Goal: Task Accomplishment & Management: Use online tool/utility

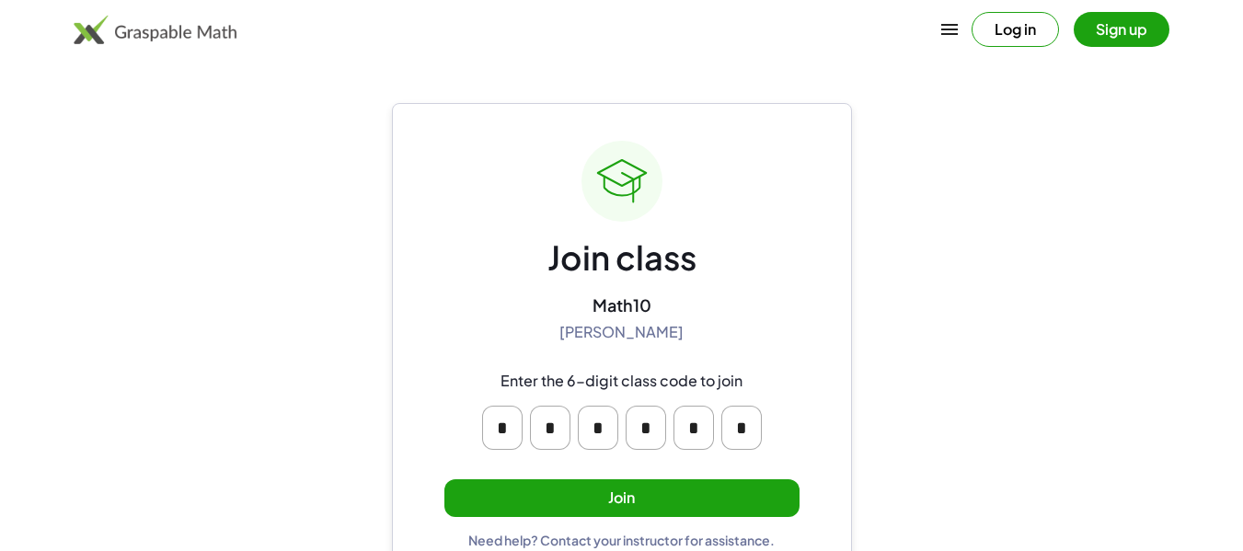
click at [582, 508] on button "Join" at bounding box center [621, 498] width 355 height 38
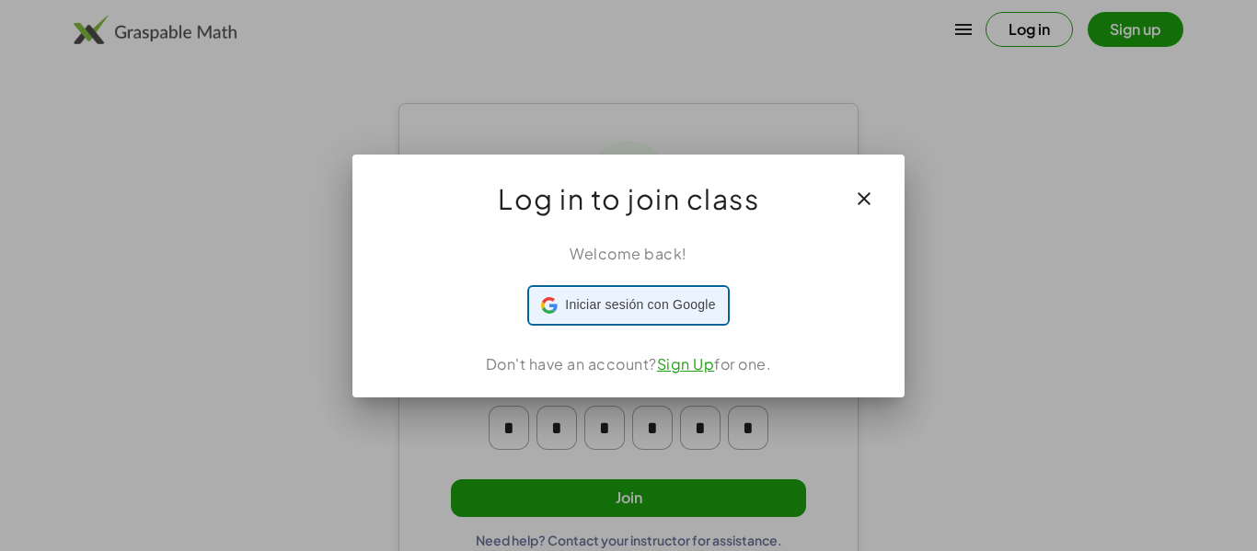
click at [675, 316] on div "Iniciar sesión con Google Iniciar sesión con Google. Se abre en una pestaña nue…" at bounding box center [628, 305] width 174 height 35
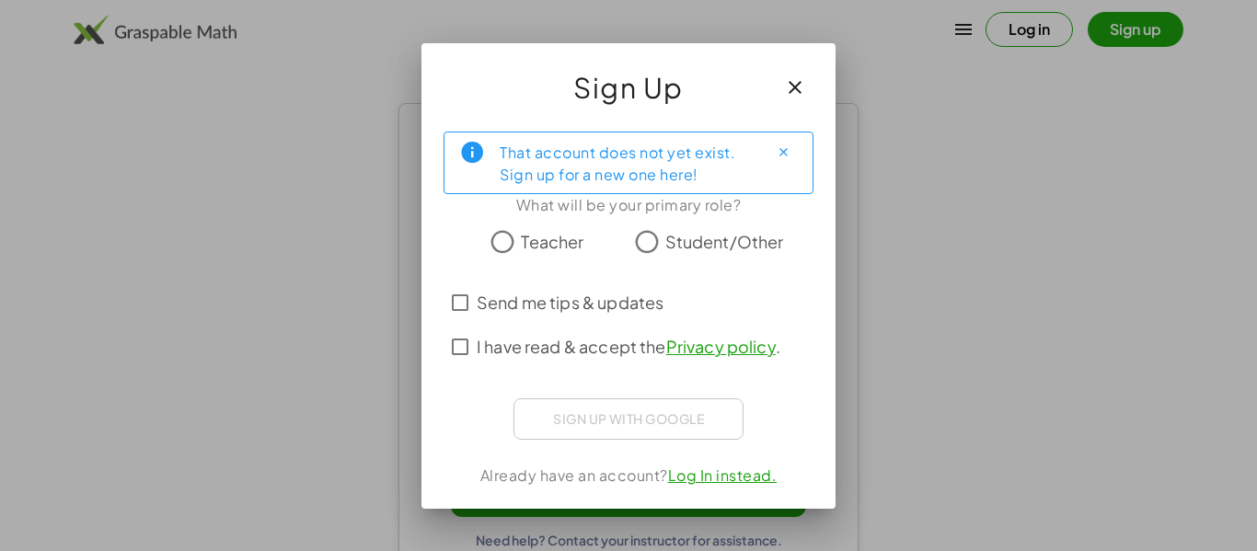
click at [670, 237] on span "Student/Other" at bounding box center [724, 241] width 119 height 25
click at [603, 392] on div "That account does not yet exist. Sign up for a new one here! What will be your …" at bounding box center [628, 313] width 414 height 392
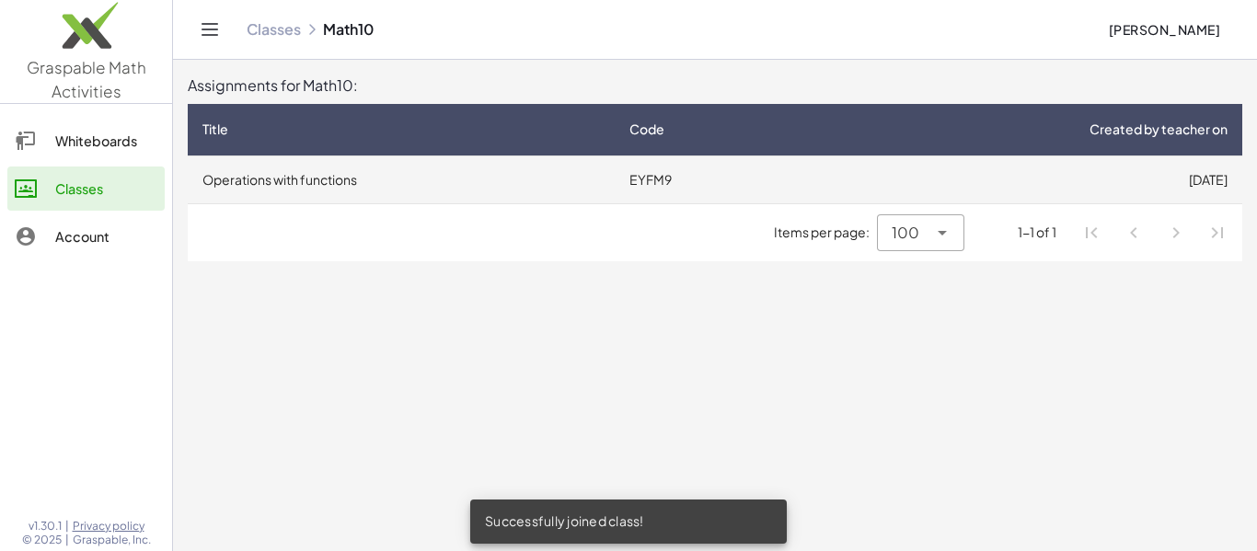
click at [624, 184] on td "EYFM9" at bounding box center [712, 180] width 194 height 48
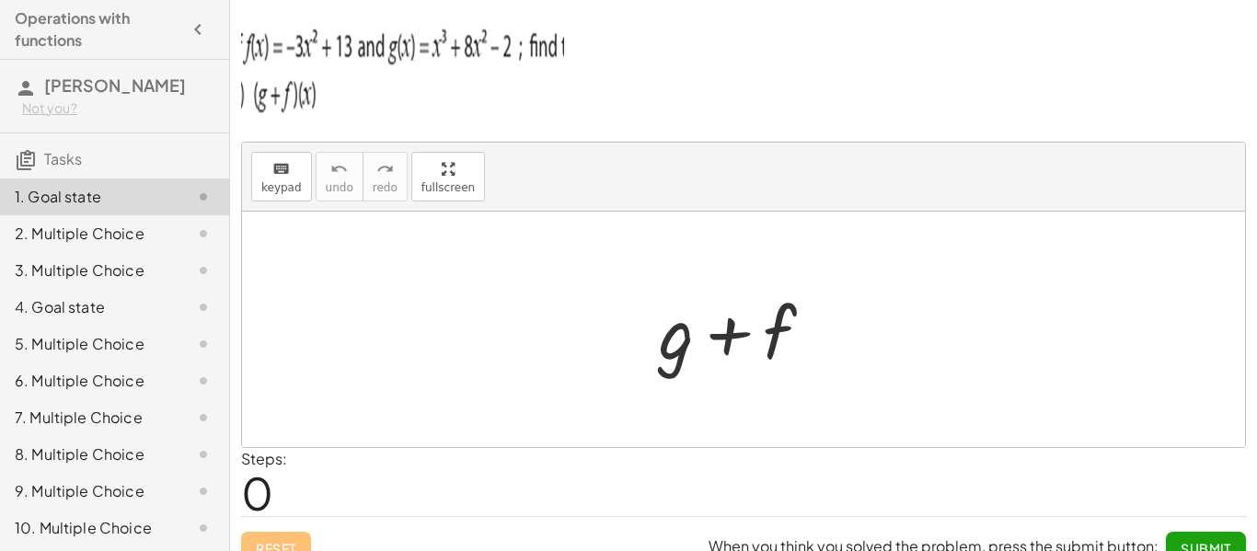
drag, startPoint x: 444, startPoint y: 192, endPoint x: 444, endPoint y: 304, distance: 111.4
click at [444, 304] on div "keyboard keypad undo undo redo redo fullscreen + g + f ×" at bounding box center [743, 295] width 1003 height 305
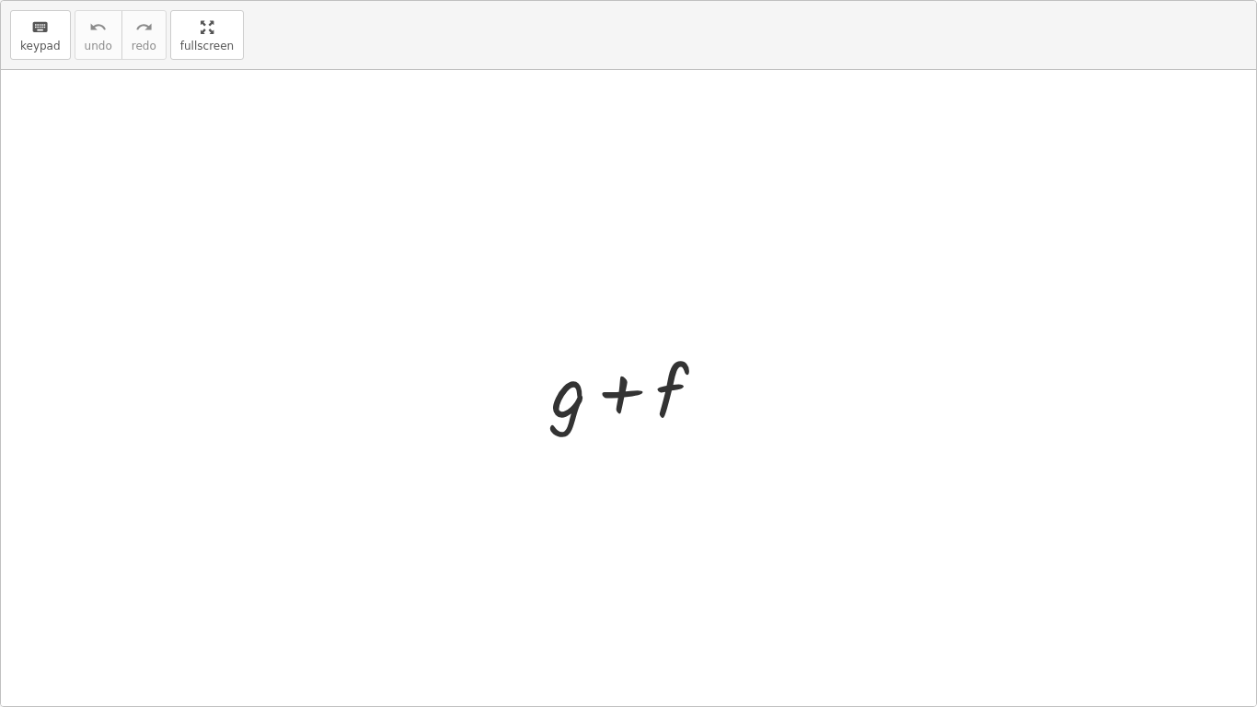
drag, startPoint x: 198, startPoint y: 46, endPoint x: 198, endPoint y: -65, distance: 111.4
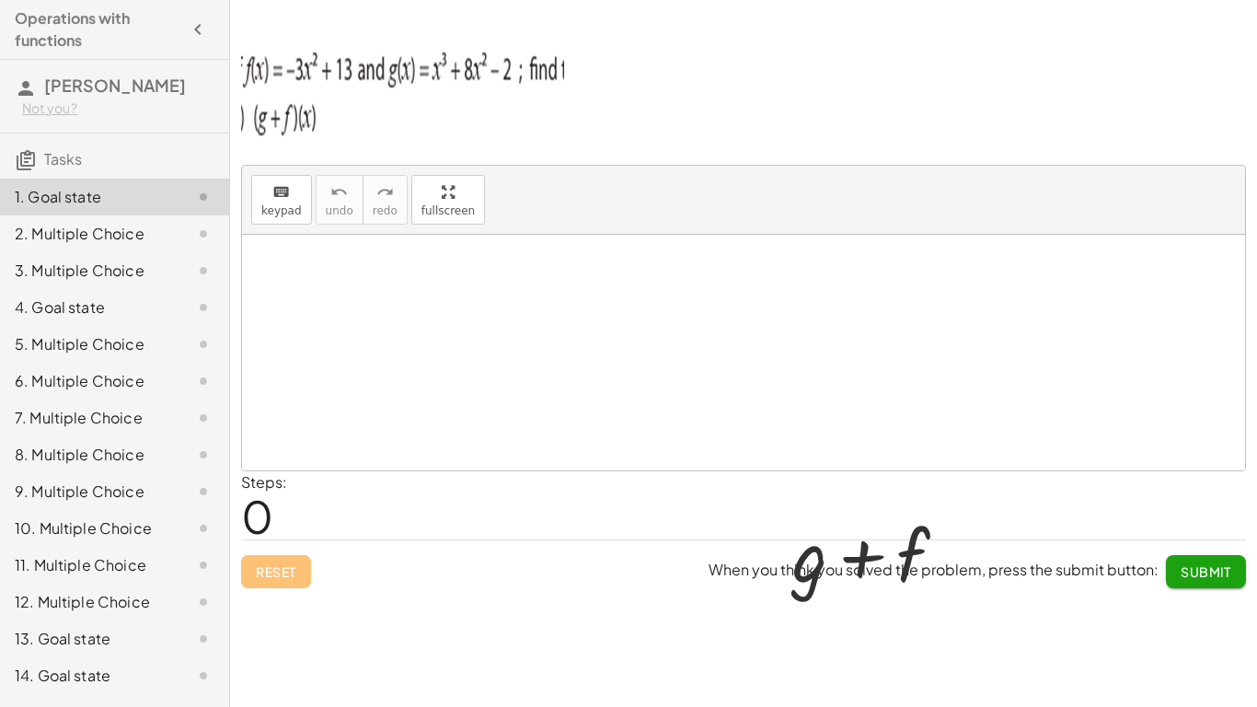
click at [198, 0] on html "Operations with functions [PERSON_NAME] Not you? Tasks 1. Goal state 2. Multipl…" at bounding box center [628, 353] width 1257 height 707
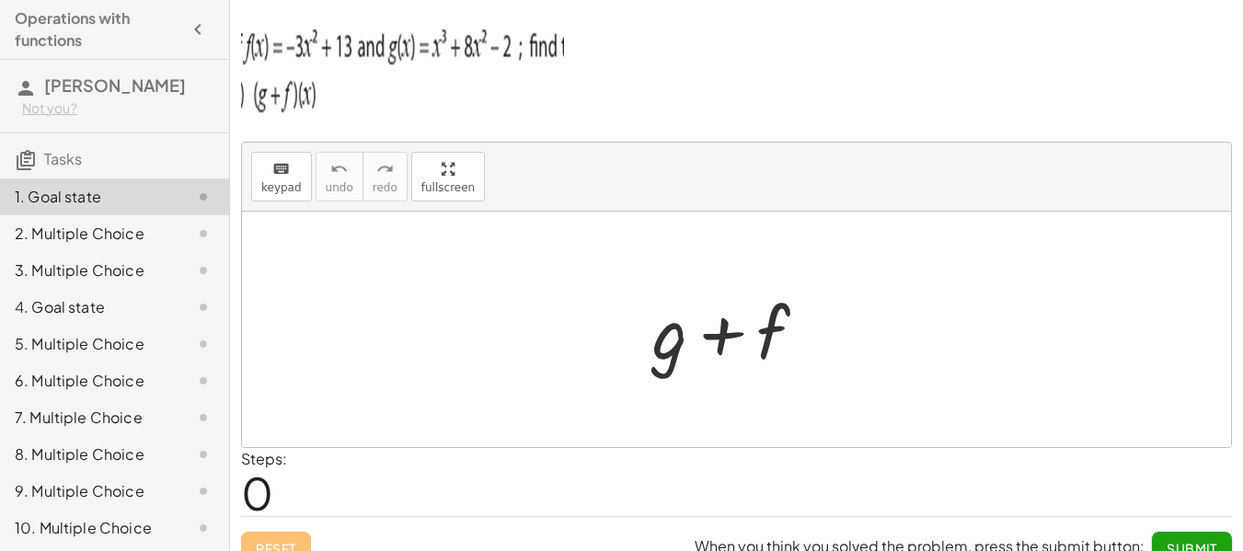
click at [313, 50] on img at bounding box center [402, 66] width 323 height 110
click at [284, 190] on span "keypad" at bounding box center [281, 187] width 40 height 13
click at [668, 340] on div at bounding box center [669, 332] width 35 height 86
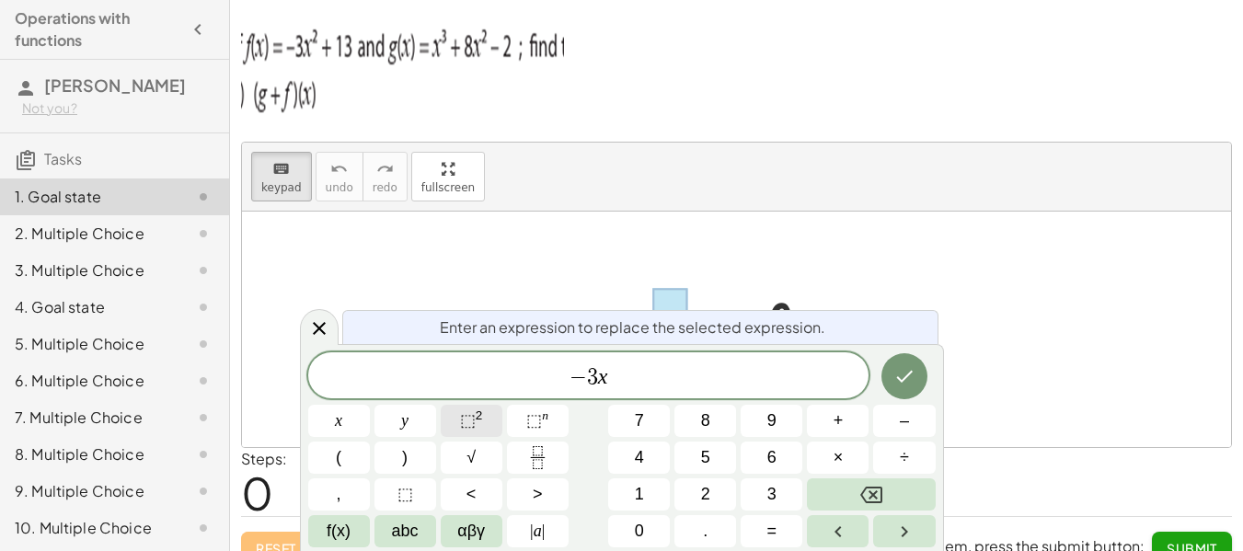
click at [467, 421] on span "⬚" at bounding box center [468, 420] width 16 height 18
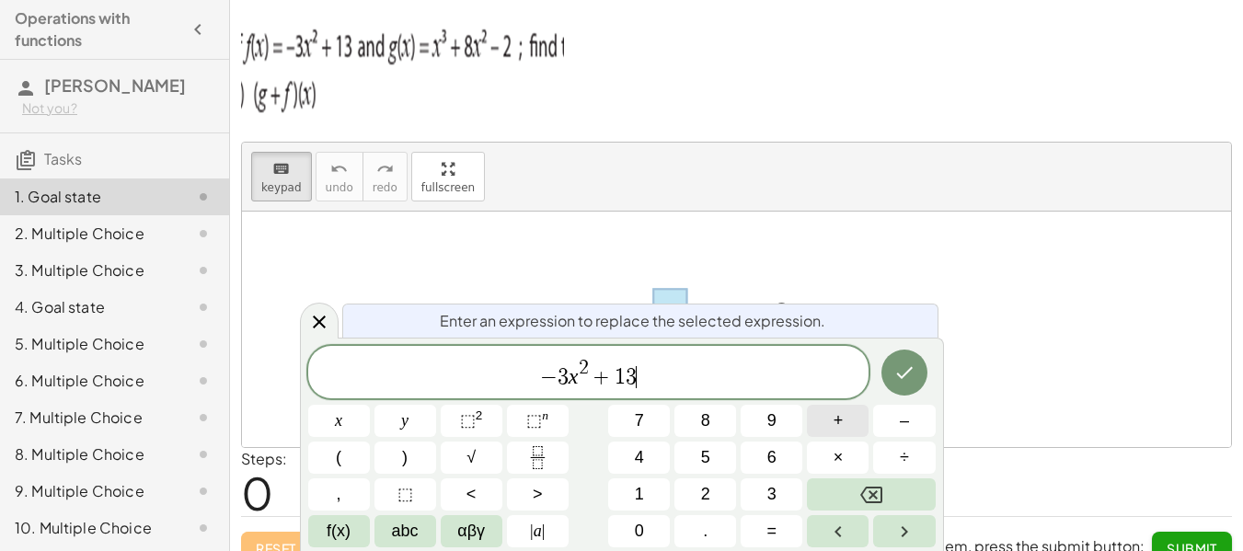
click at [837, 423] on span "+" at bounding box center [839, 421] width 10 height 25
click at [488, 431] on button "⬚ 2" at bounding box center [472, 421] width 62 height 32
click at [662, 369] on span "− 3 x 2 + 1 3 + x 2 ​" at bounding box center [588, 373] width 561 height 33
click at [658, 364] on span "2" at bounding box center [655, 368] width 10 height 20
click at [672, 386] on span "− 3 x 2 + 1 3 + x 3 ​" at bounding box center [588, 373] width 561 height 33
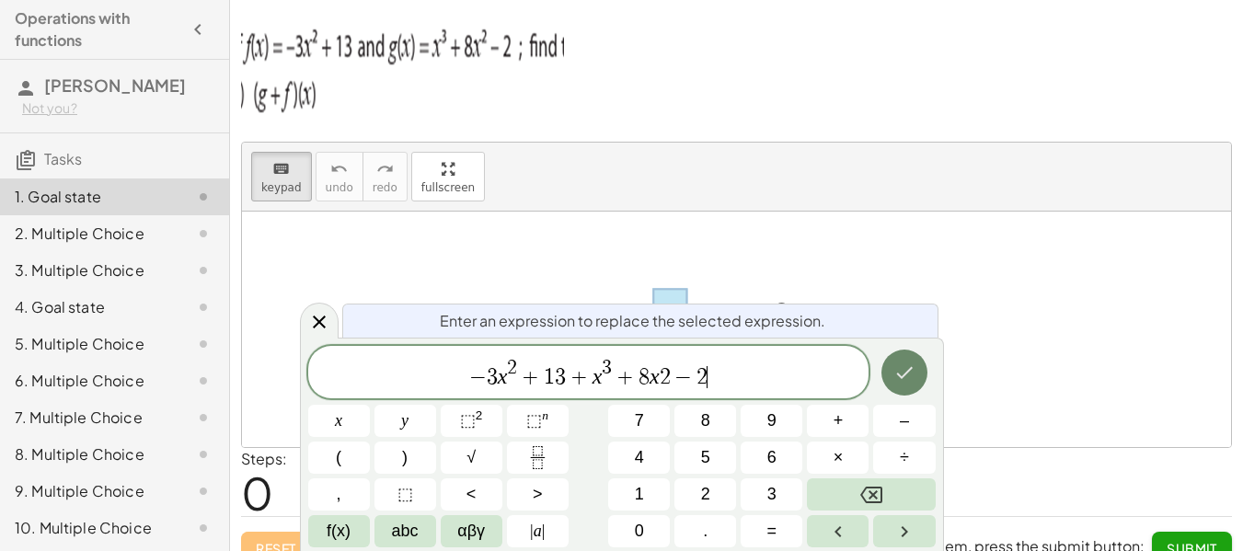
click at [898, 377] on icon "Done" at bounding box center [905, 373] width 22 height 22
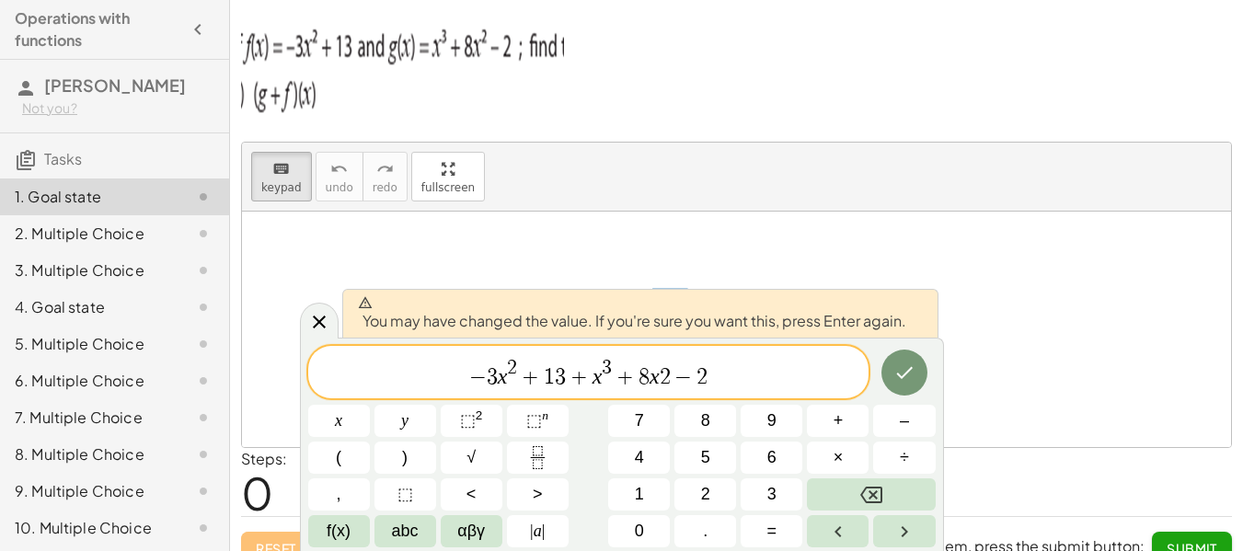
click at [756, 380] on span "− 3 x 2 + 1 3 + x 3 + 8 x 2 − 2 ​" at bounding box center [588, 373] width 561 height 33
click at [561, 375] on span "3" at bounding box center [560, 377] width 11 height 22
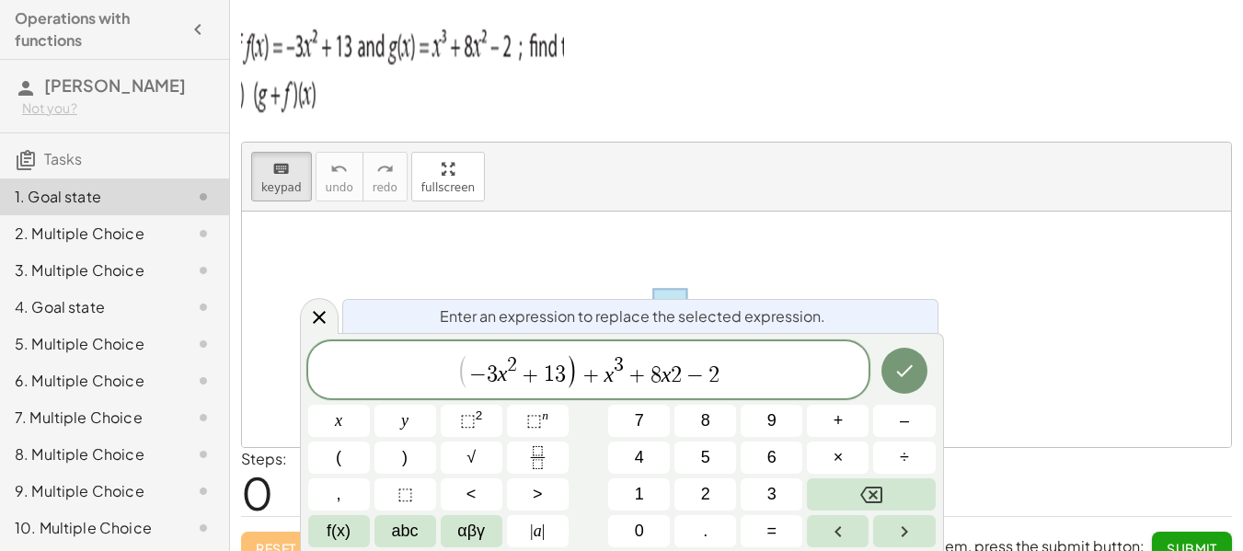
click at [459, 379] on span "(" at bounding box center [463, 370] width 13 height 35
click at [467, 368] on span "( − 3 x 2 + 1 3 )" at bounding box center [517, 371] width 121 height 34
click at [602, 381] on span "+" at bounding box center [591, 375] width 27 height 22
click at [751, 368] on span "( − 3 x 2 + 1 3 ) + ( x 3 + 8 x 2 − 2 ) ​" at bounding box center [588, 371] width 561 height 38
click at [922, 369] on button "Done" at bounding box center [905, 371] width 46 height 46
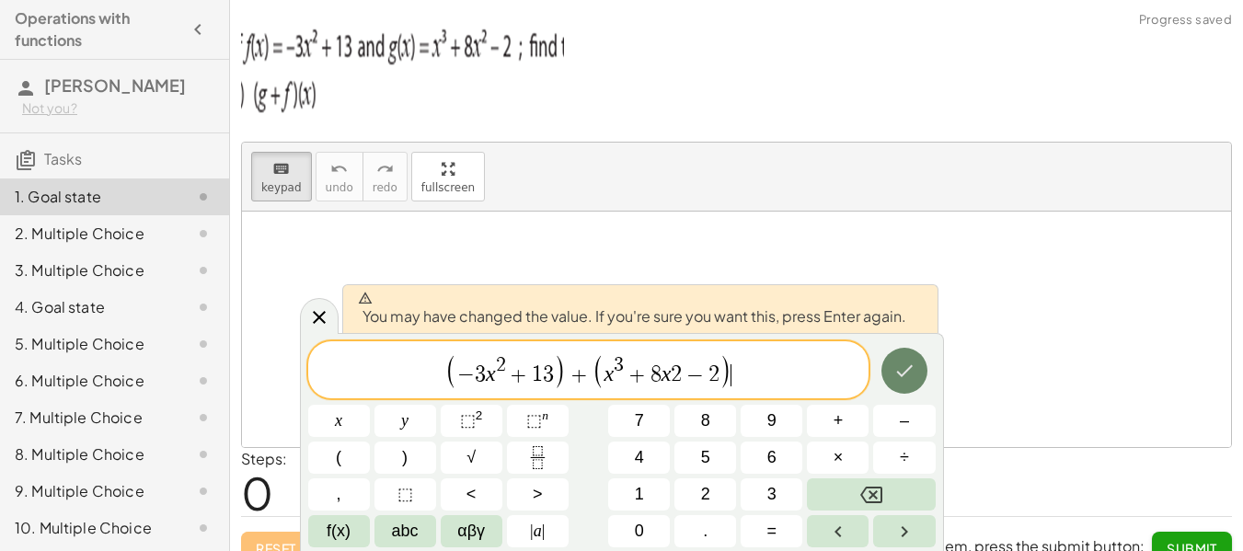
click at [902, 362] on icon "Done" at bounding box center [905, 371] width 22 height 22
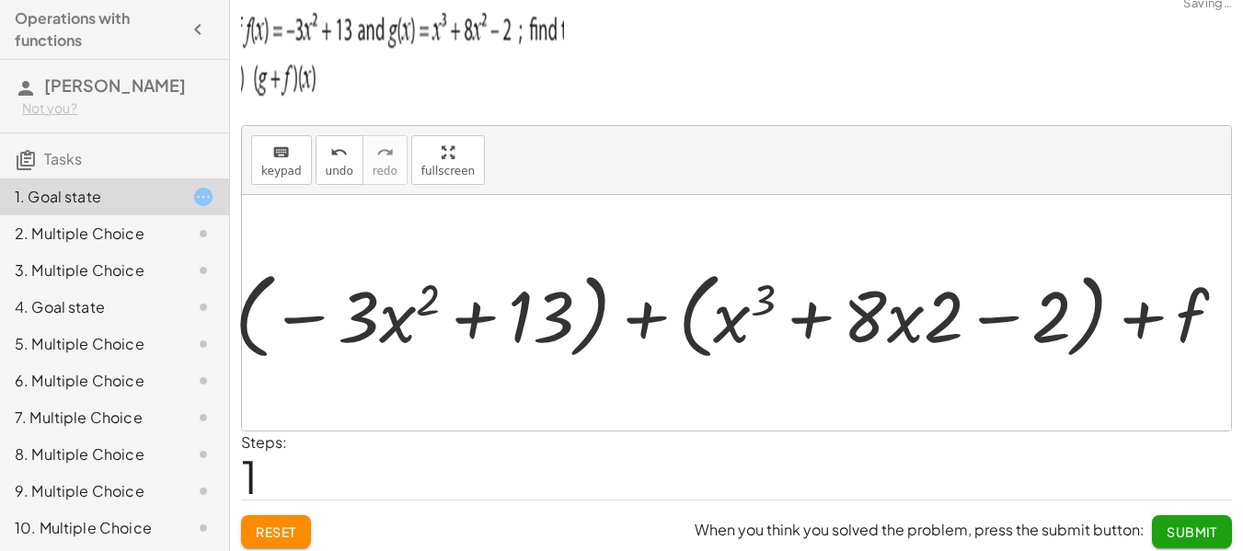
scroll to position [25, 0]
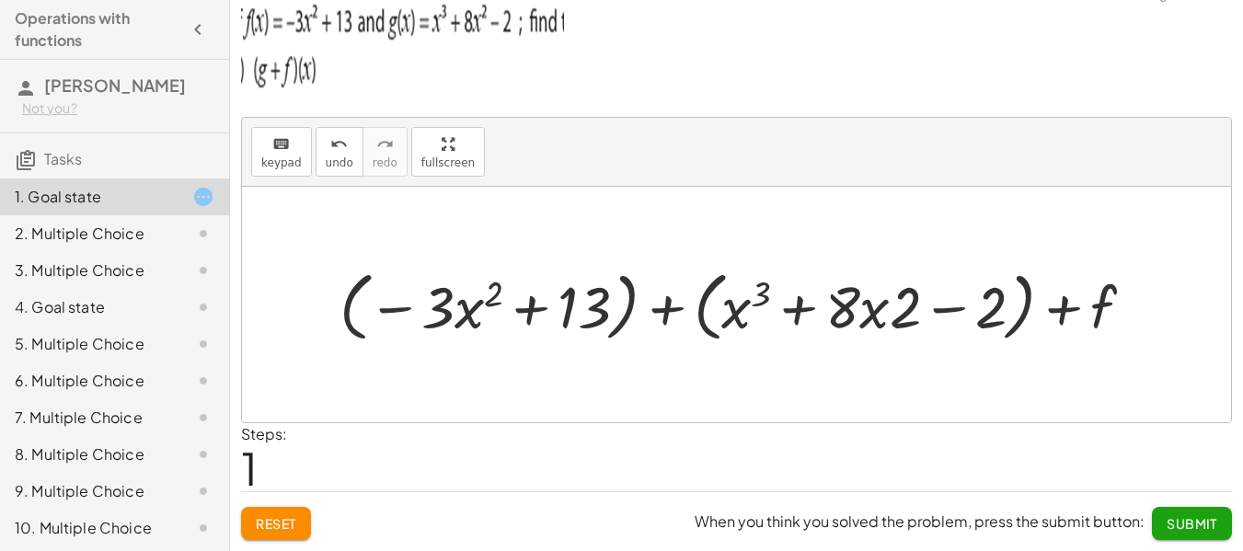
click at [1094, 297] on div at bounding box center [743, 304] width 827 height 85
click at [1100, 306] on div at bounding box center [743, 304] width 827 height 85
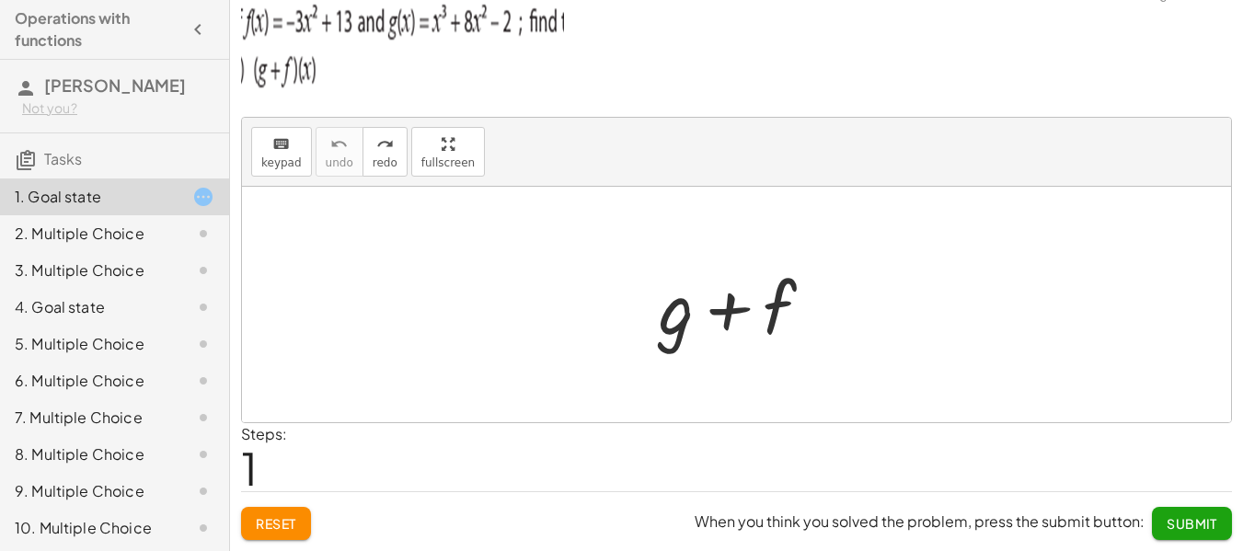
click at [675, 342] on div at bounding box center [744, 305] width 188 height 95
click at [675, 329] on div at bounding box center [744, 305] width 188 height 95
click at [282, 156] on span "keypad" at bounding box center [281, 162] width 40 height 13
click at [655, 311] on div at bounding box center [744, 305] width 188 height 95
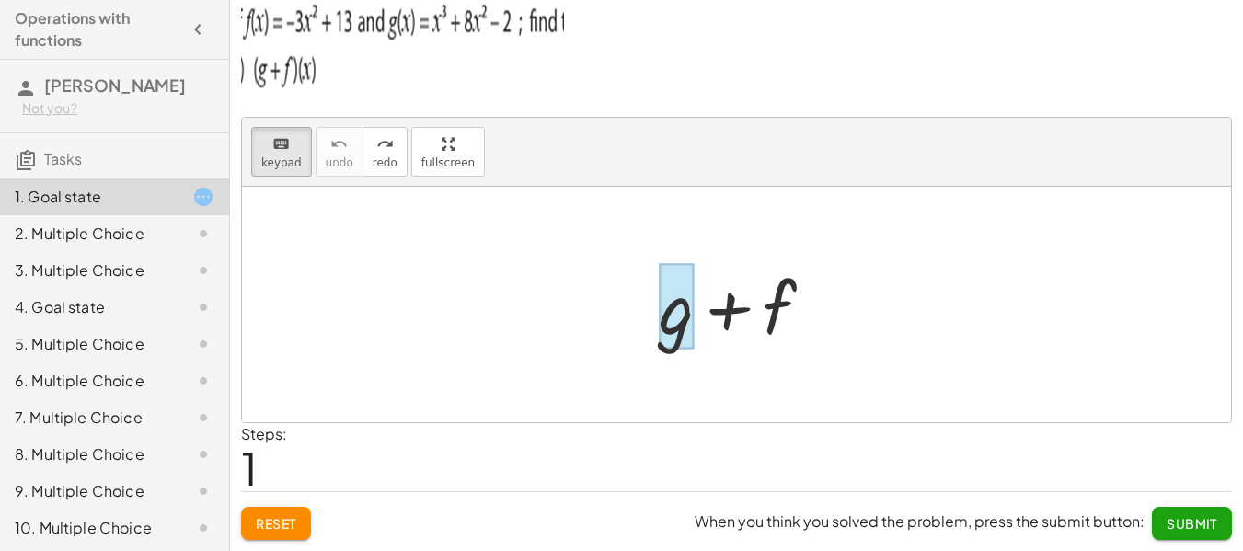
click at [670, 312] on div at bounding box center [676, 307] width 35 height 86
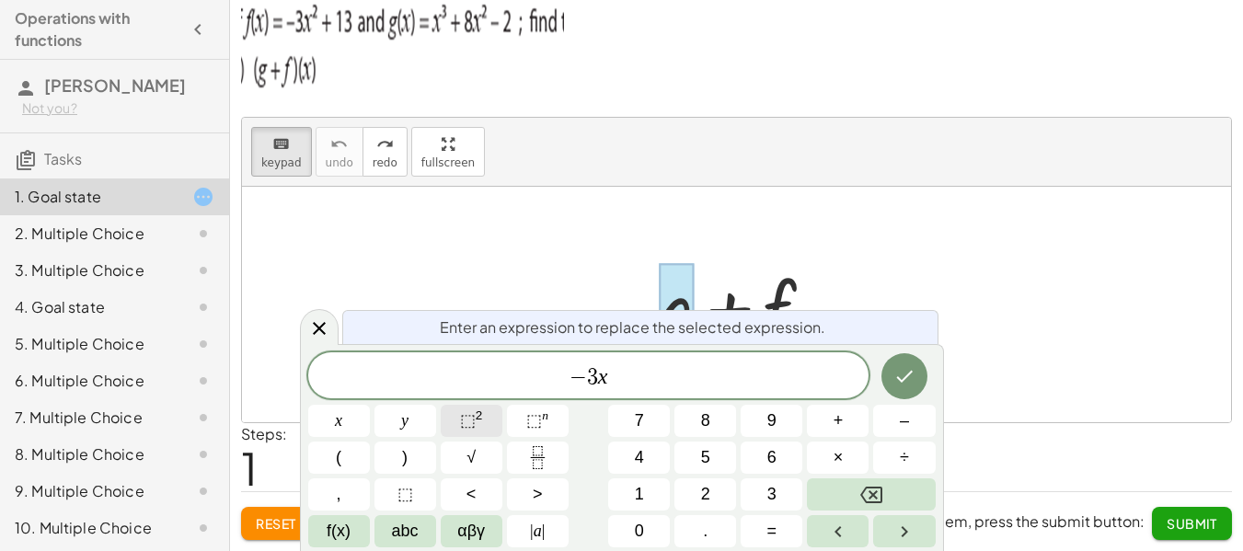
click at [478, 410] on sup "2" at bounding box center [479, 416] width 7 height 14
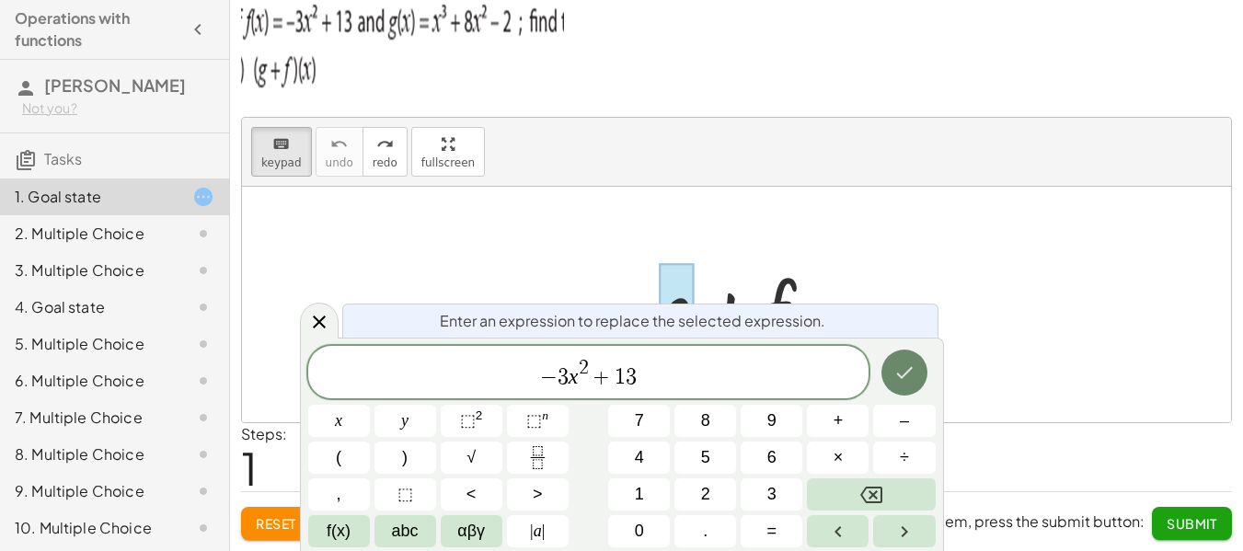
click at [924, 364] on button "Done" at bounding box center [905, 373] width 46 height 46
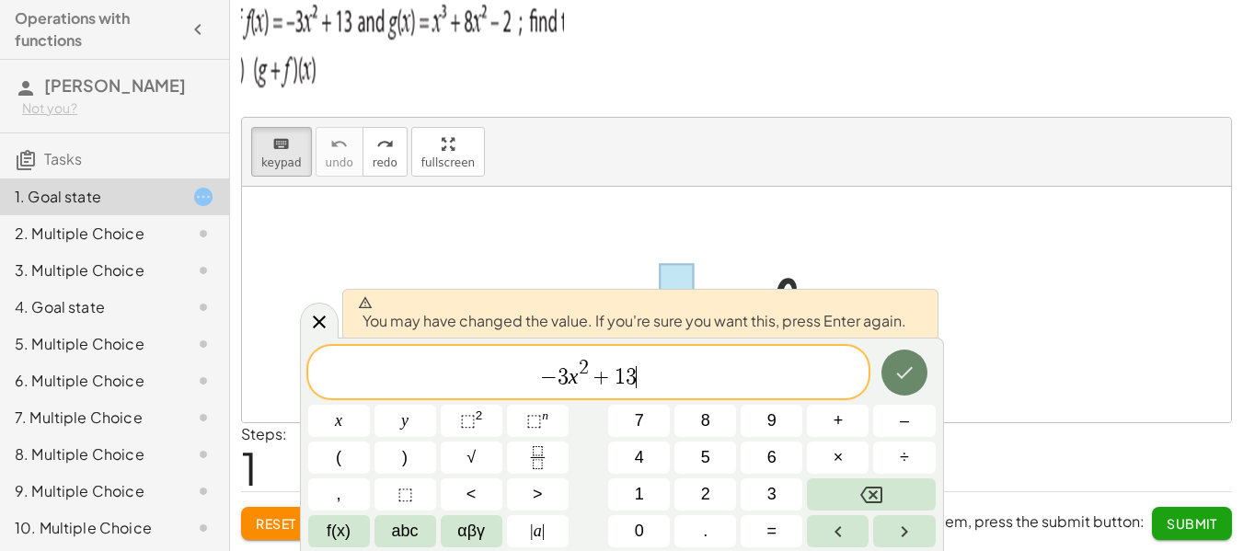
click at [923, 364] on button "Done" at bounding box center [905, 373] width 46 height 46
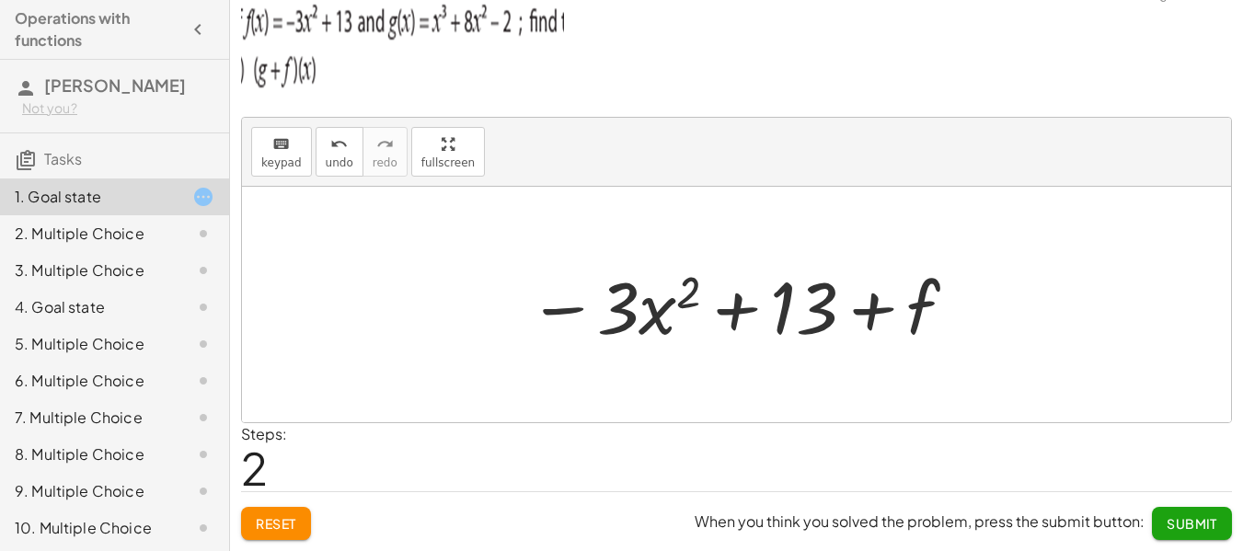
click at [912, 306] on div at bounding box center [743, 305] width 449 height 95
click at [917, 306] on div at bounding box center [743, 305] width 449 height 95
click at [283, 165] on span "keypad" at bounding box center [281, 162] width 40 height 13
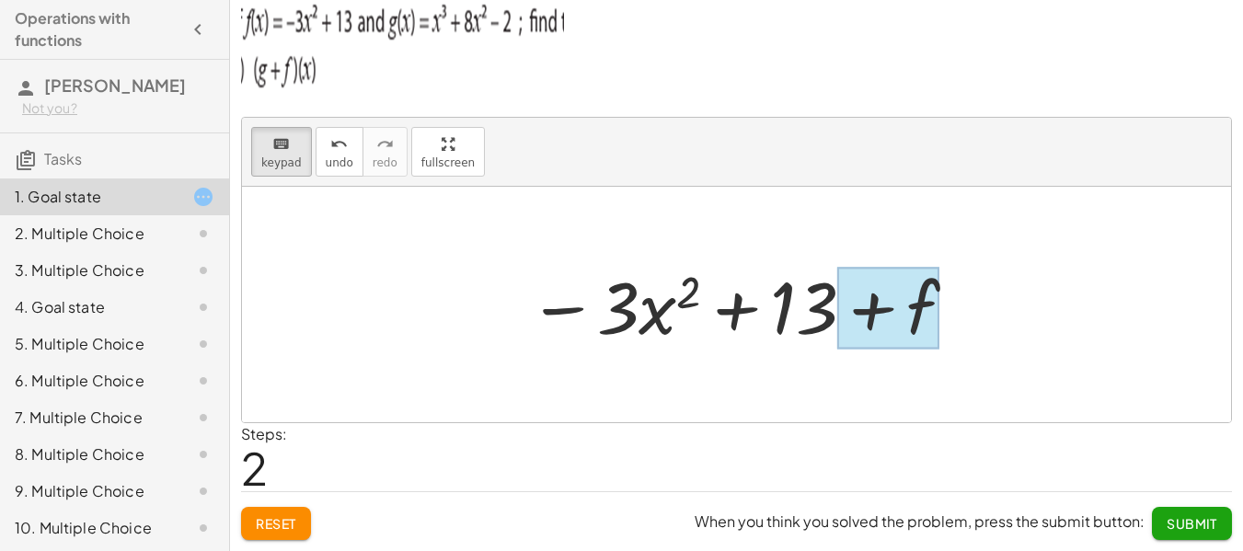
click at [928, 303] on div at bounding box center [888, 309] width 102 height 82
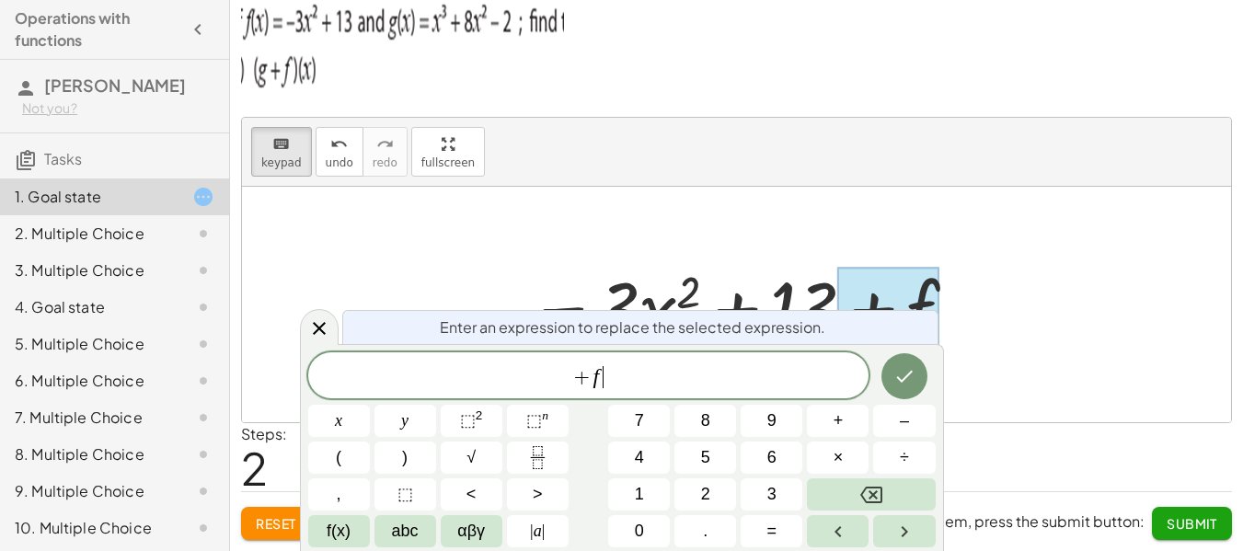
click at [640, 372] on span "+ f ​" at bounding box center [588, 377] width 561 height 26
click at [480, 410] on sup "2" at bounding box center [479, 416] width 7 height 14
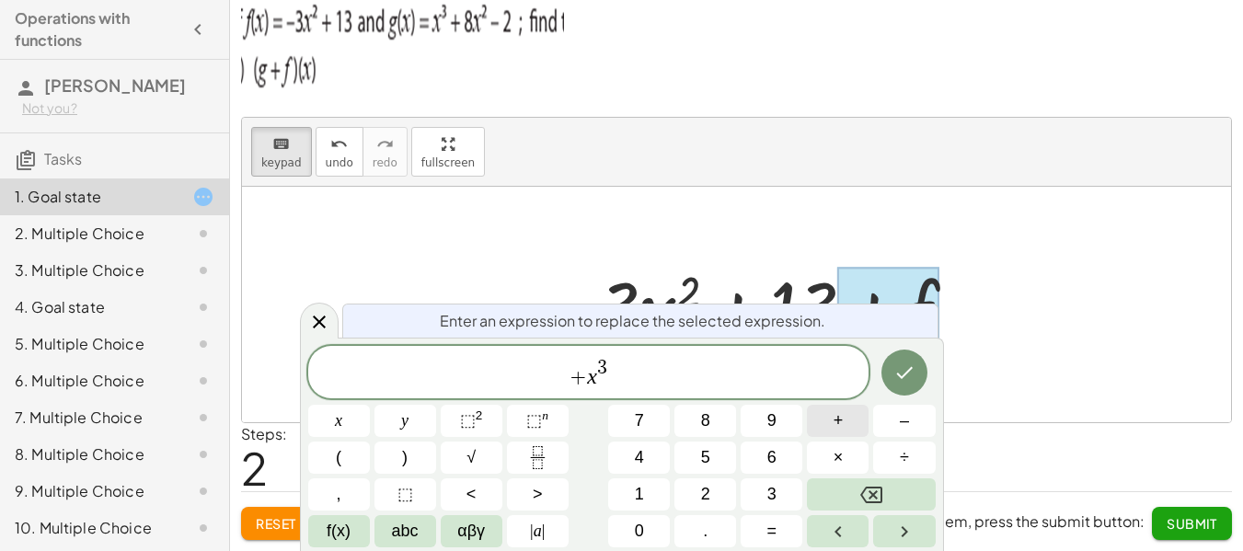
click at [850, 422] on button "+" at bounding box center [838, 421] width 62 height 32
click at [462, 421] on span "⬚" at bounding box center [468, 420] width 16 height 18
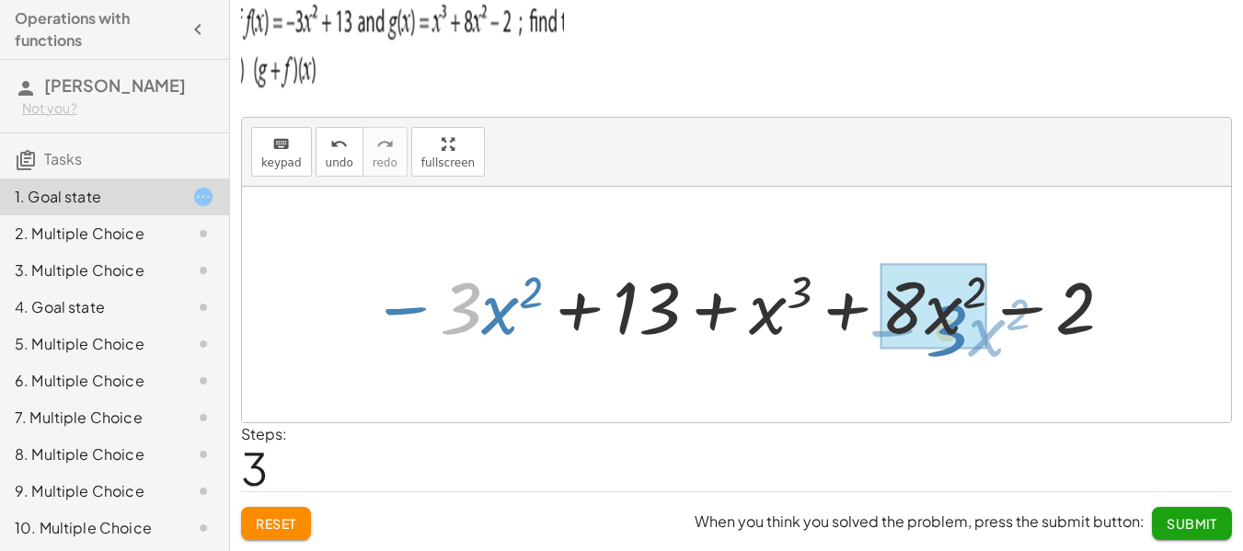
drag, startPoint x: 473, startPoint y: 310, endPoint x: 959, endPoint y: 332, distance: 486.4
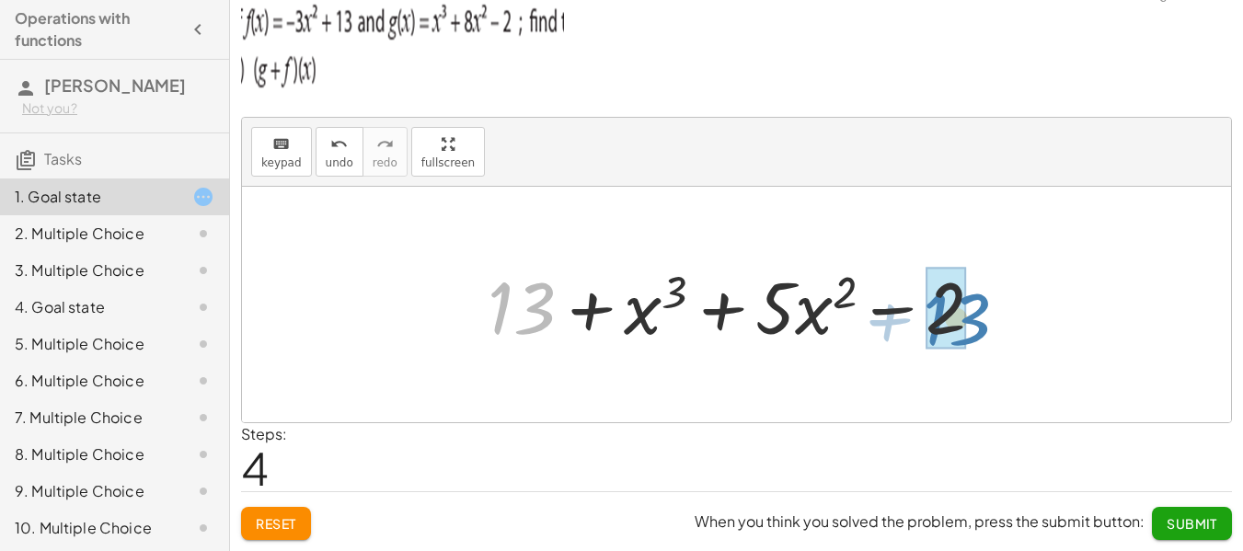
drag, startPoint x: 525, startPoint y: 316, endPoint x: 958, endPoint y: 329, distance: 432.7
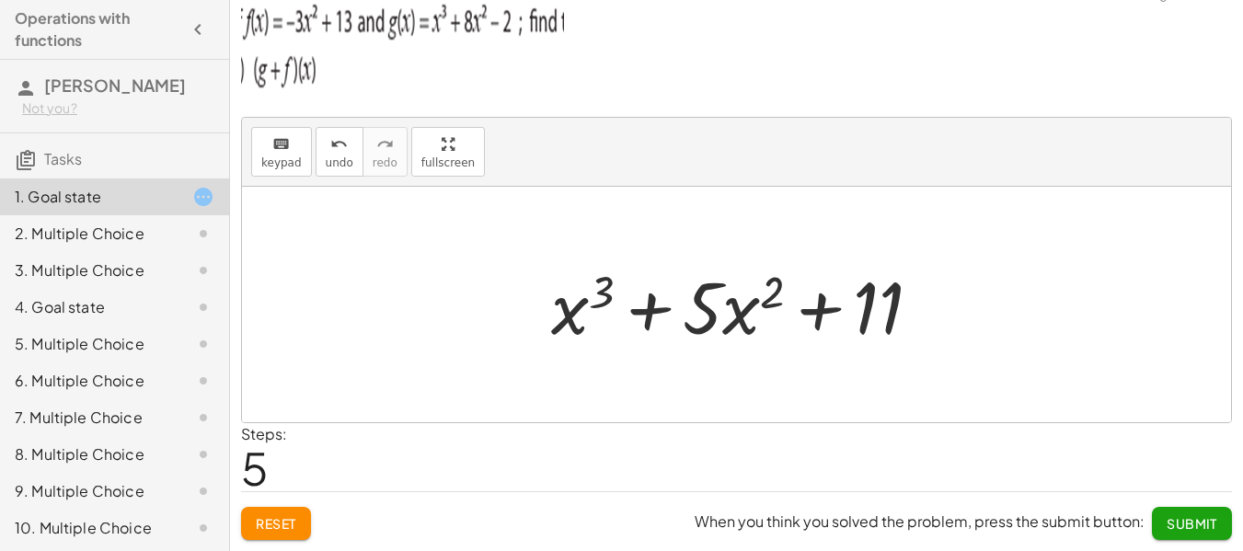
click at [581, 376] on div at bounding box center [736, 305] width 989 height 236
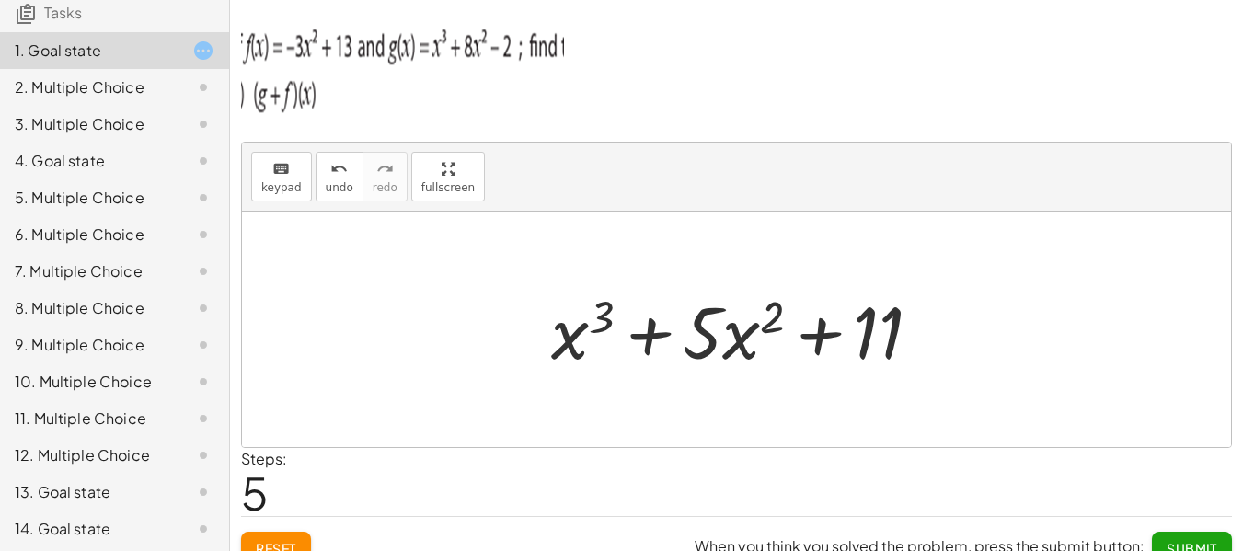
scroll to position [184, 0]
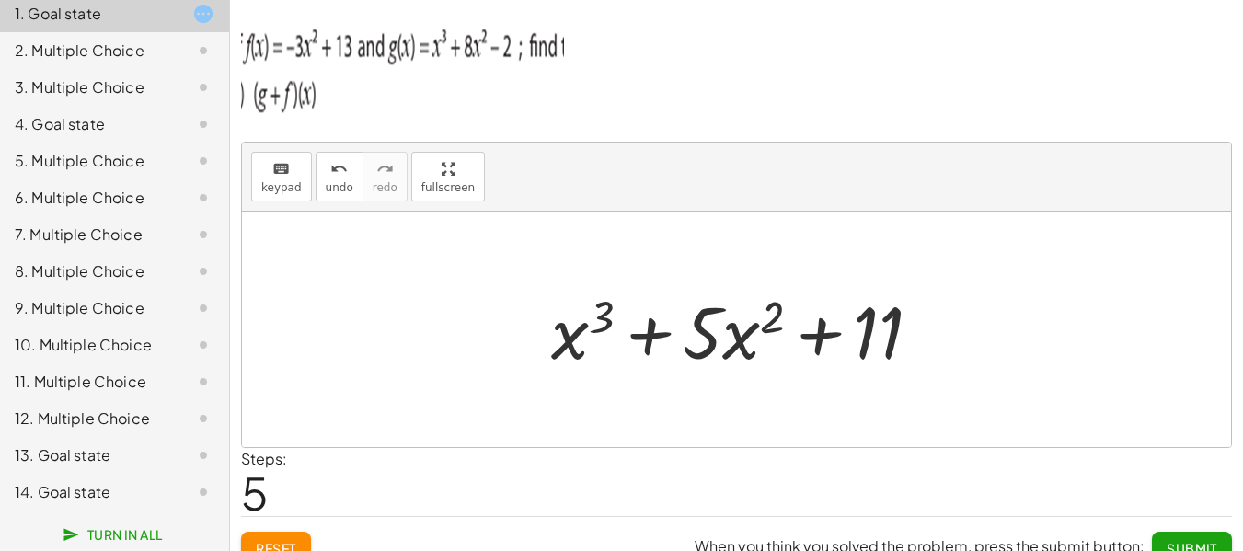
click at [282, 541] on span "Reset" at bounding box center [276, 548] width 40 height 17
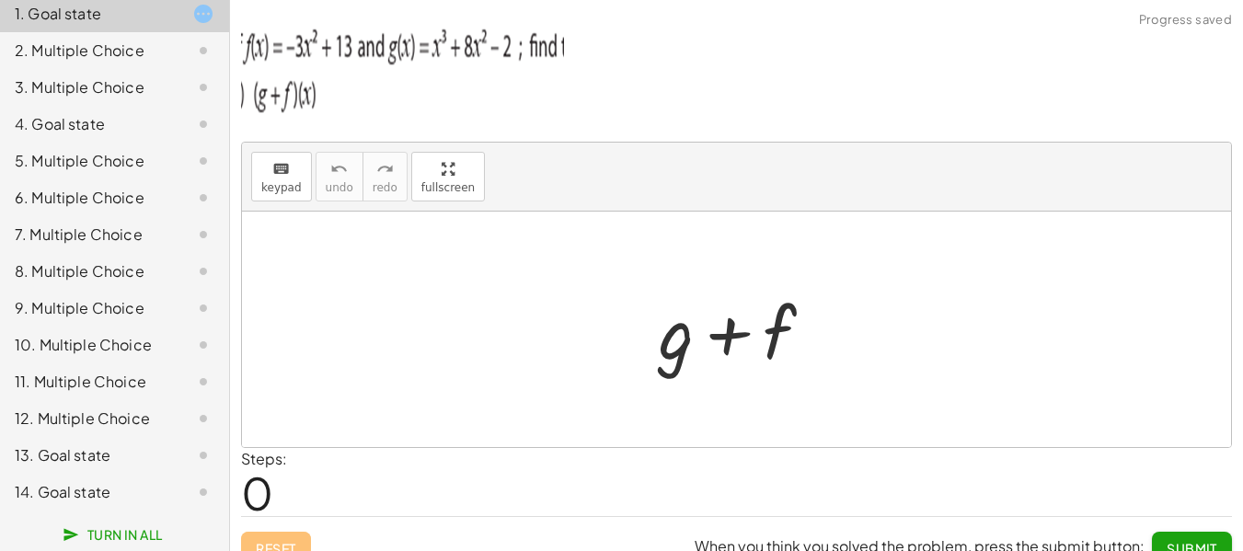
click at [679, 356] on div at bounding box center [744, 330] width 188 height 95
click at [679, 353] on div at bounding box center [744, 330] width 188 height 95
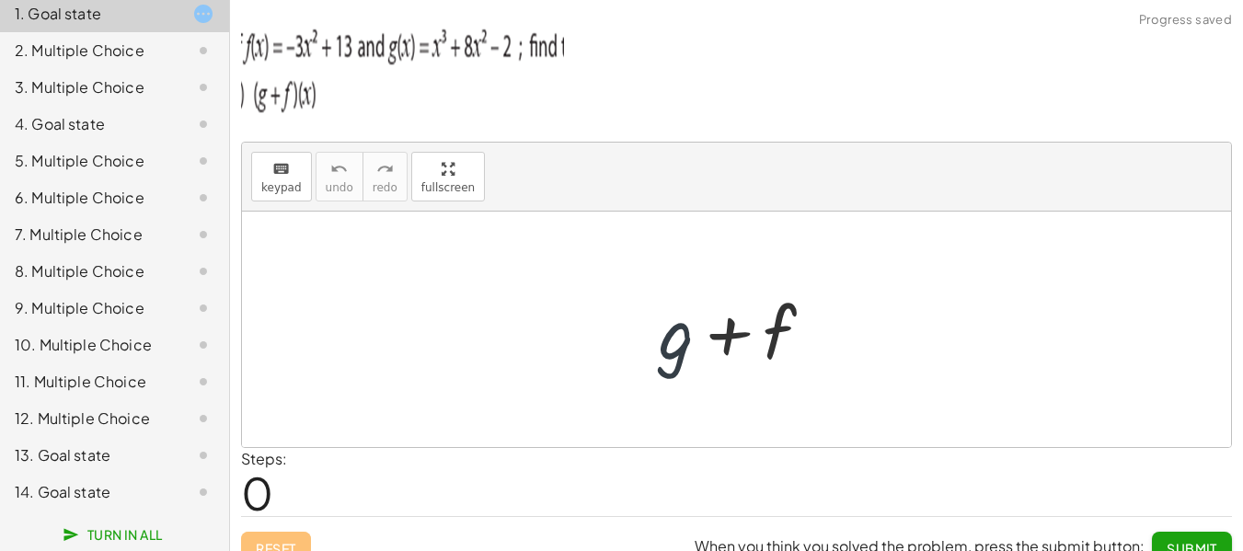
click at [679, 353] on div at bounding box center [744, 330] width 188 height 95
click at [272, 173] on icon "keyboard" at bounding box center [280, 169] width 17 height 22
click at [664, 337] on div at bounding box center [676, 332] width 35 height 86
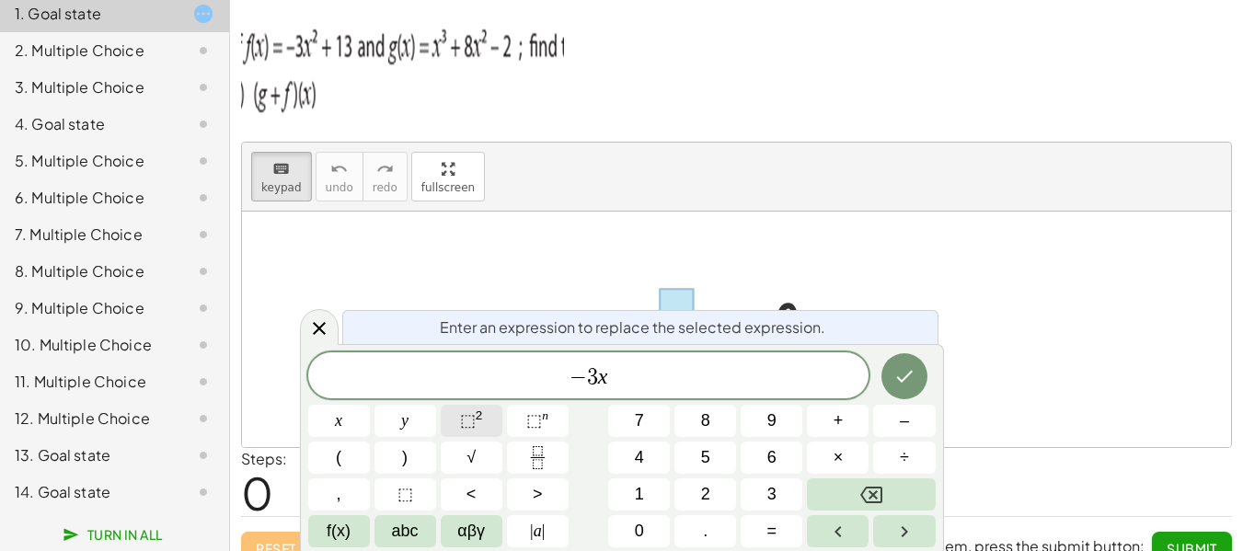
click at [465, 416] on span "⬚" at bounding box center [468, 420] width 16 height 18
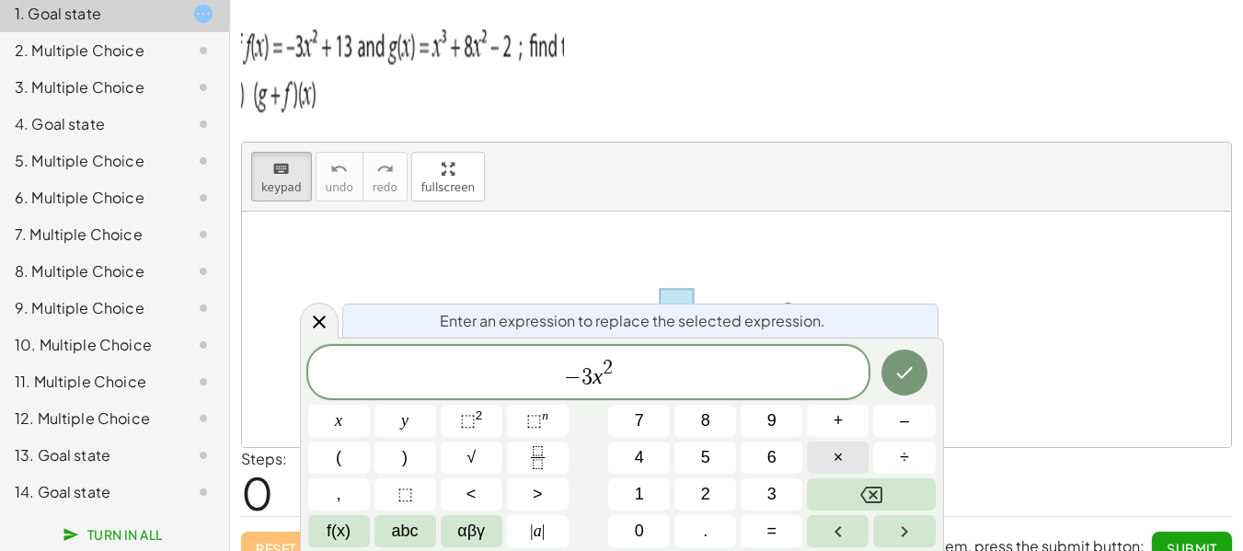
click at [849, 447] on button "×" at bounding box center [838, 458] width 62 height 32
click at [871, 499] on icon "Backspace" at bounding box center [871, 495] width 22 height 22
click at [897, 363] on icon "Done" at bounding box center [905, 373] width 22 height 22
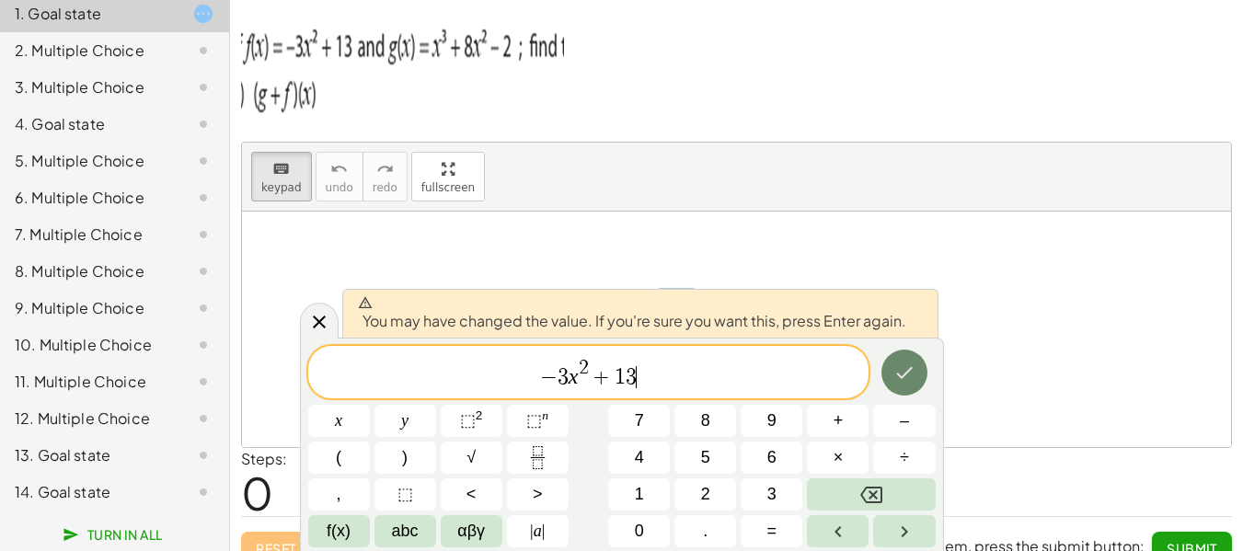
click at [897, 363] on icon "Done" at bounding box center [905, 373] width 22 height 22
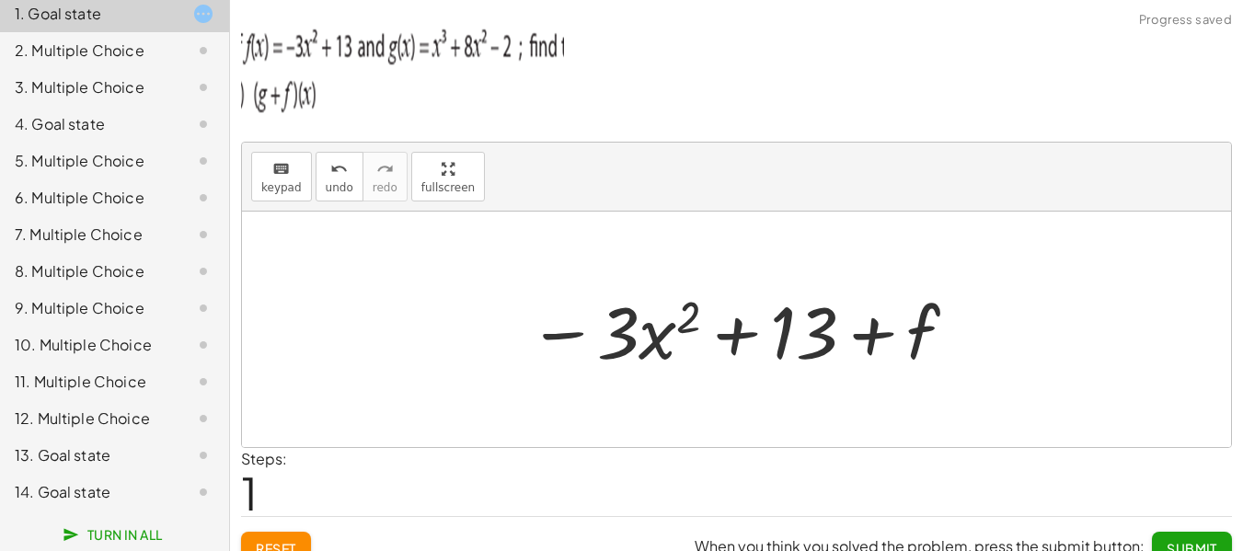
click at [921, 328] on div at bounding box center [743, 330] width 449 height 95
click at [274, 185] on span "keypad" at bounding box center [281, 187] width 40 height 13
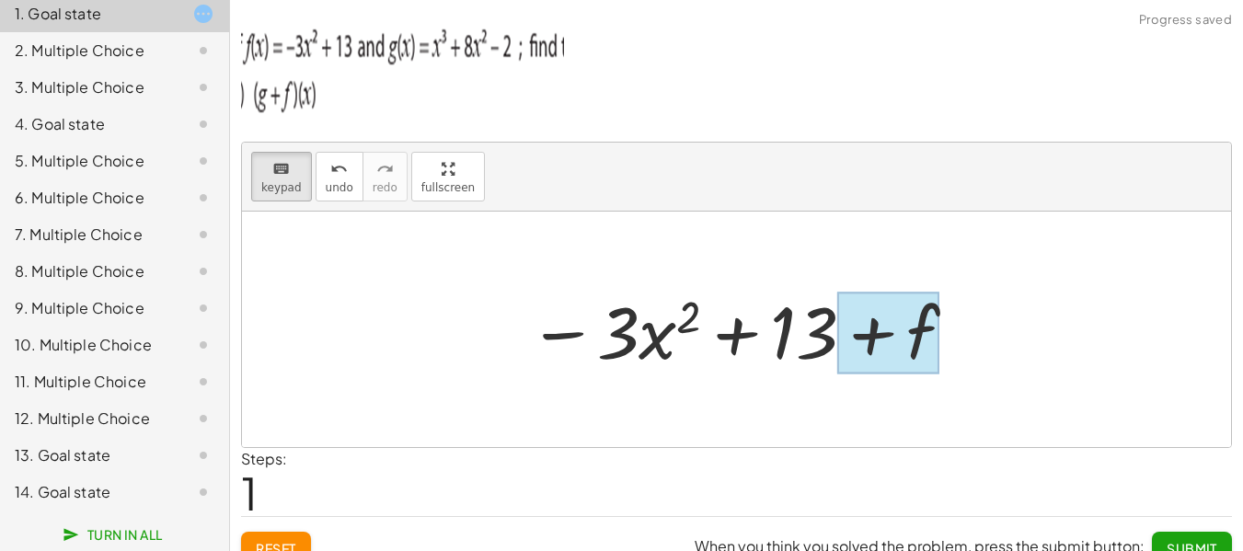
click at [923, 323] on div at bounding box center [888, 334] width 102 height 82
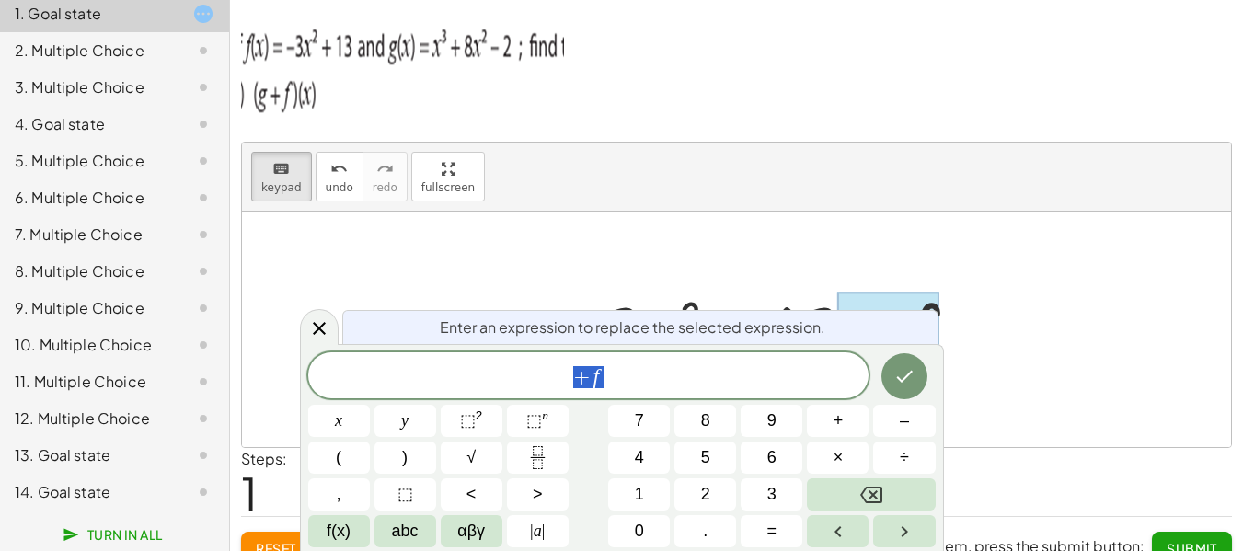
click at [651, 368] on span "+ f" at bounding box center [588, 377] width 561 height 26
click at [469, 416] on span "⬚" at bounding box center [468, 420] width 16 height 18
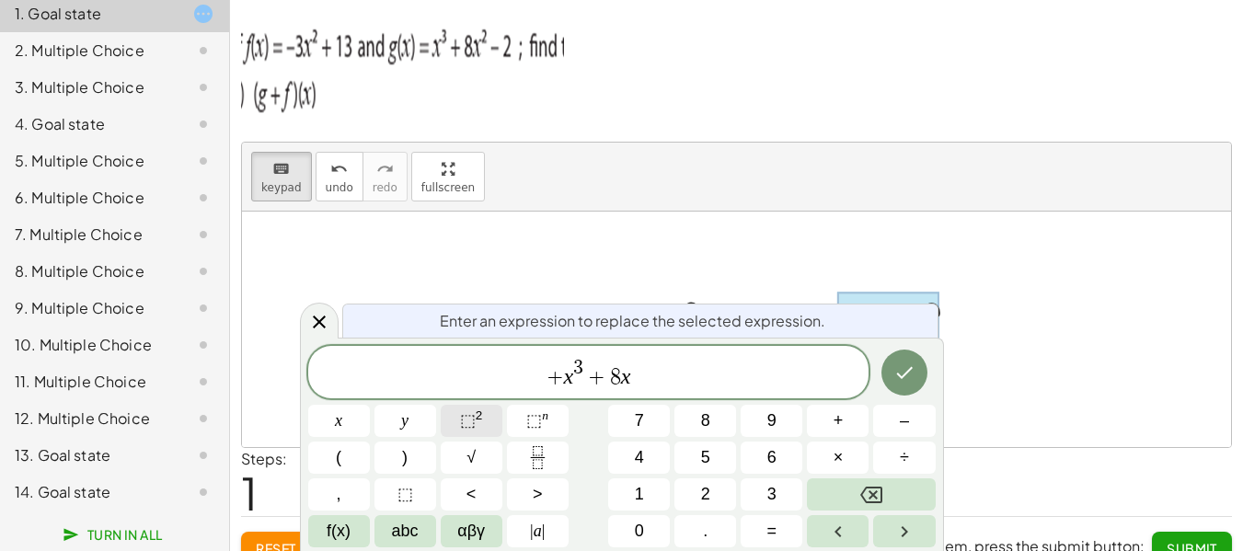
click at [468, 420] on span "⬚" at bounding box center [468, 420] width 16 height 18
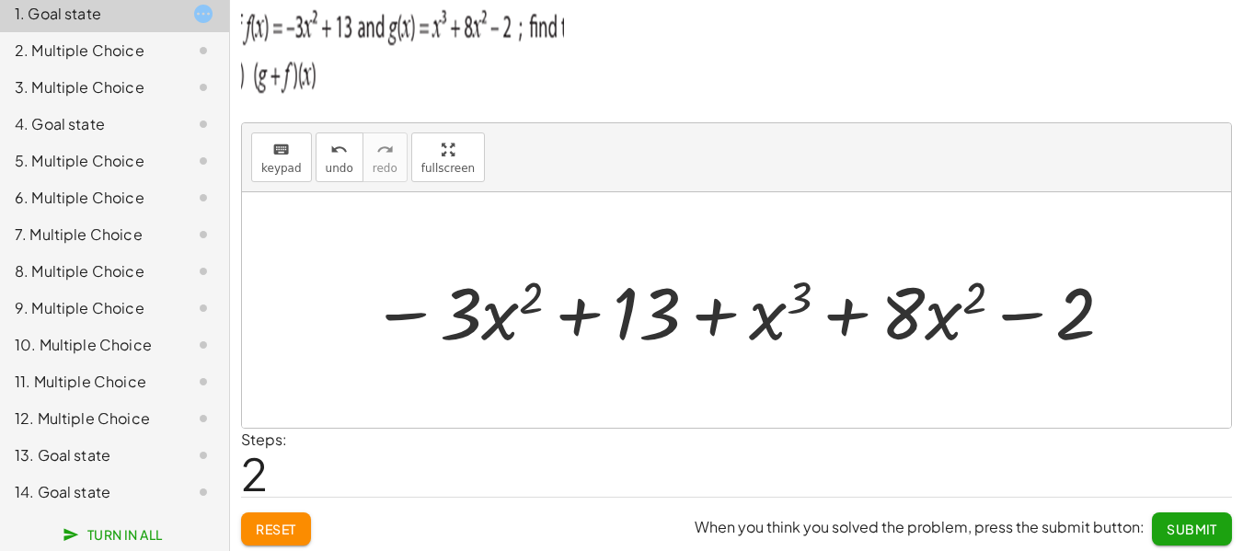
scroll to position [25, 0]
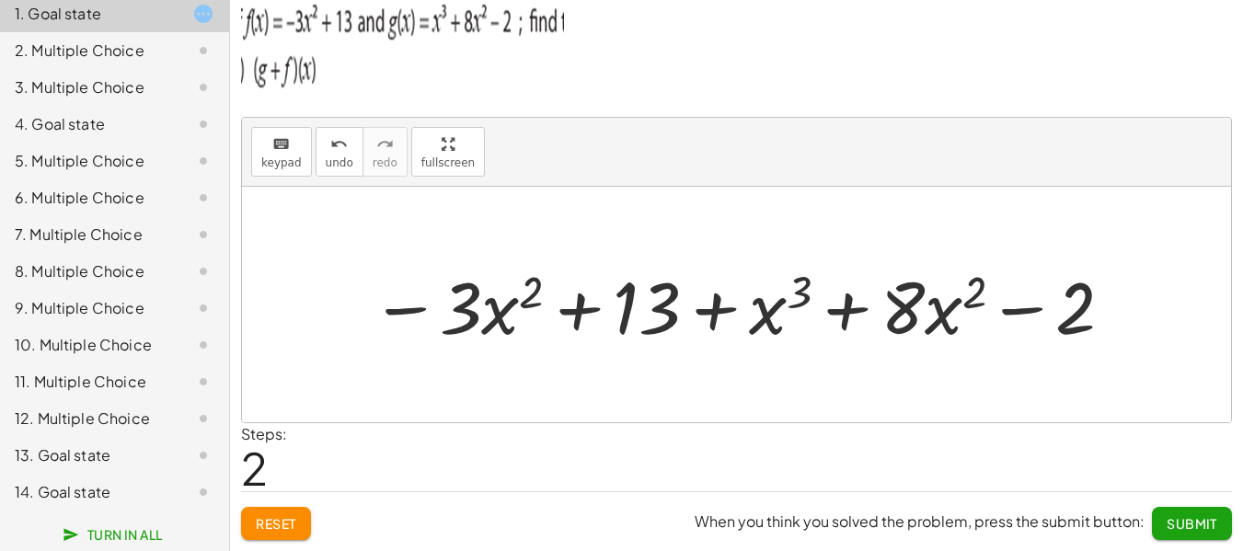
click at [280, 523] on span "Reset" at bounding box center [276, 523] width 40 height 17
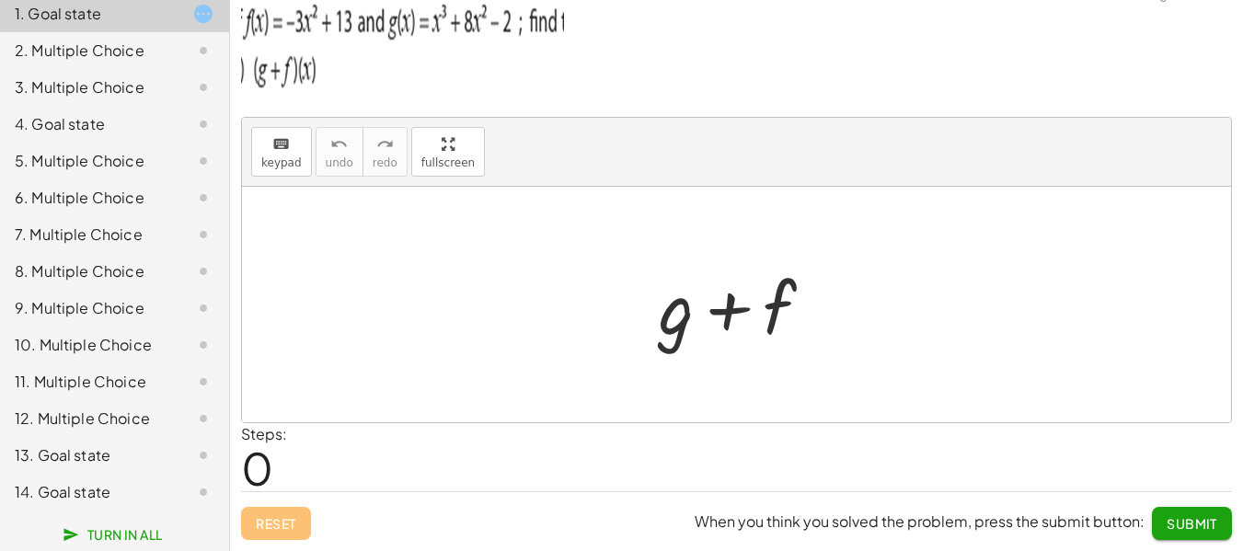
click at [683, 323] on div at bounding box center [744, 305] width 188 height 95
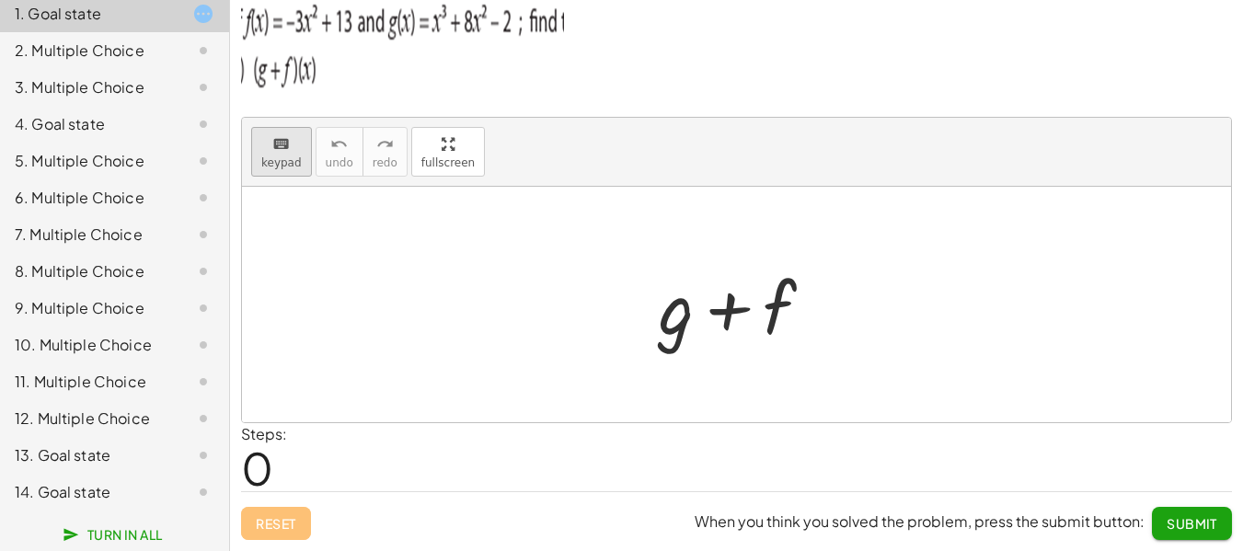
click at [277, 154] on button "keyboard keypad" at bounding box center [281, 152] width 61 height 50
click at [688, 314] on div at bounding box center [676, 307] width 35 height 86
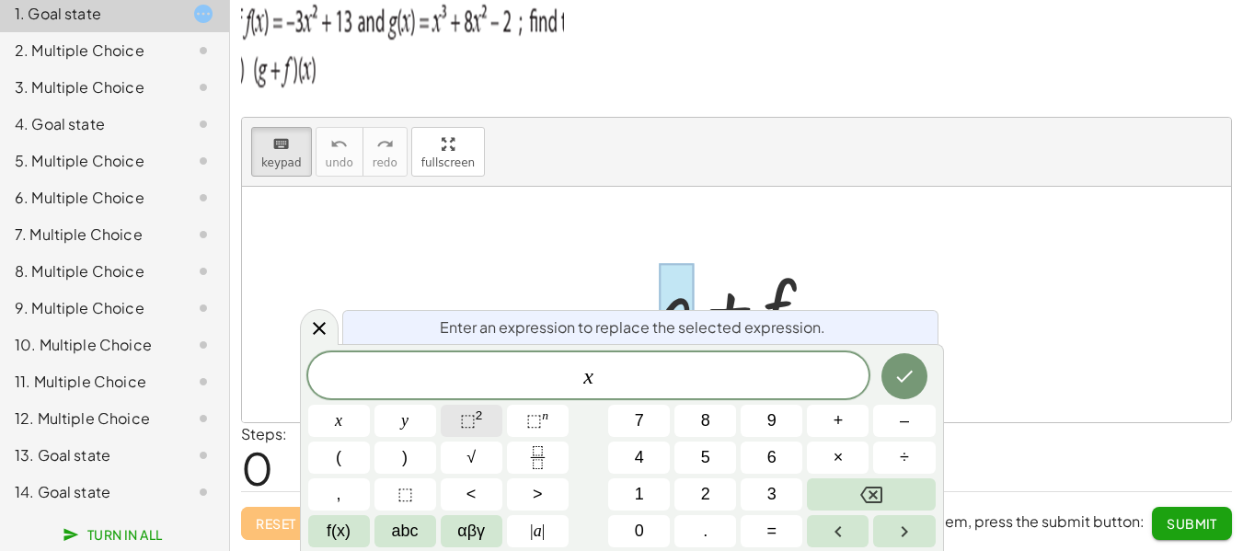
click at [479, 419] on sup "2" at bounding box center [479, 416] width 7 height 14
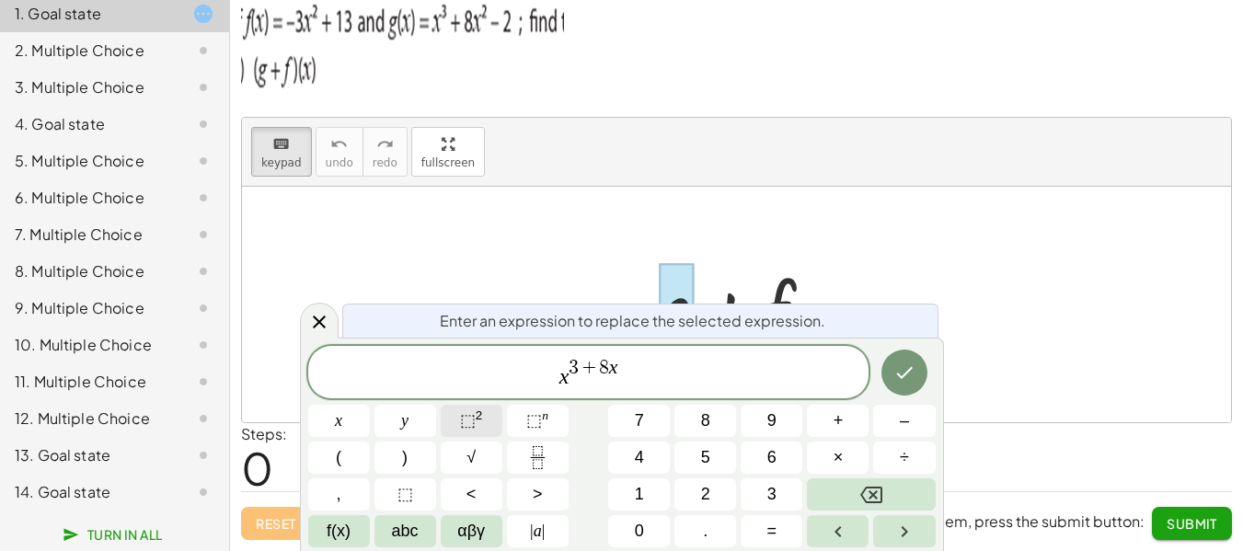
click at [471, 423] on span "⬚" at bounding box center [468, 420] width 16 height 18
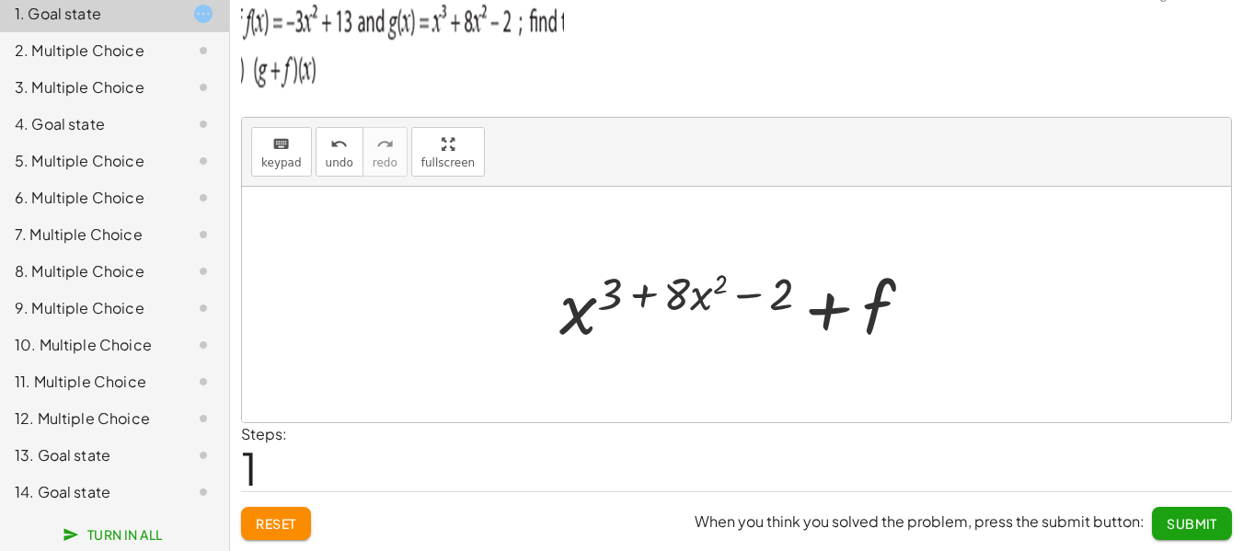
click at [720, 306] on div at bounding box center [743, 305] width 387 height 95
click at [286, 523] on span "Reset" at bounding box center [276, 523] width 40 height 17
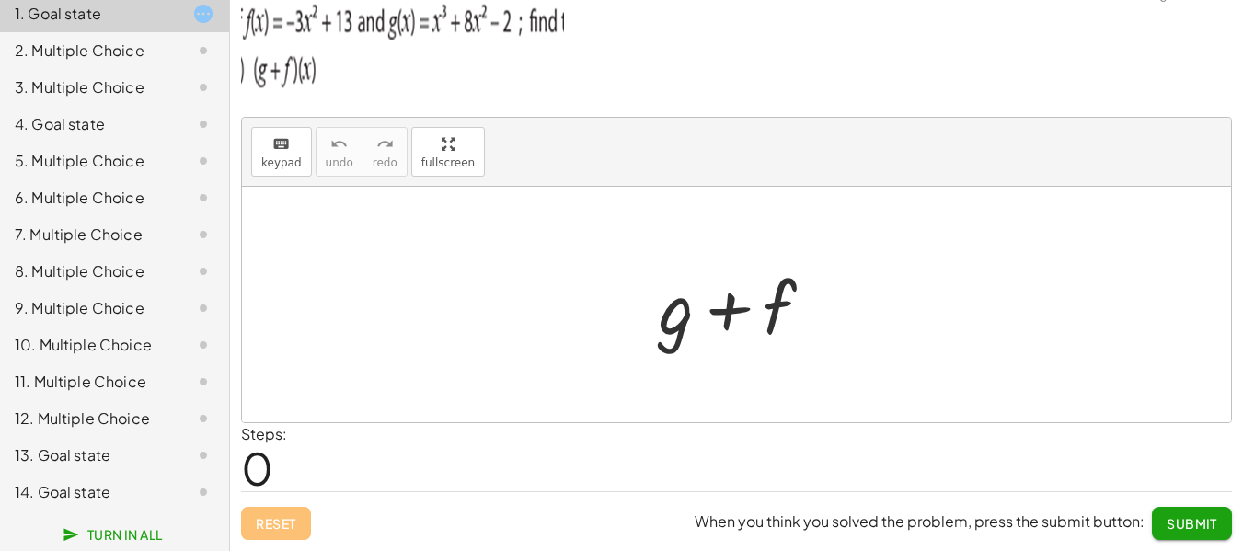
click at [661, 340] on div at bounding box center [744, 305] width 188 height 95
click at [677, 331] on div at bounding box center [744, 305] width 188 height 95
click at [301, 173] on button "keyboard keypad" at bounding box center [281, 152] width 61 height 50
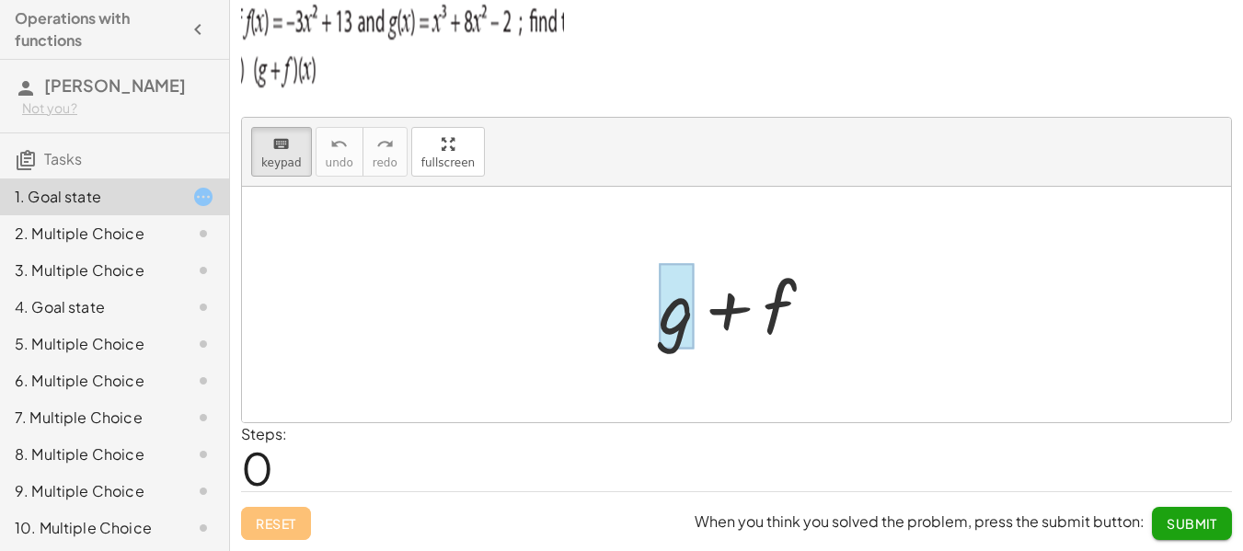
click at [679, 314] on div at bounding box center [676, 307] width 35 height 86
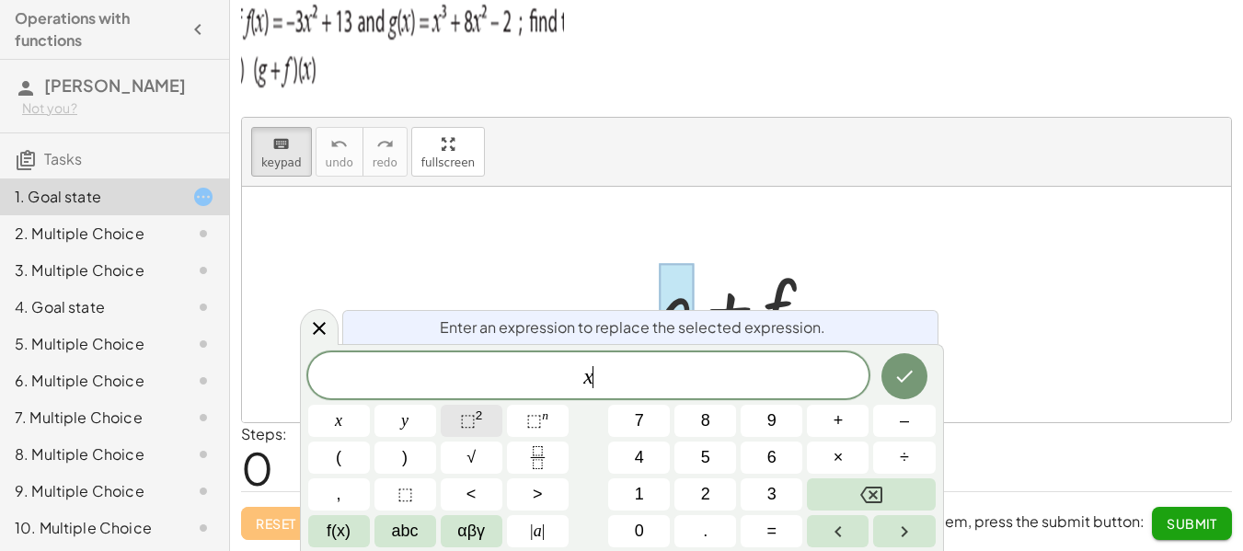
click at [479, 421] on sup "2" at bounding box center [479, 416] width 7 height 14
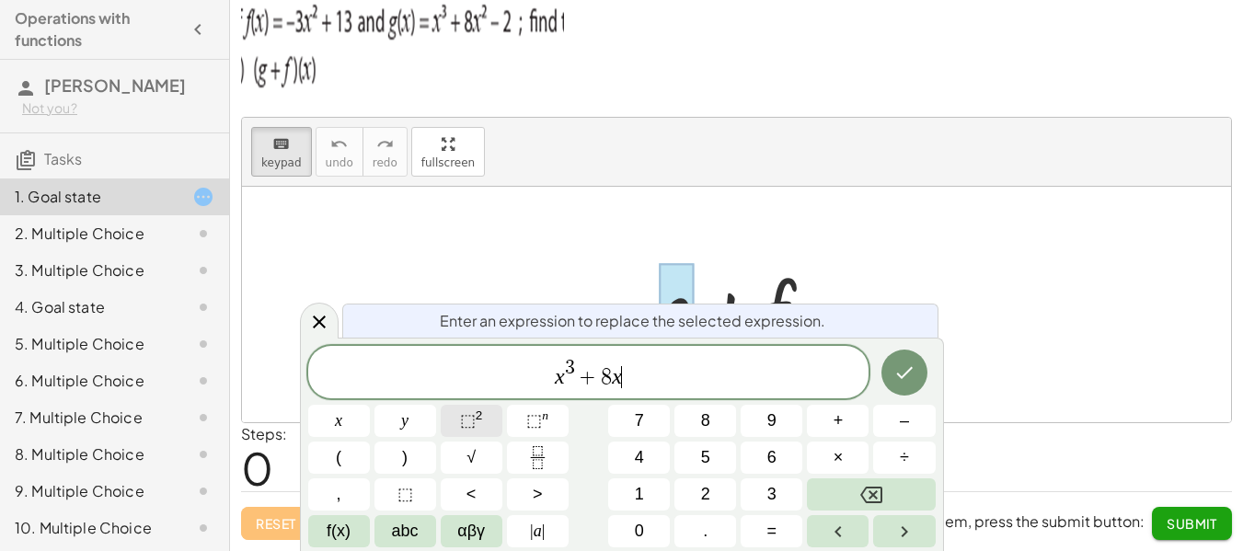
click at [463, 426] on span "⬚" at bounding box center [468, 420] width 16 height 18
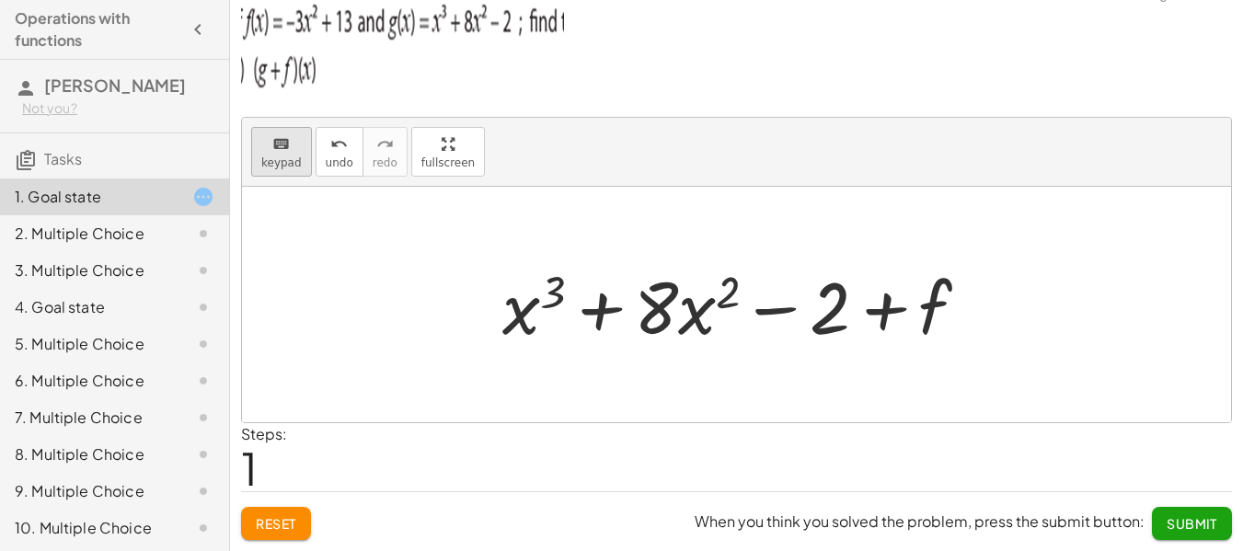
click at [284, 154] on button "keyboard keypad" at bounding box center [281, 152] width 61 height 50
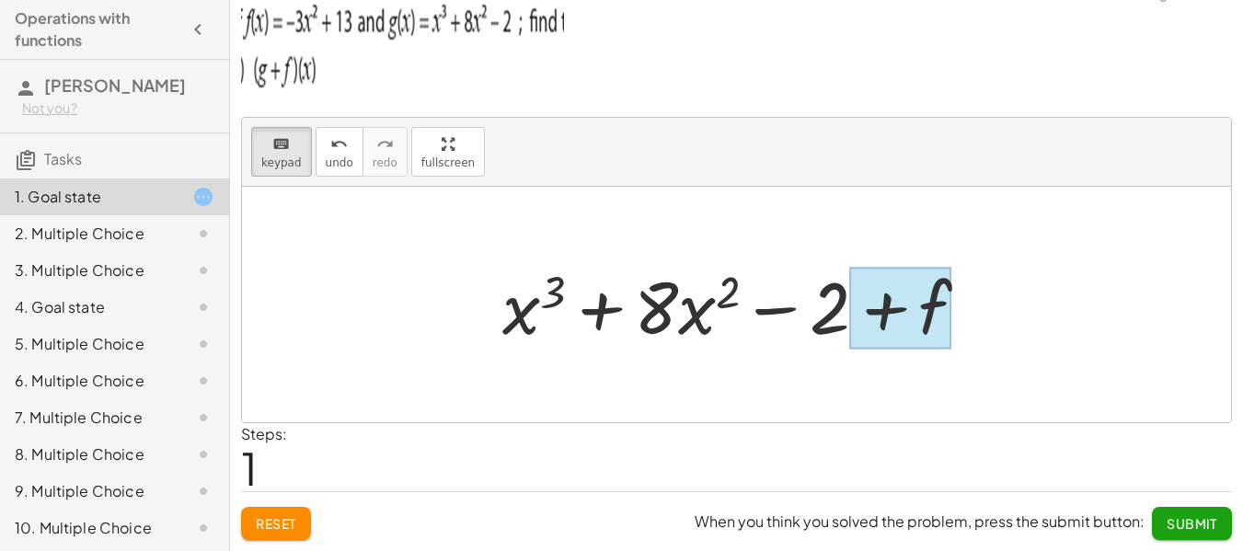
click at [942, 327] on div at bounding box center [900, 309] width 102 height 82
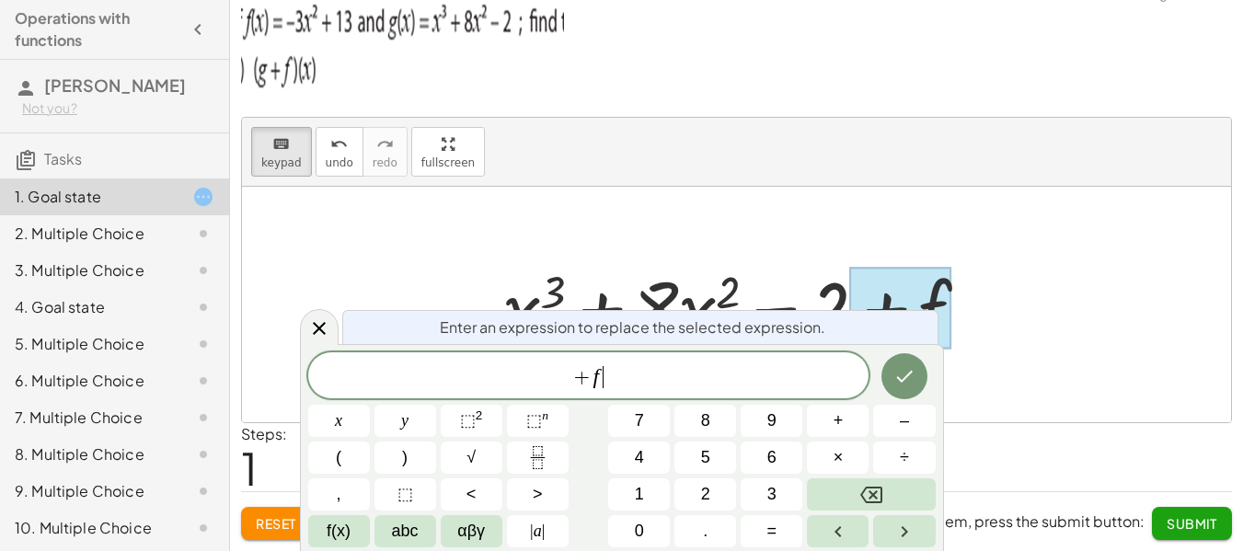
click at [636, 386] on span "+ f ​" at bounding box center [588, 377] width 561 height 26
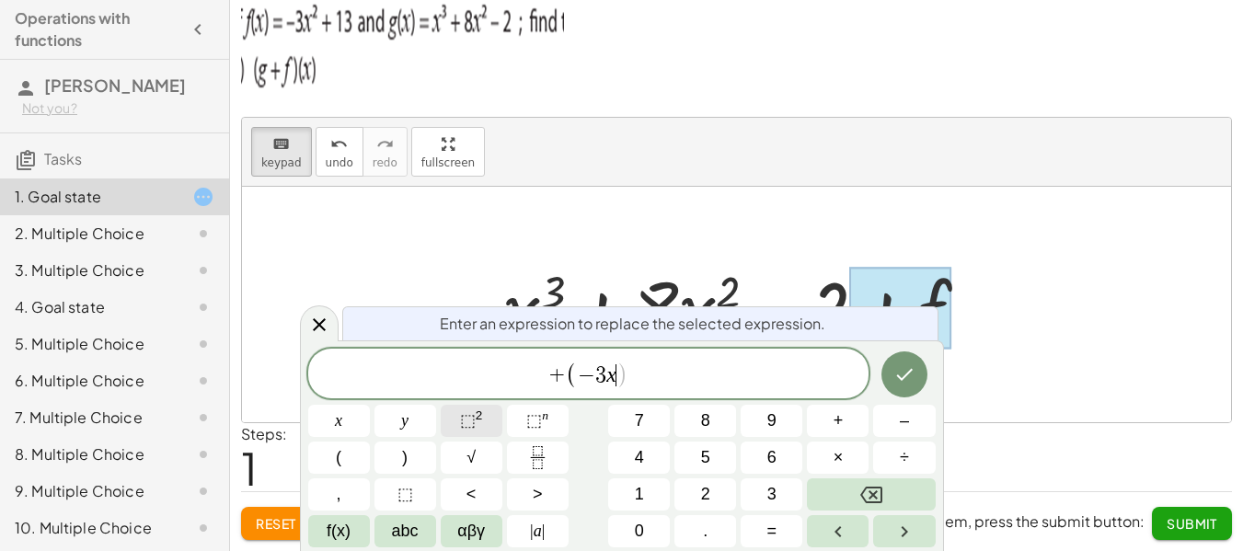
click at [476, 422] on sup "2" at bounding box center [479, 416] width 7 height 14
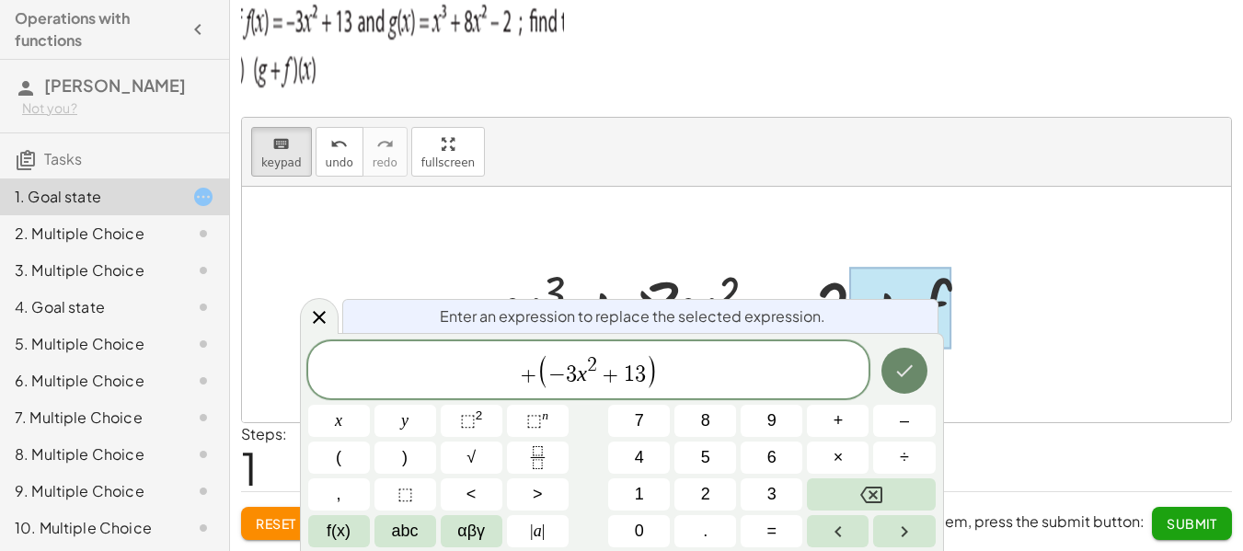
click at [915, 378] on icon "Done" at bounding box center [905, 371] width 22 height 22
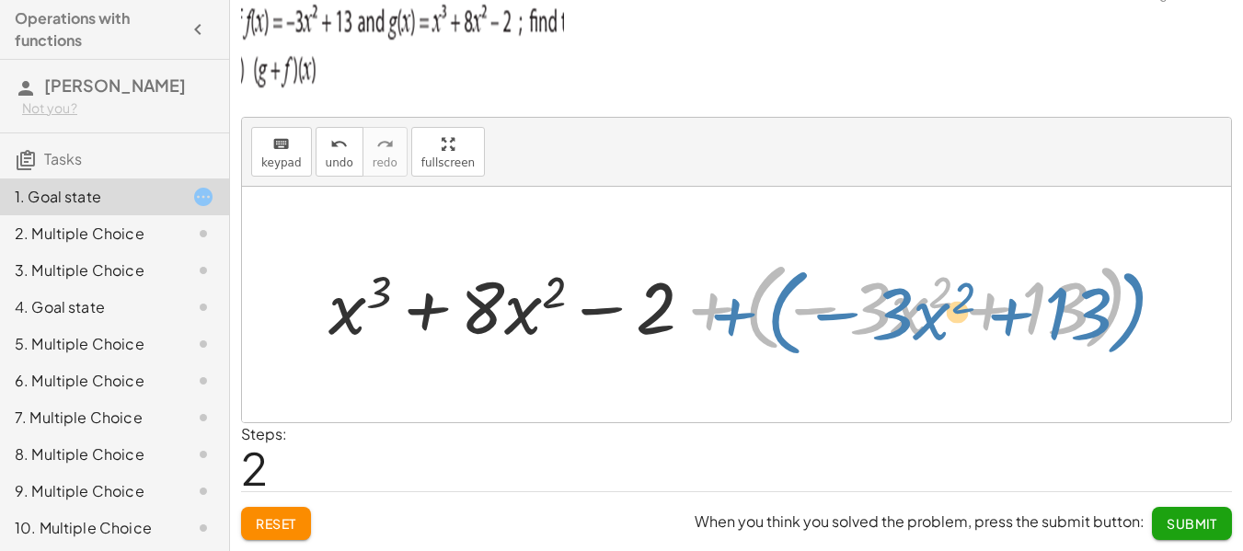
drag, startPoint x: 717, startPoint y: 310, endPoint x: 732, endPoint y: 316, distance: 15.7
click at [733, 316] on div at bounding box center [743, 305] width 848 height 106
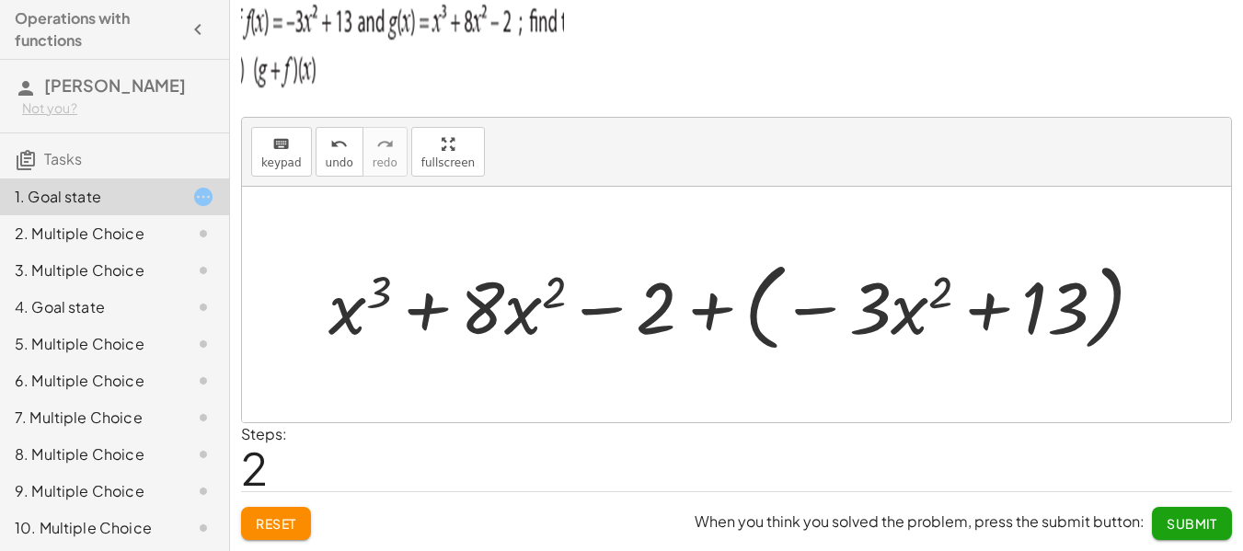
click at [709, 319] on div at bounding box center [743, 305] width 848 height 106
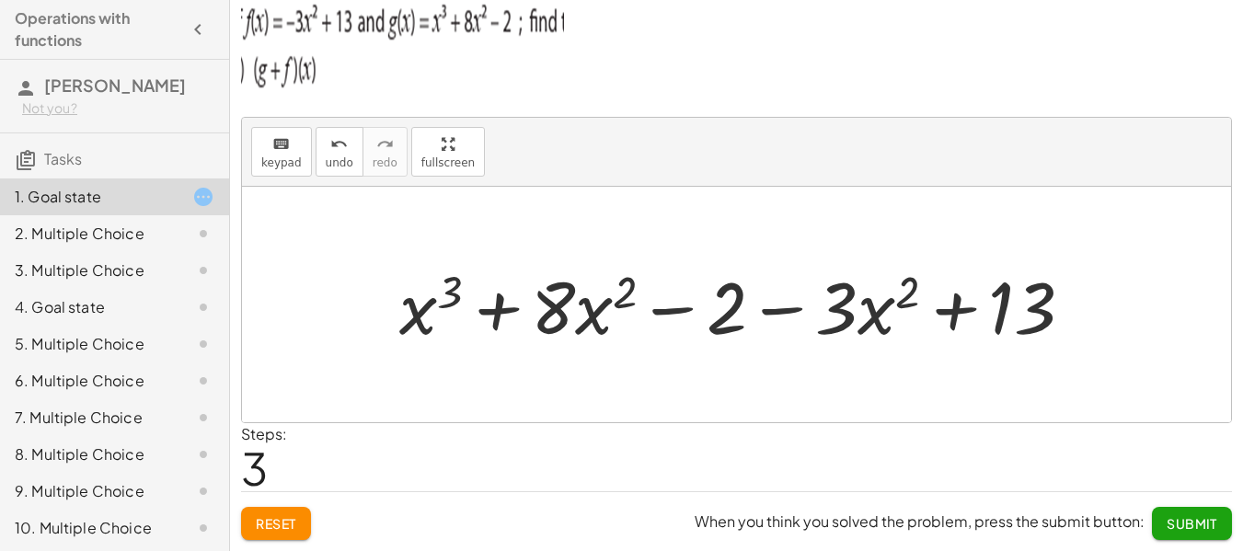
click at [590, 325] on div at bounding box center [743, 305] width 707 height 95
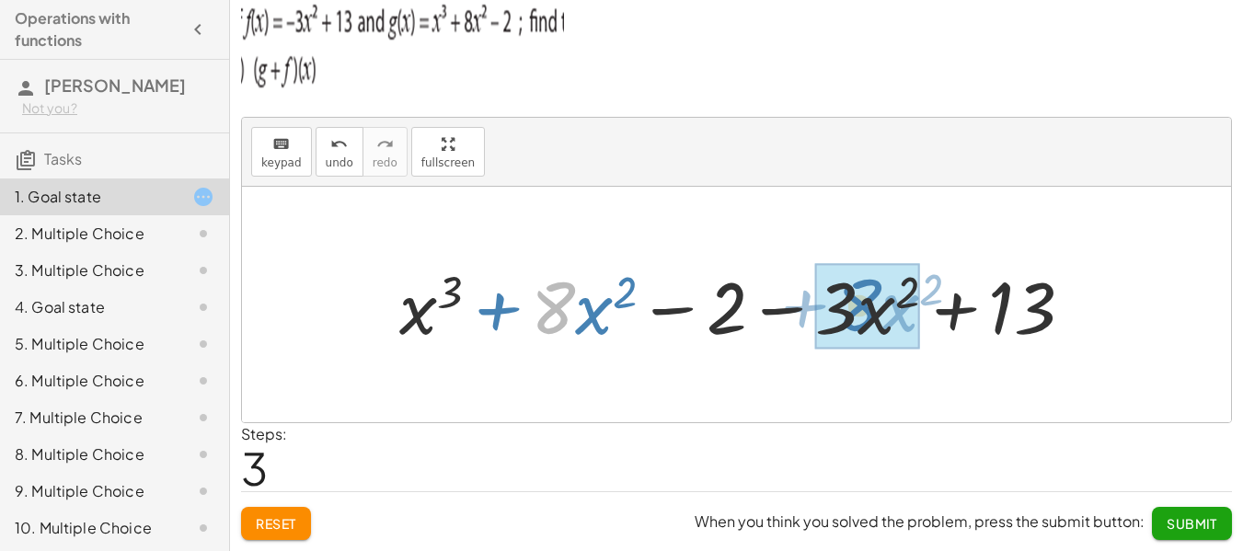
drag, startPoint x: 575, startPoint y: 319, endPoint x: 882, endPoint y: 317, distance: 306.5
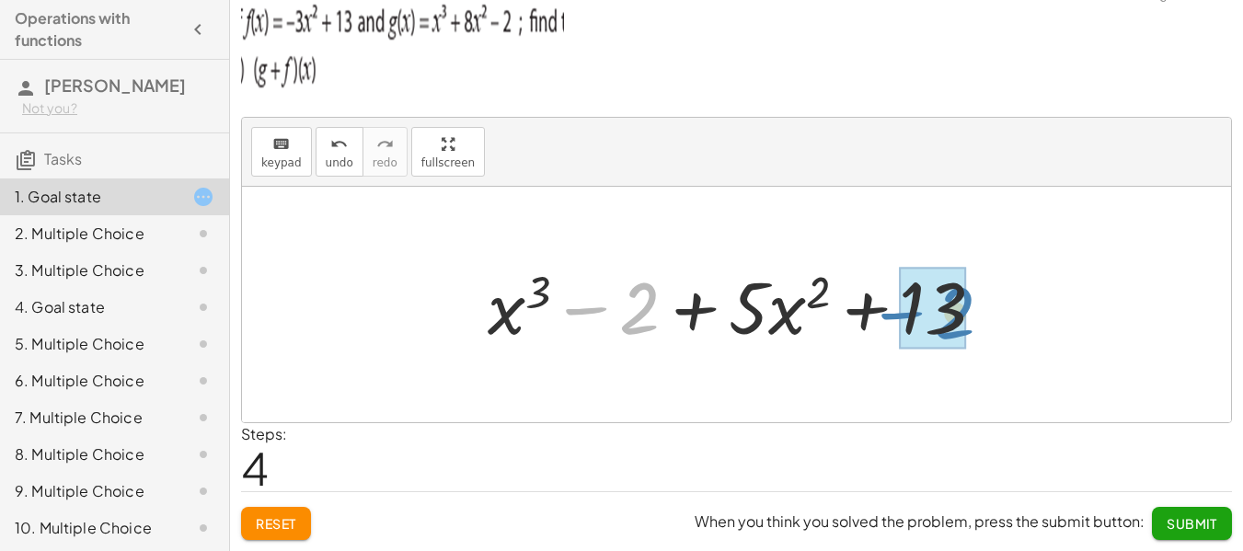
drag, startPoint x: 639, startPoint y: 322, endPoint x: 954, endPoint y: 328, distance: 315.7
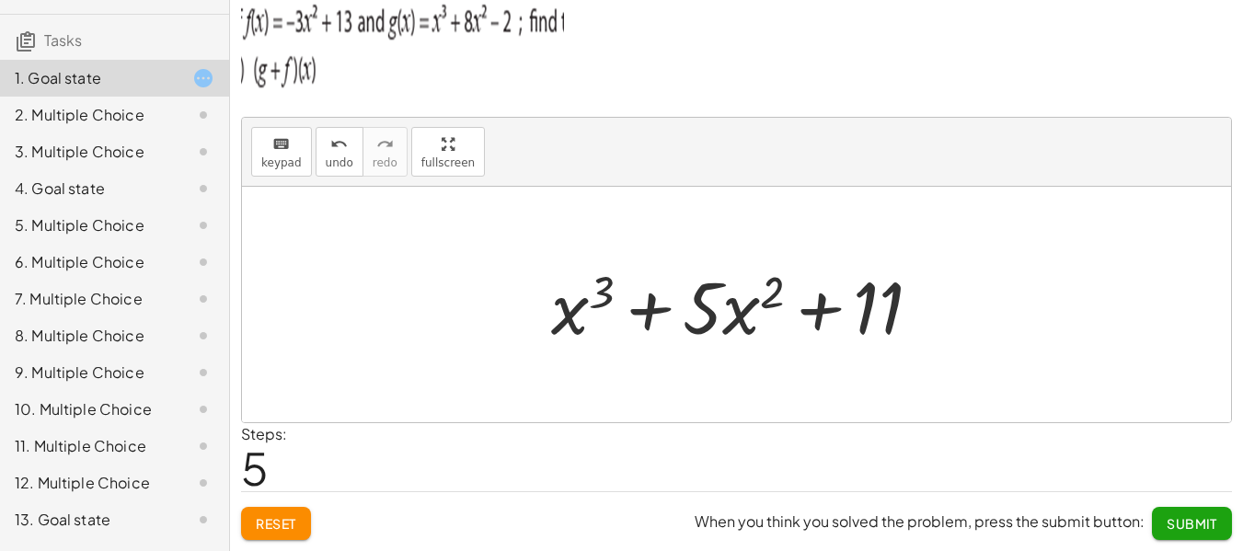
scroll to position [198, 0]
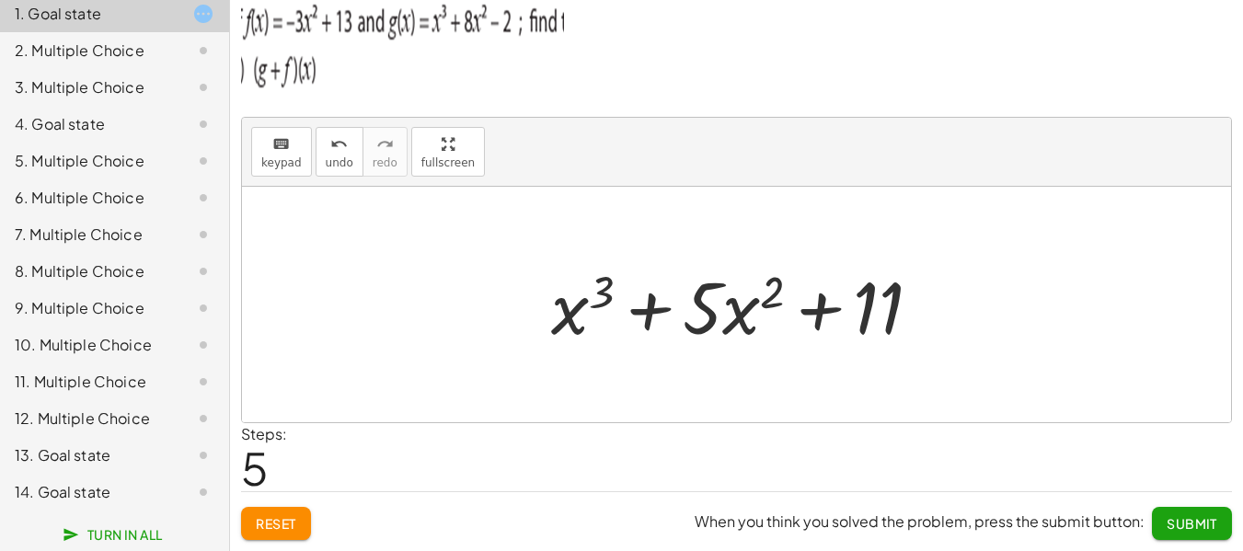
click at [1193, 519] on span "Submit" at bounding box center [1192, 523] width 51 height 17
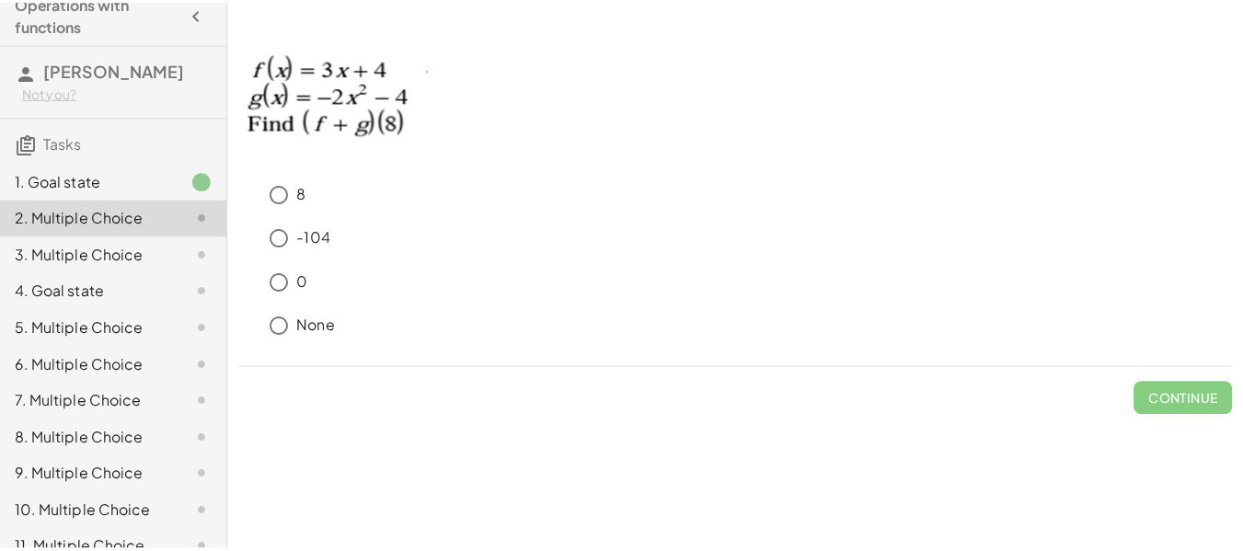
scroll to position [14, 0]
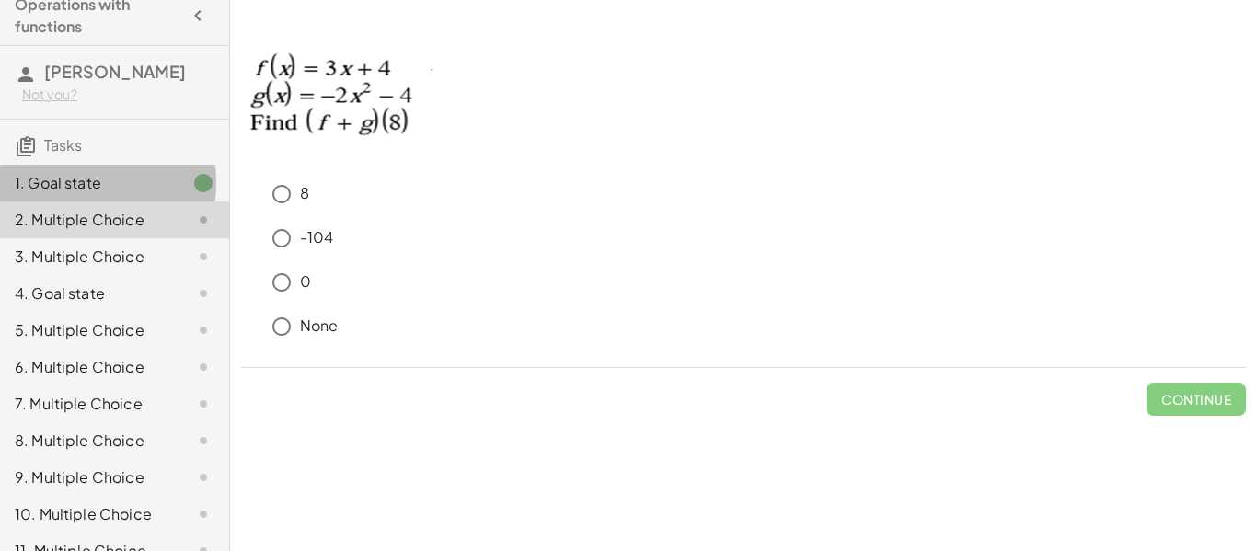
click at [129, 185] on div "1. Goal state" at bounding box center [89, 183] width 148 height 22
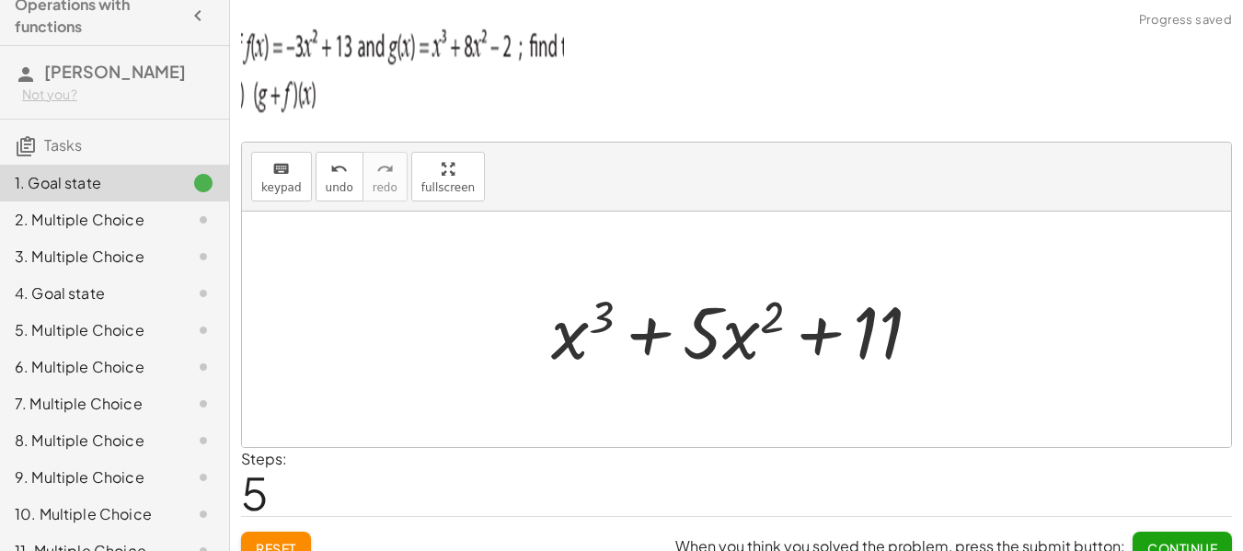
scroll to position [25, 0]
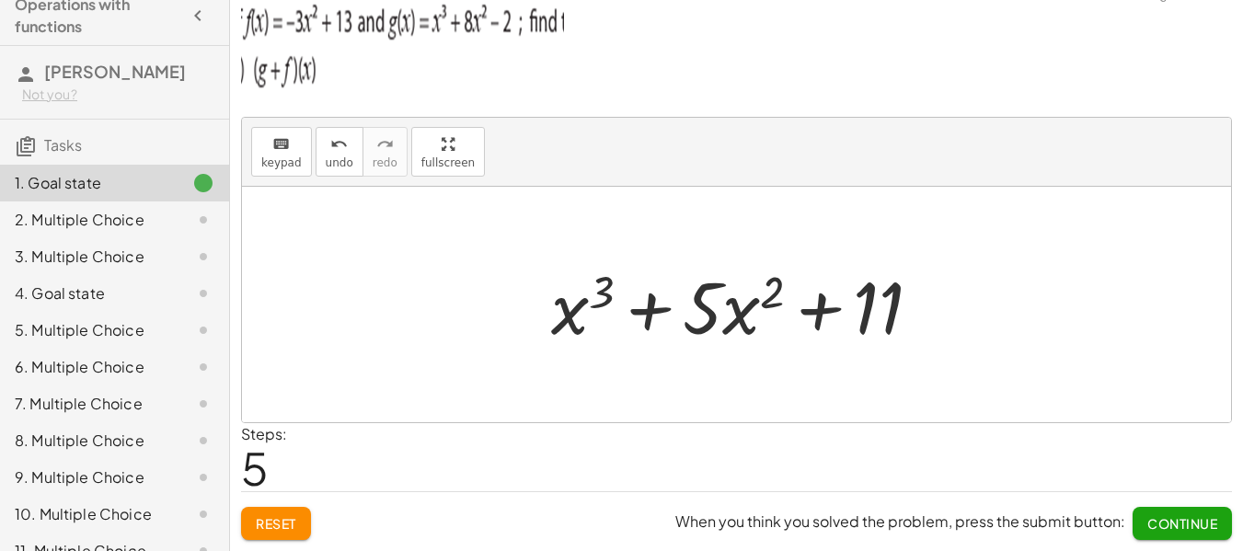
click at [89, 217] on div "2. Multiple Choice" at bounding box center [89, 220] width 148 height 22
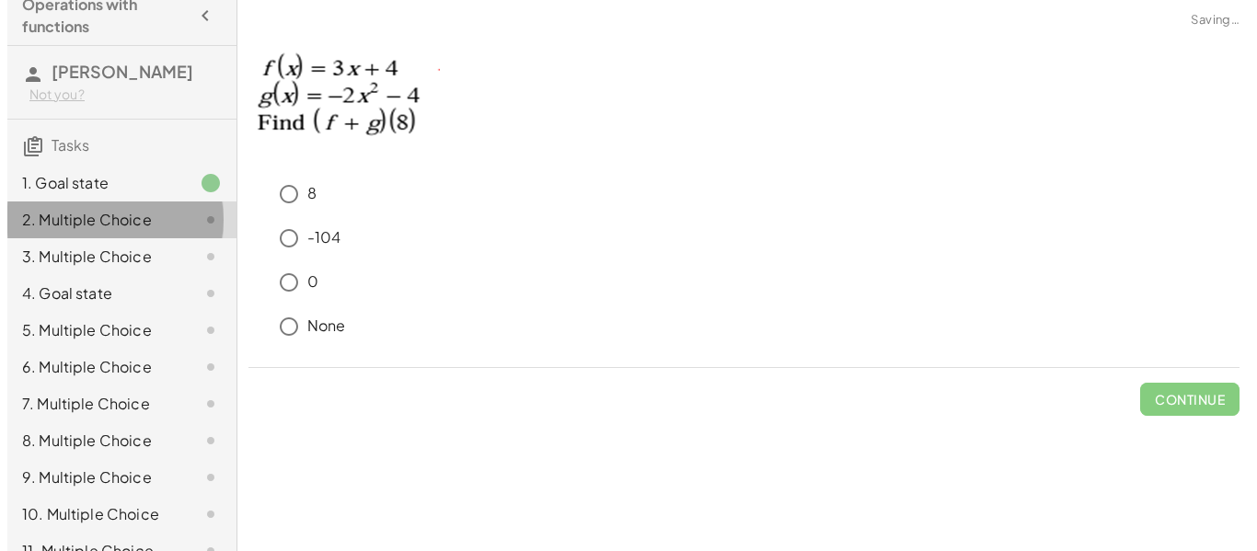
scroll to position [0, 0]
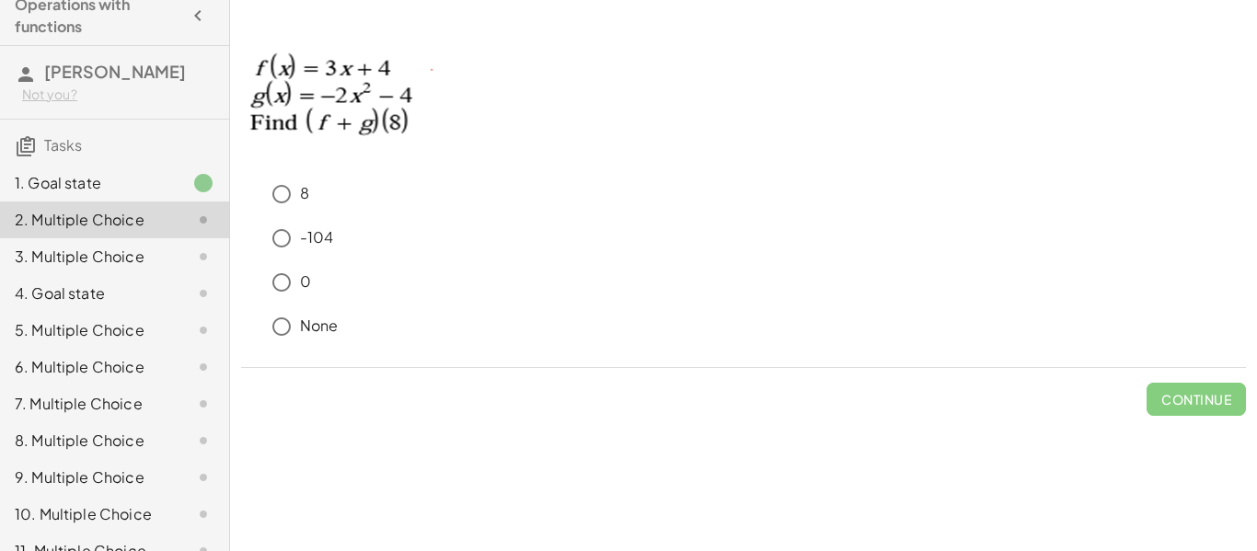
click at [257, 235] on icon at bounding box center [252, 231] width 22 height 22
click at [1225, 392] on span "Continue" at bounding box center [1196, 399] width 70 height 17
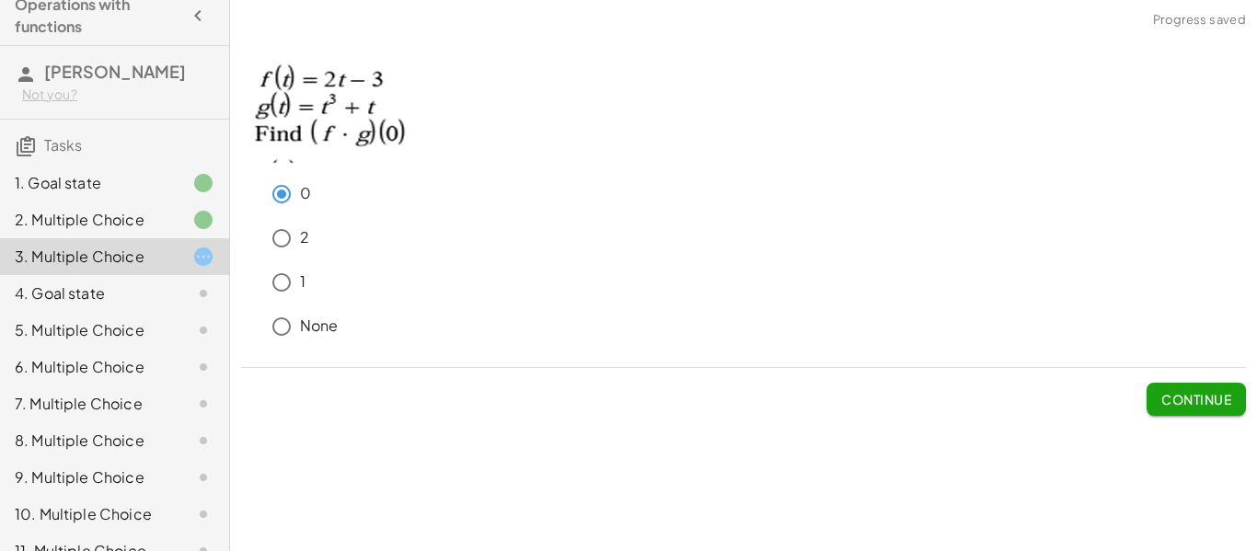
click at [1189, 398] on span "Continue" at bounding box center [1196, 399] width 70 height 17
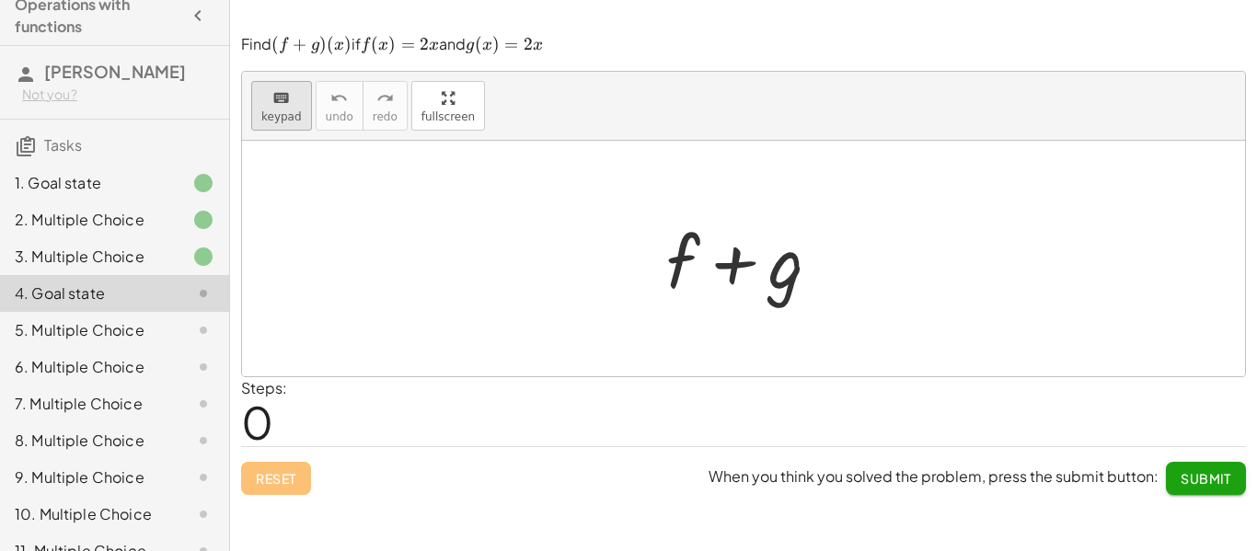
click at [297, 119] on button "keyboard keypad" at bounding box center [281, 106] width 61 height 50
click at [680, 283] on div at bounding box center [682, 261] width 33 height 86
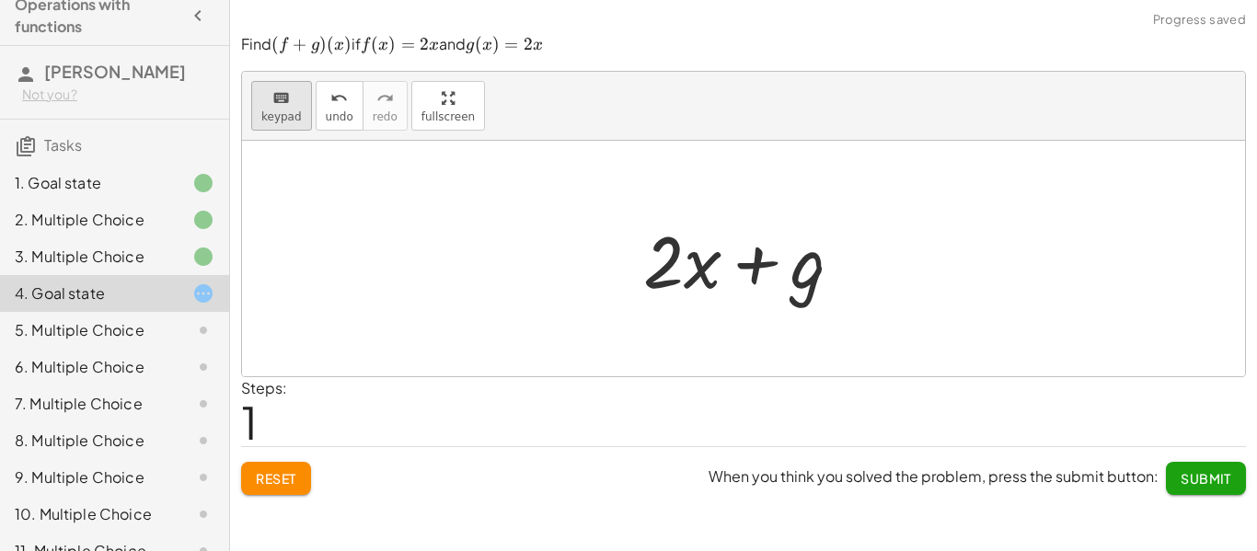
click at [296, 123] on span "keypad" at bounding box center [281, 116] width 40 height 13
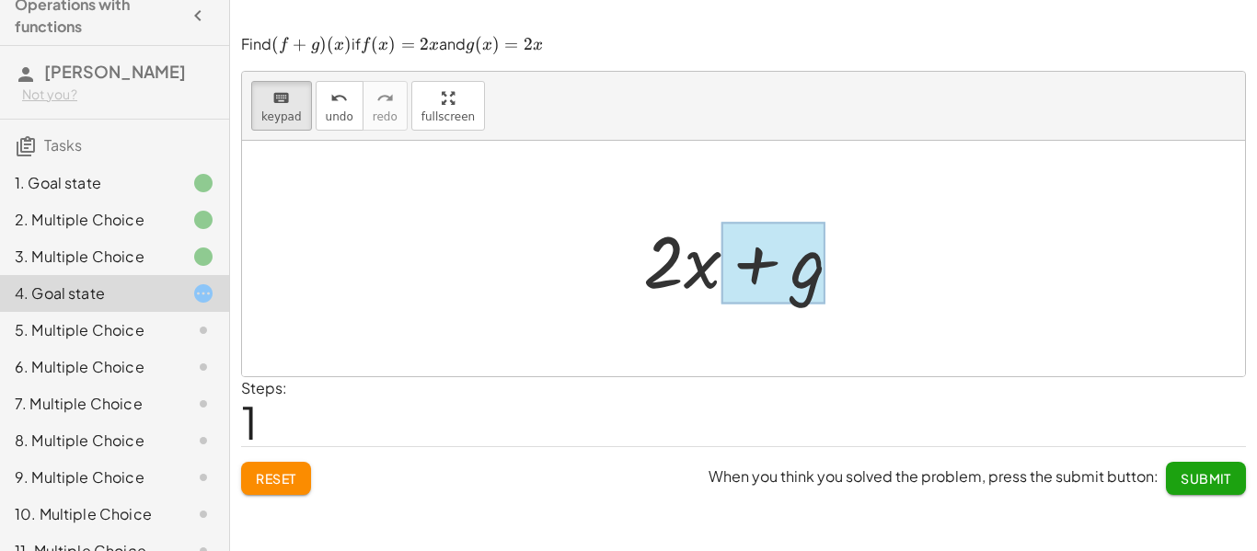
click at [777, 297] on div at bounding box center [773, 263] width 104 height 82
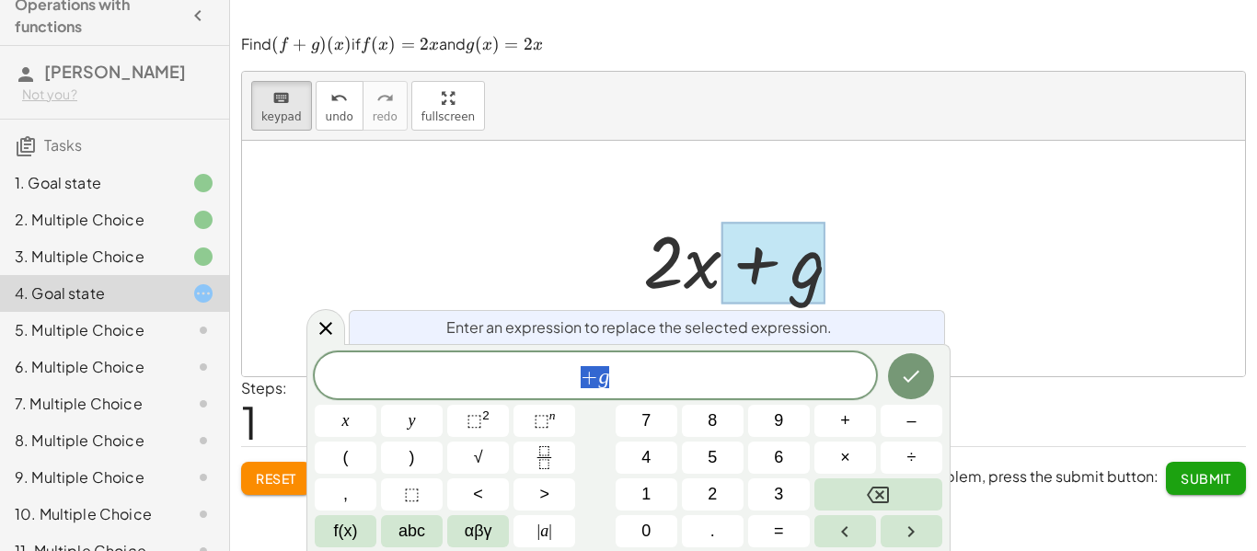
click at [706, 367] on span "+ g" at bounding box center [595, 377] width 561 height 26
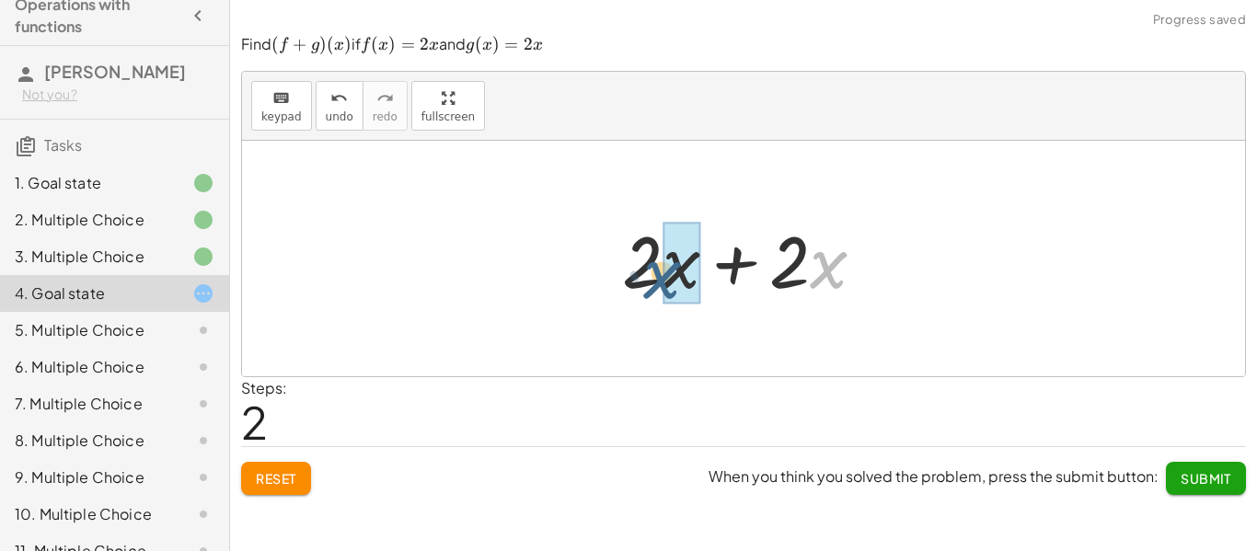
drag, startPoint x: 809, startPoint y: 254, endPoint x: 642, endPoint y: 265, distance: 166.9
click at [642, 265] on div at bounding box center [751, 259] width 276 height 95
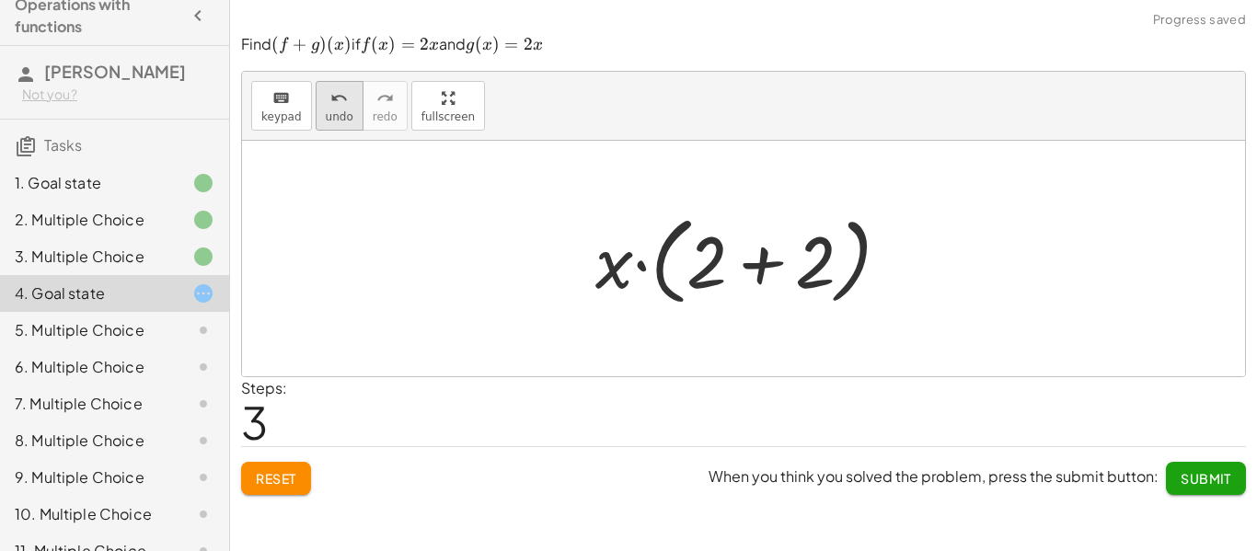
click at [330, 104] on icon "undo" at bounding box center [338, 98] width 17 height 22
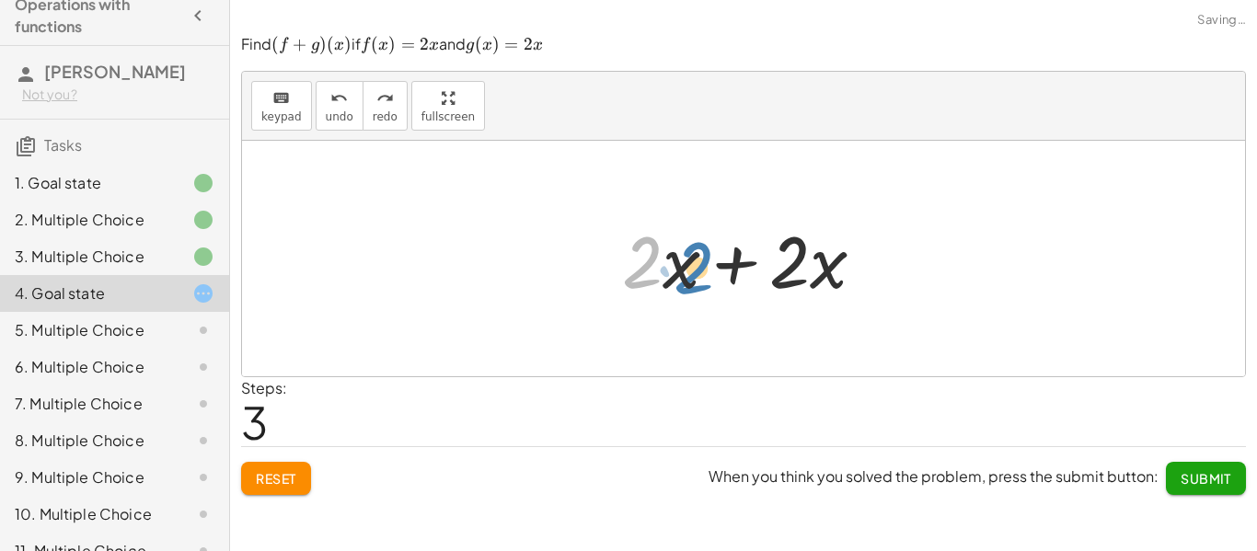
drag, startPoint x: 639, startPoint y: 267, endPoint x: 675, endPoint y: 272, distance: 36.3
click at [675, 272] on div at bounding box center [751, 259] width 276 height 95
click at [814, 276] on div at bounding box center [751, 259] width 276 height 95
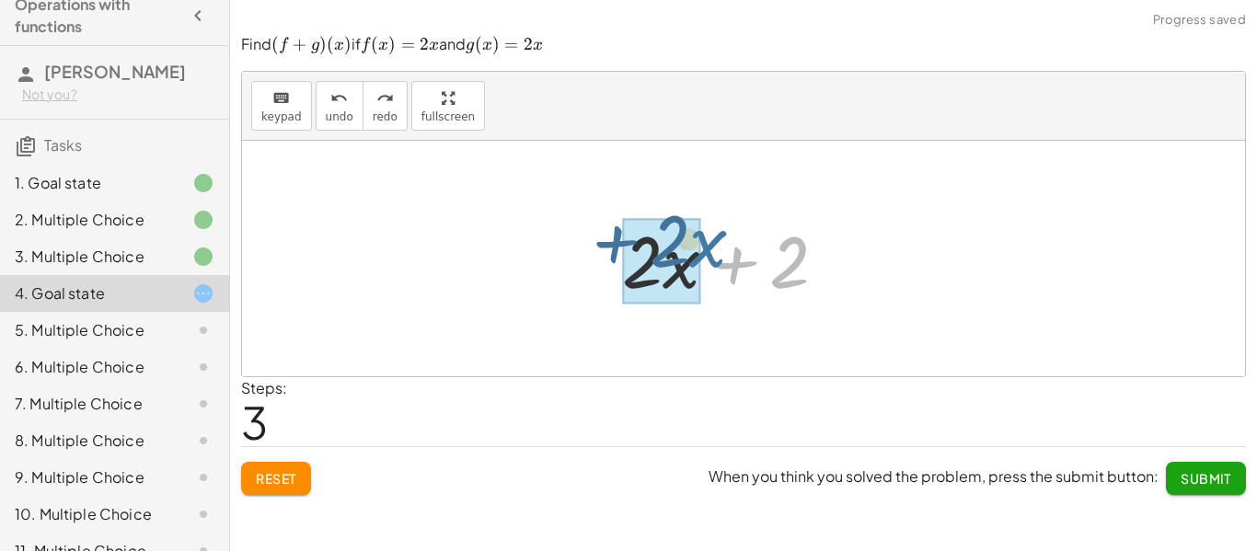
drag, startPoint x: 727, startPoint y: 262, endPoint x: 586, endPoint y: 261, distance: 140.8
click at [586, 261] on div "+ f + g + · 2 · x + g + · 2 + · 2 · x + · 2 · x" at bounding box center [743, 259] width 1003 height 236
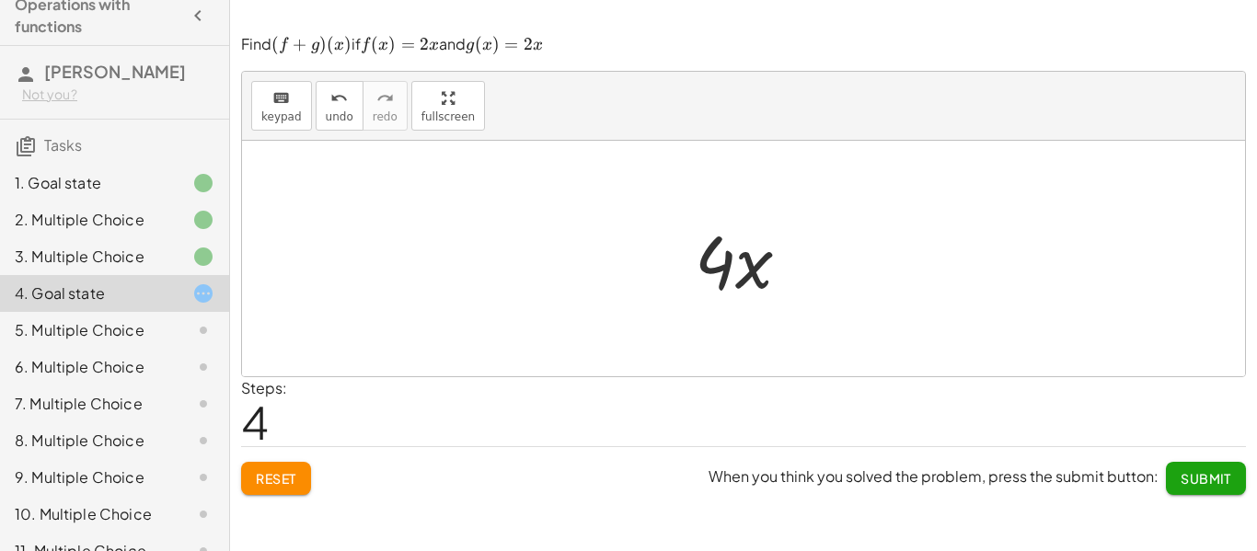
click at [1218, 456] on div "When you think you solved the problem, press the submit button: Submit" at bounding box center [977, 471] width 537 height 48
click at [1209, 477] on span "Submit" at bounding box center [1206, 478] width 51 height 17
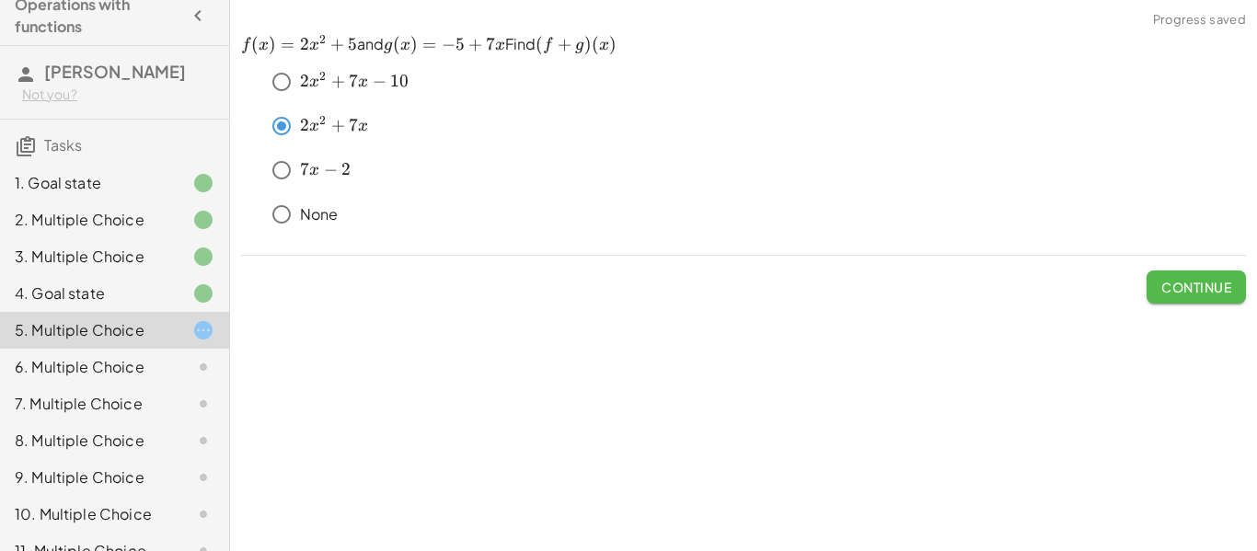
click at [1218, 287] on span "Continue" at bounding box center [1196, 287] width 70 height 17
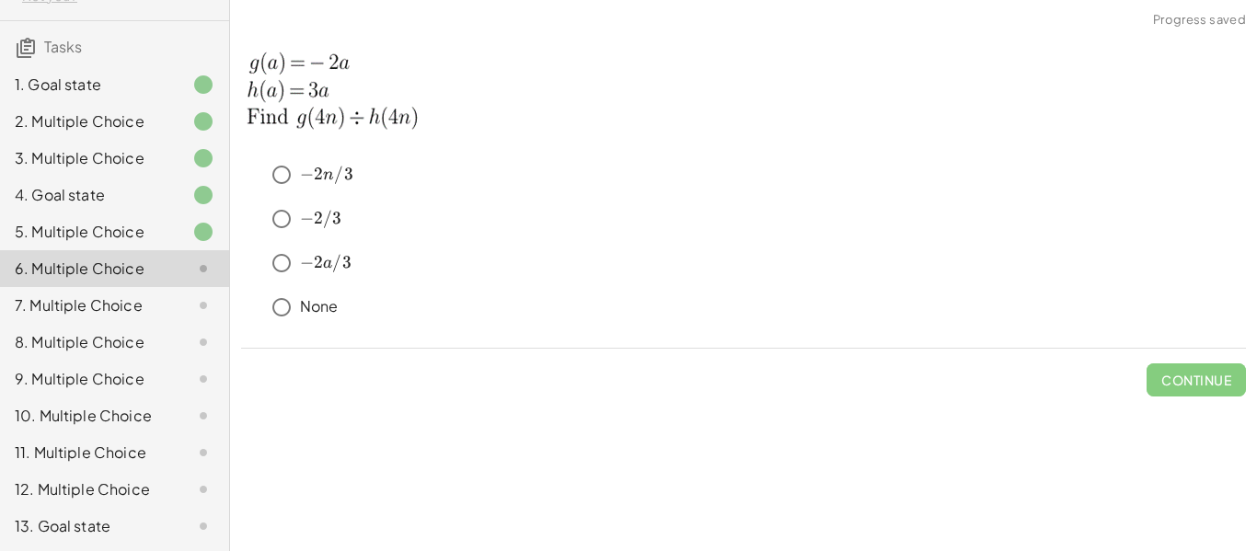
scroll to position [198, 0]
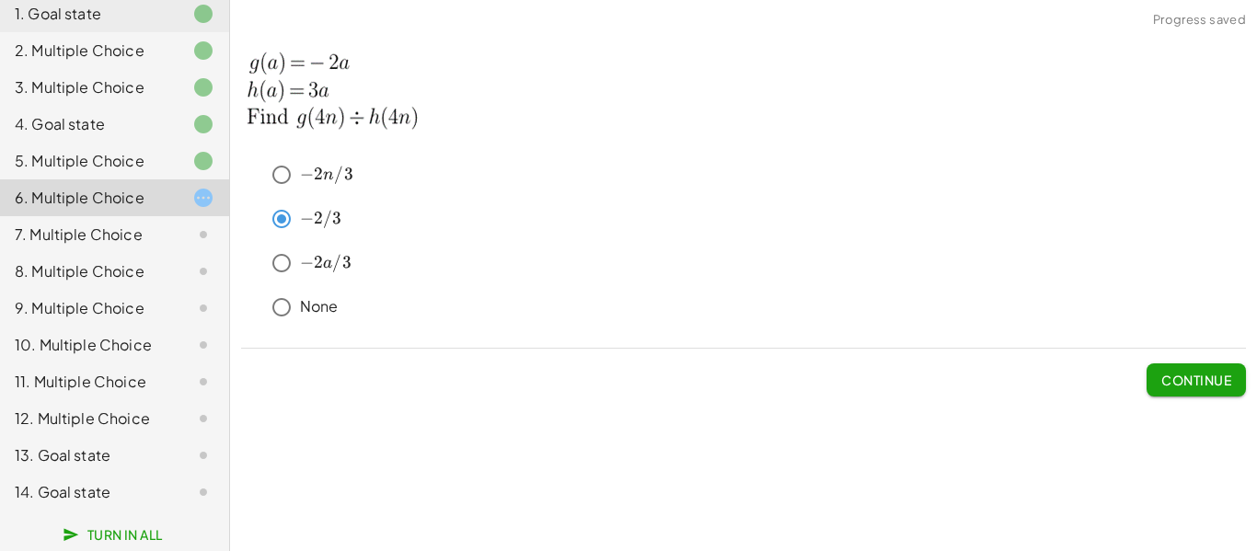
click at [1219, 385] on span "Continue" at bounding box center [1196, 380] width 70 height 17
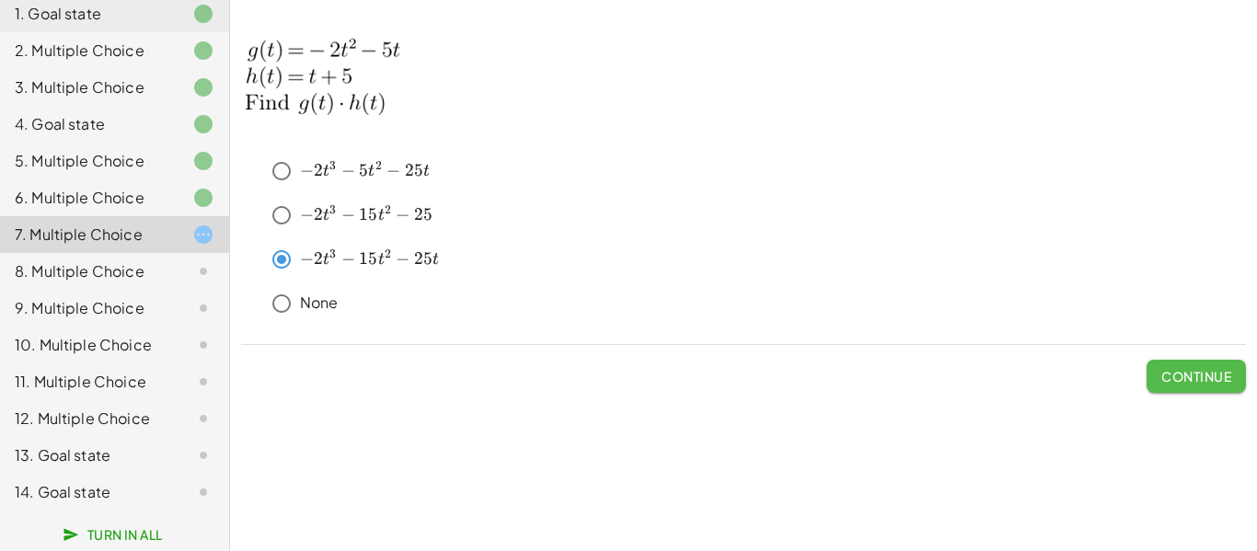
click at [1225, 379] on span "Continue" at bounding box center [1196, 376] width 70 height 17
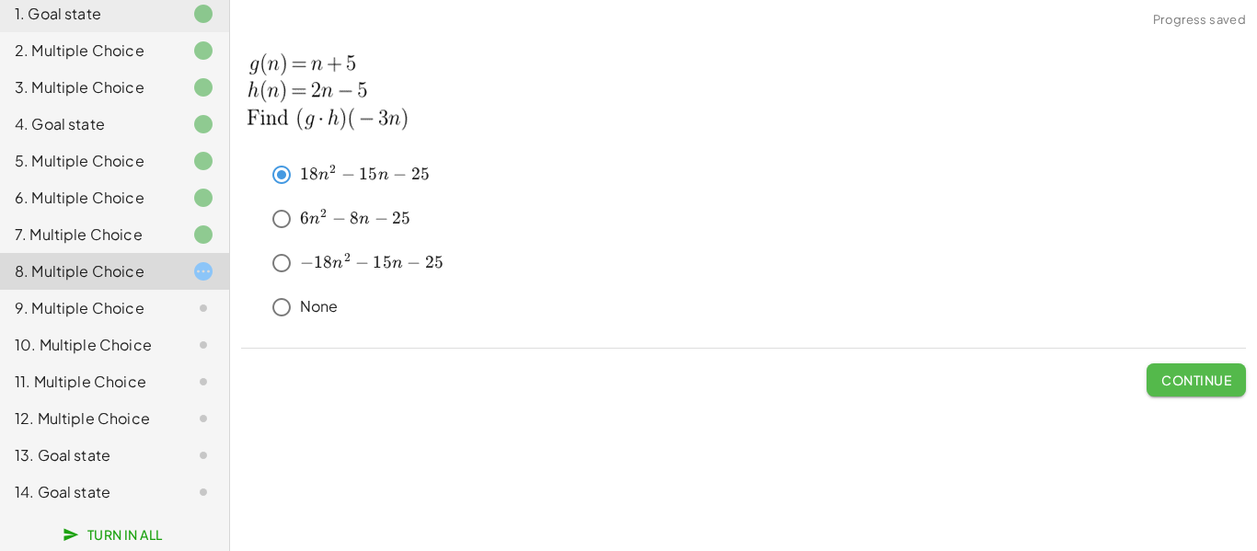
click at [1203, 388] on button "Continue" at bounding box center [1196, 380] width 99 height 33
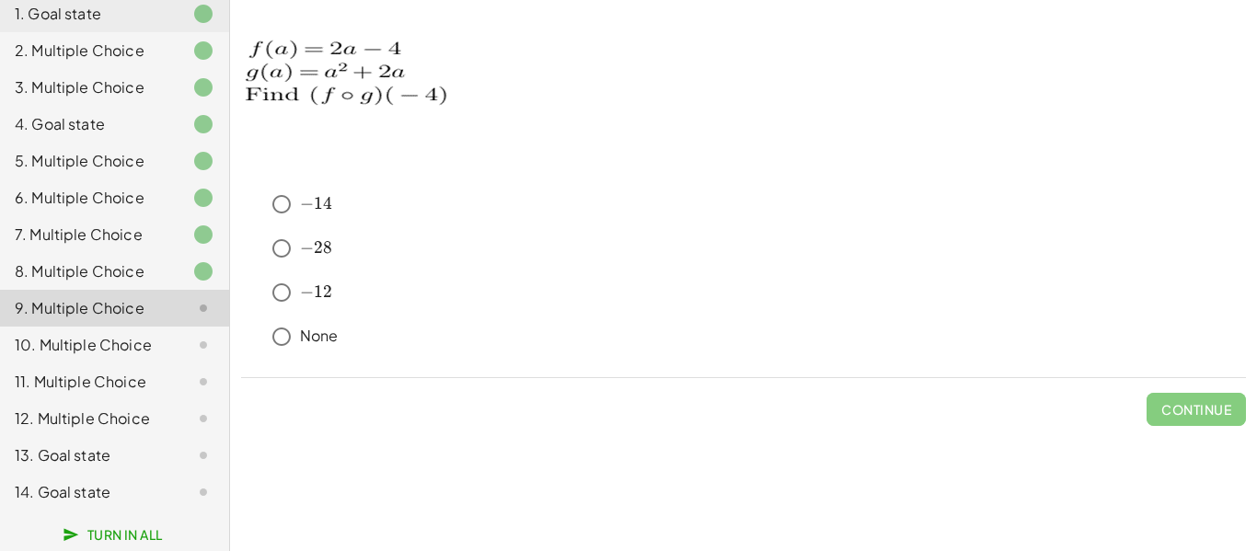
drag, startPoint x: 317, startPoint y: 442, endPoint x: 268, endPoint y: 316, distance: 135.2
click at [316, 442] on div "keyboard keypad undo undo redo redo fullscreen + g + f + x 3 + · 8 · x 2 − 2 + …" at bounding box center [743, 275] width 1027 height 551
click at [1208, 411] on span "Continue" at bounding box center [1196, 409] width 70 height 17
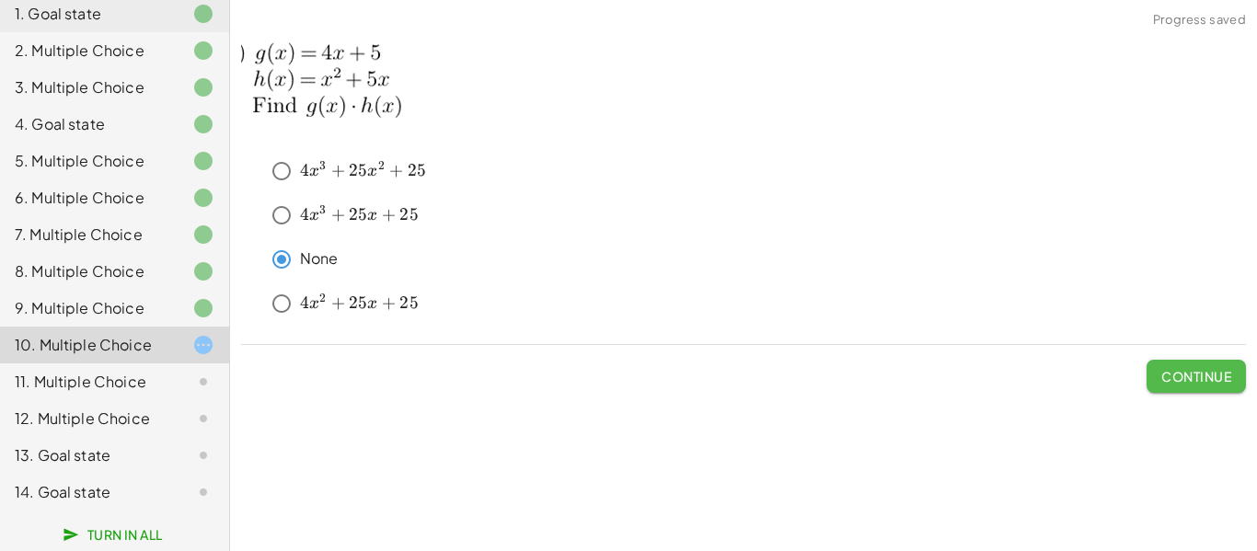
click at [1187, 368] on span "Continue" at bounding box center [1196, 376] width 70 height 17
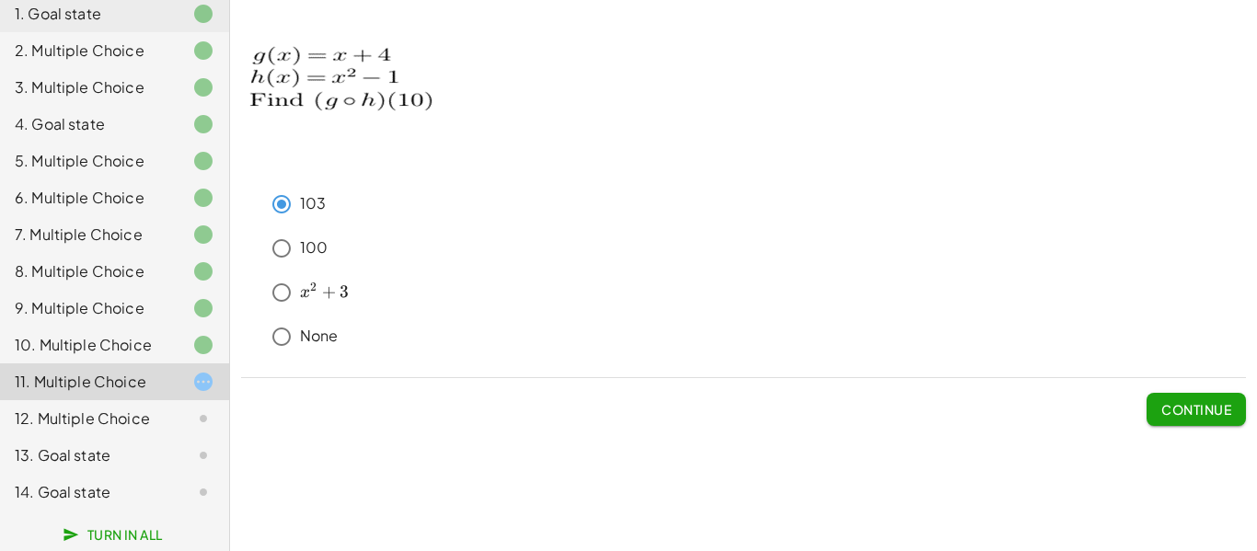
click at [1173, 390] on span "Continue" at bounding box center [1196, 402] width 99 height 48
click at [1170, 415] on span "Continue" at bounding box center [1196, 409] width 70 height 17
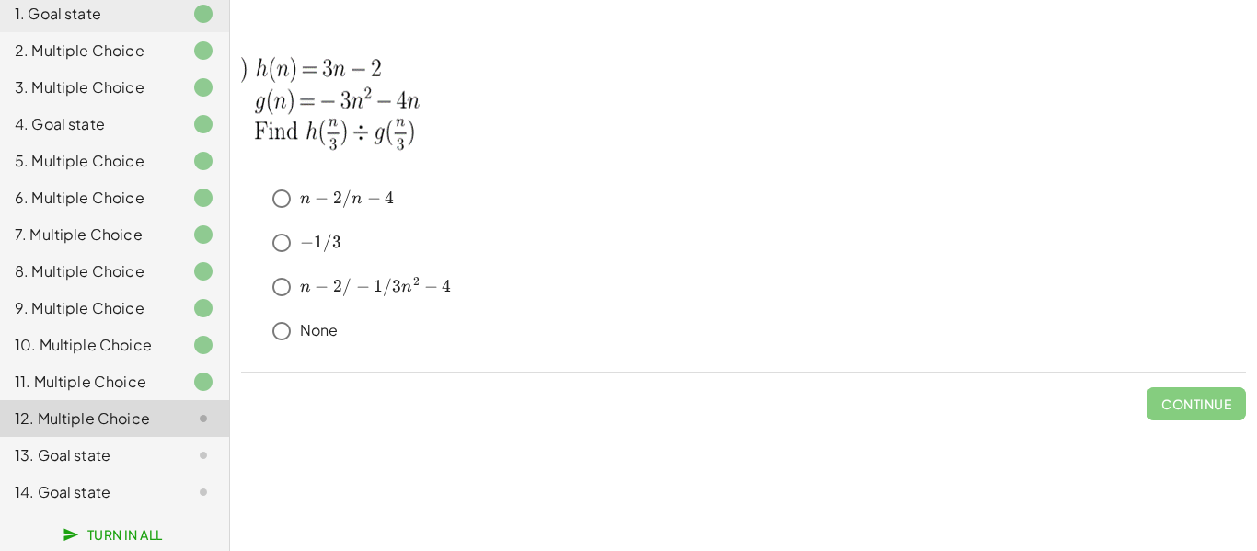
click at [398, 439] on div "keyboard keypad undo undo redo redo fullscreen + g + f + x 3 + · 8 · x 2 − 2 + …" at bounding box center [743, 275] width 1027 height 551
click at [1081, 40] on p at bounding box center [743, 103] width 1005 height 139
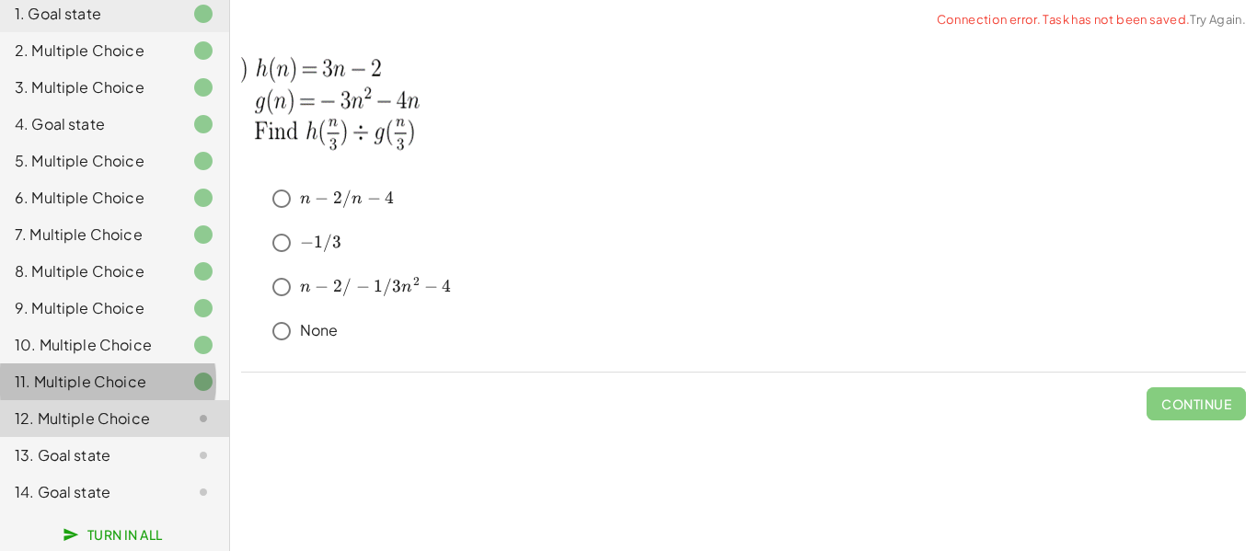
click at [109, 382] on div "11. Multiple Choice" at bounding box center [89, 382] width 148 height 22
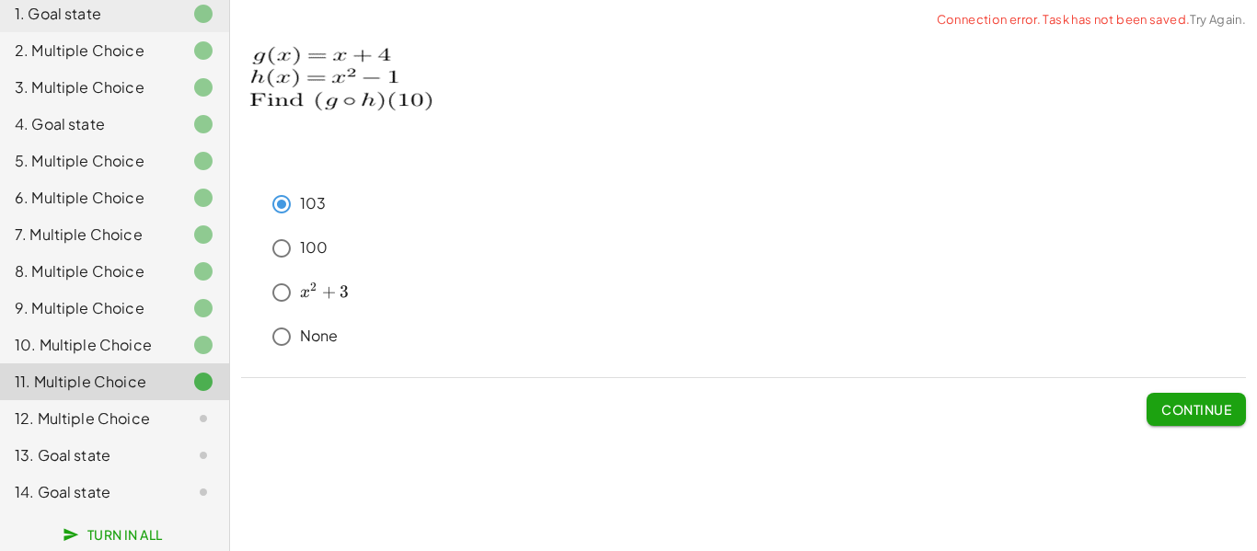
click at [110, 354] on div "10. Multiple Choice" at bounding box center [89, 345] width 148 height 22
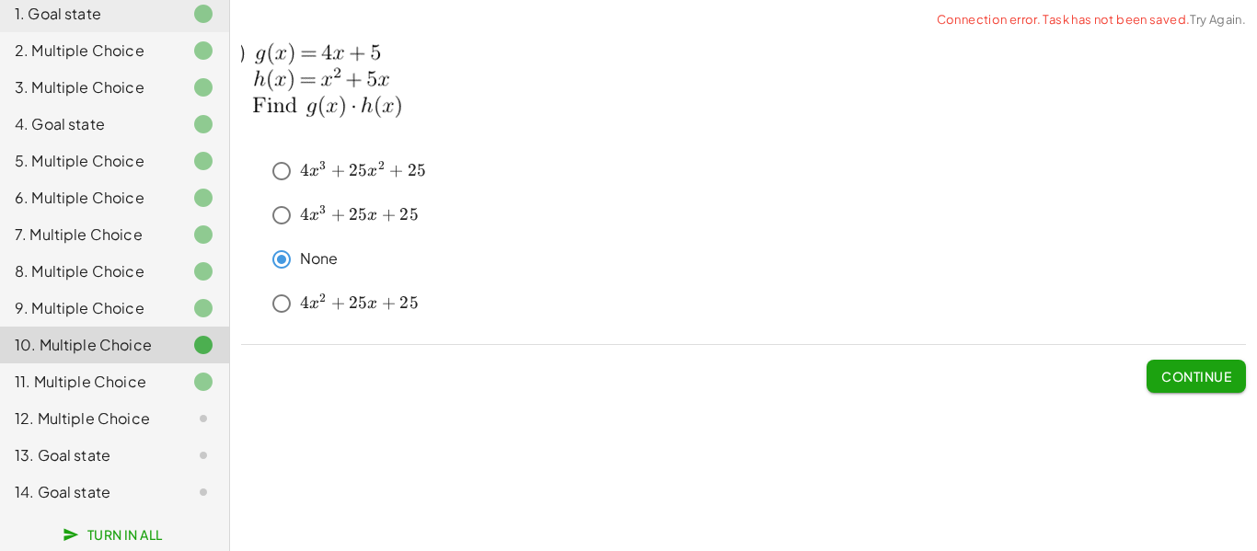
scroll to position [0, 0]
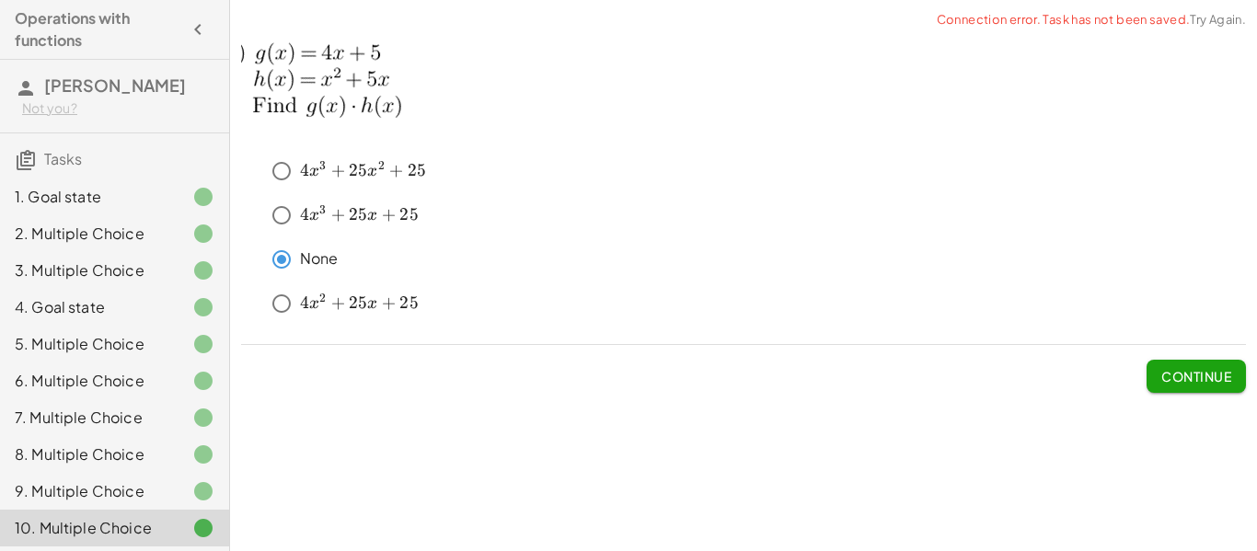
click at [130, 252] on div "1. Goal state" at bounding box center [114, 270] width 229 height 37
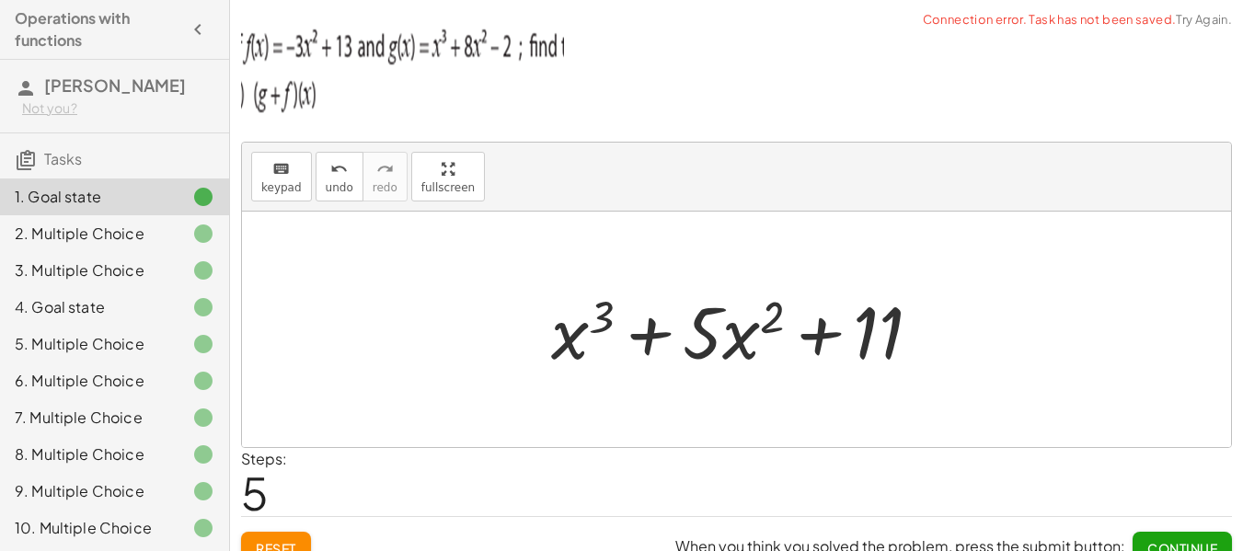
click at [129, 239] on div "2. Multiple Choice" at bounding box center [89, 234] width 148 height 22
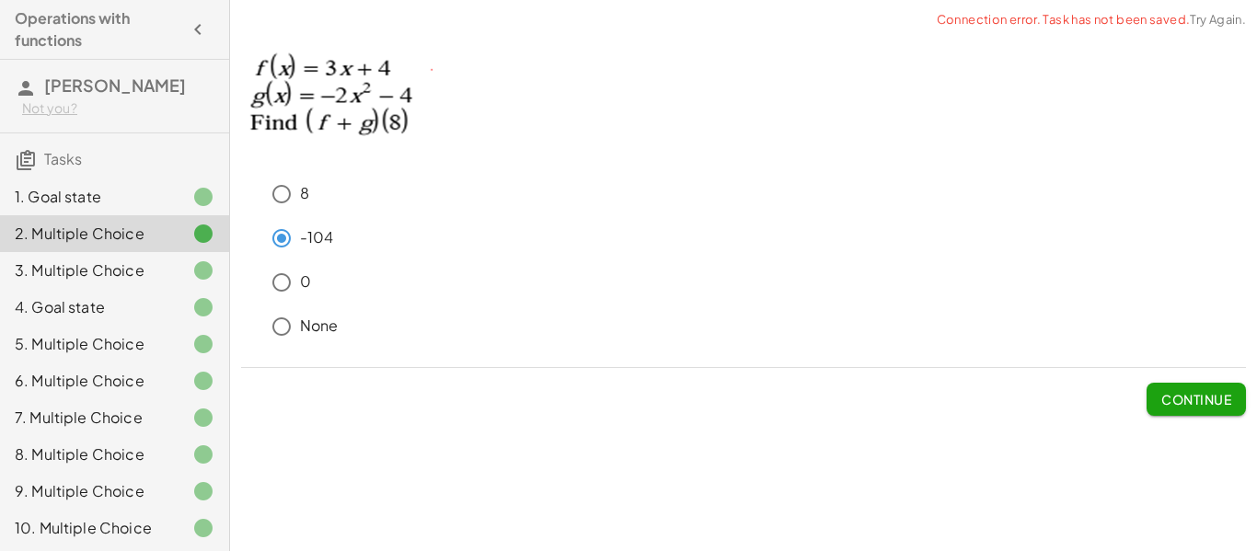
click at [85, 198] on div "1. Goal state" at bounding box center [89, 197] width 148 height 22
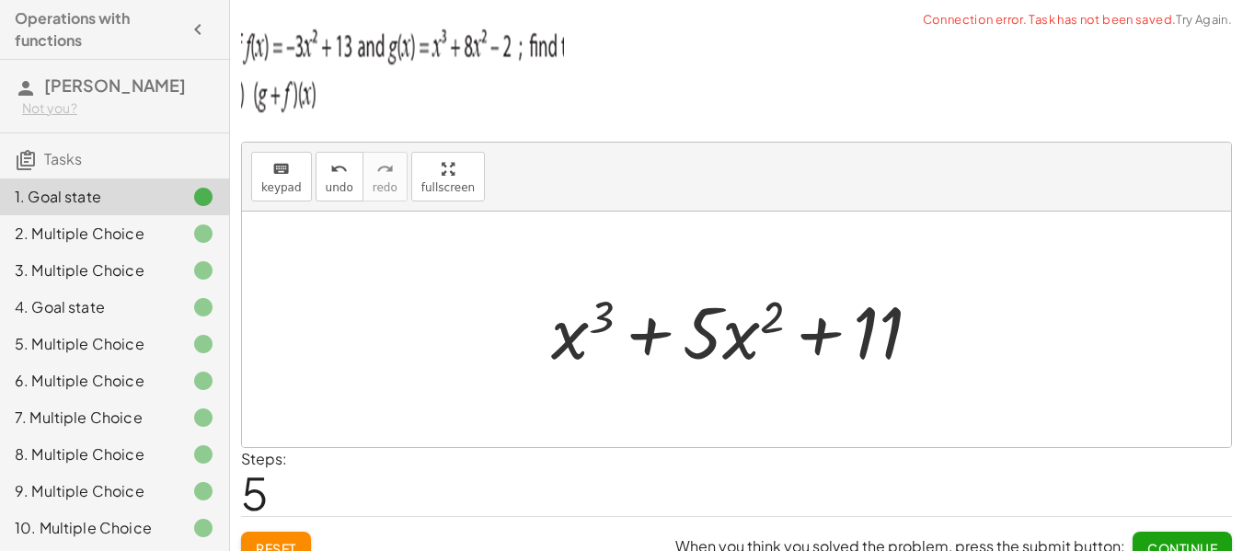
click at [81, 226] on div "2. Multiple Choice" at bounding box center [89, 234] width 148 height 22
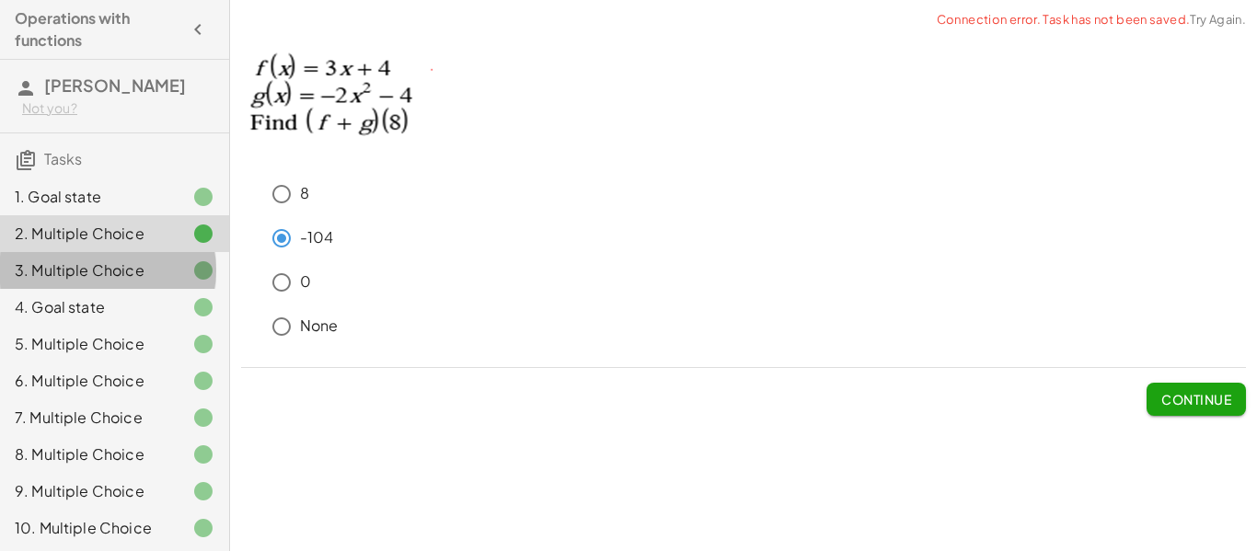
click at [79, 281] on div "3. Multiple Choice" at bounding box center [89, 271] width 148 height 22
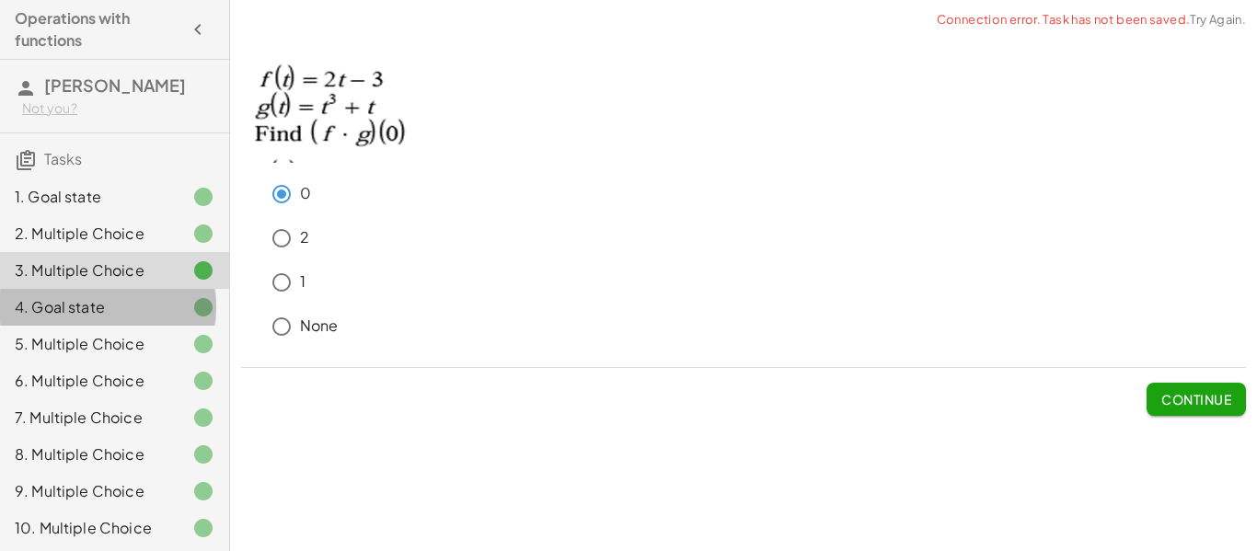
click at [84, 314] on div "4. Goal state" at bounding box center [89, 307] width 148 height 22
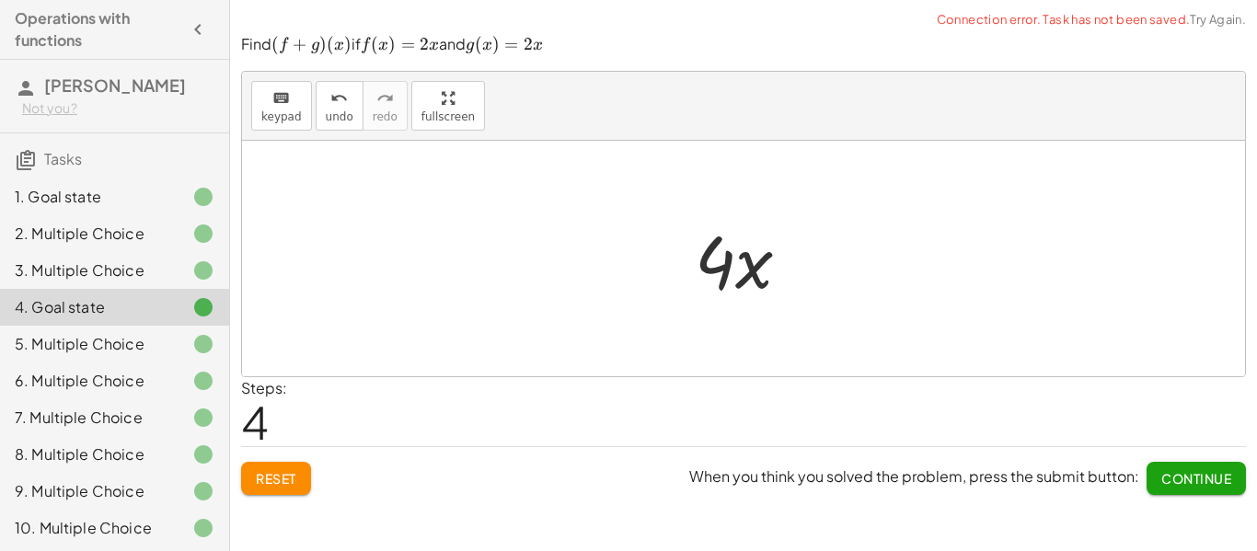
scroll to position [92, 0]
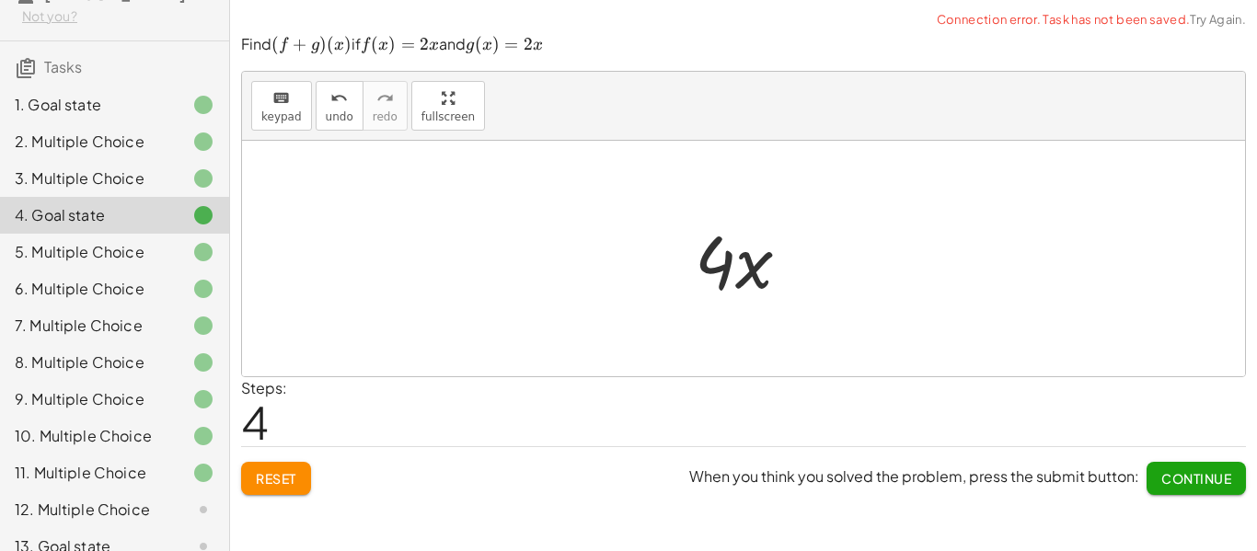
click at [70, 249] on div "5. Multiple Choice" at bounding box center [89, 252] width 148 height 22
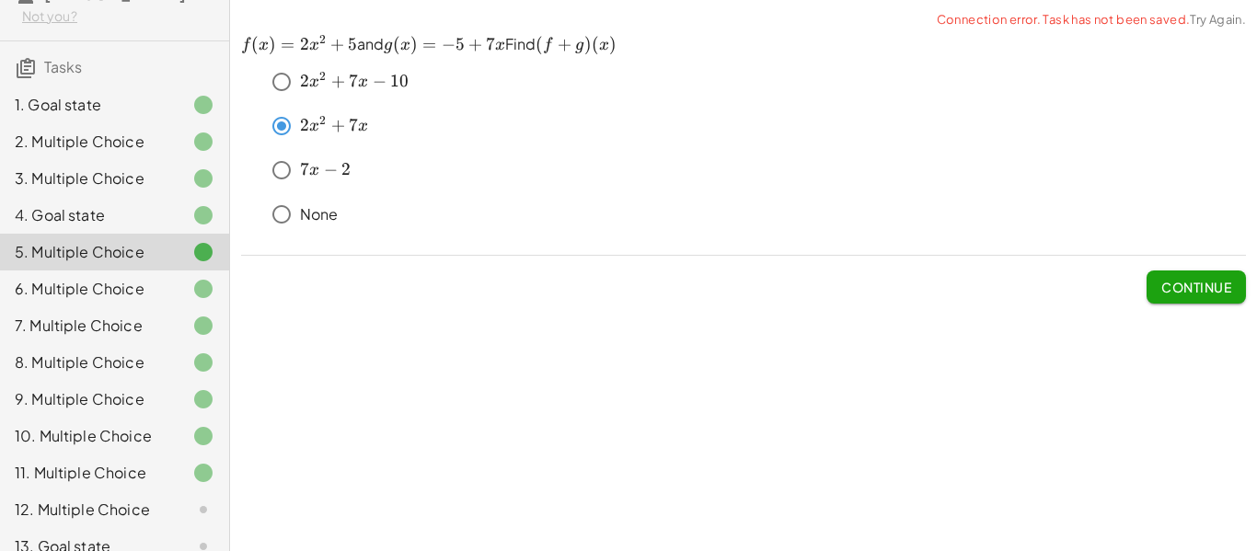
click at [67, 344] on div "6. Multiple Choice" at bounding box center [114, 362] width 229 height 37
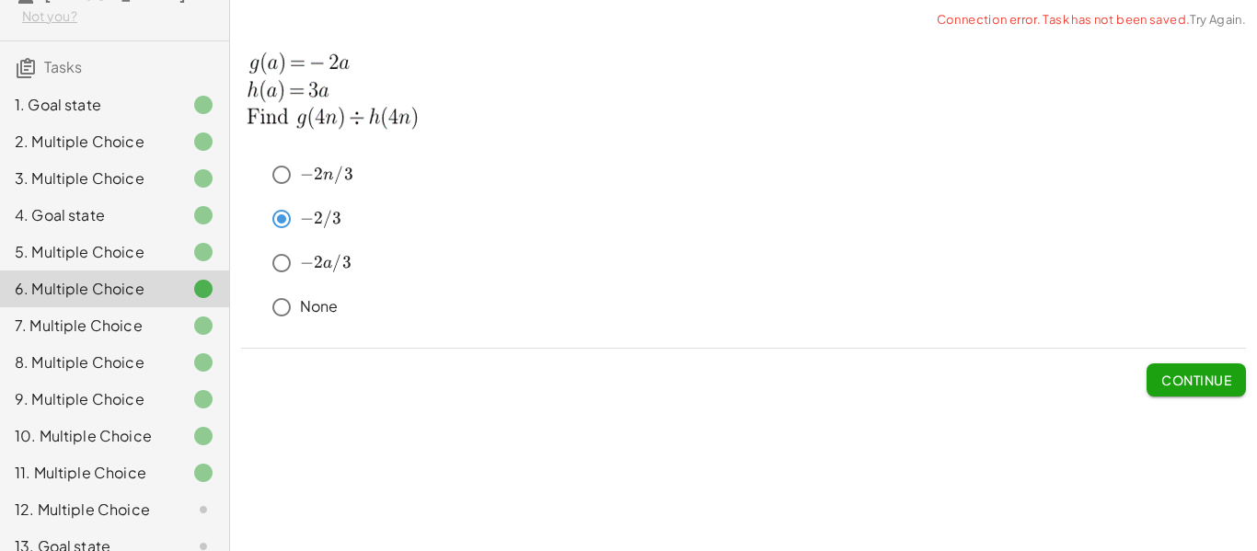
click at [80, 381] on div "7. Multiple Choice" at bounding box center [114, 399] width 229 height 37
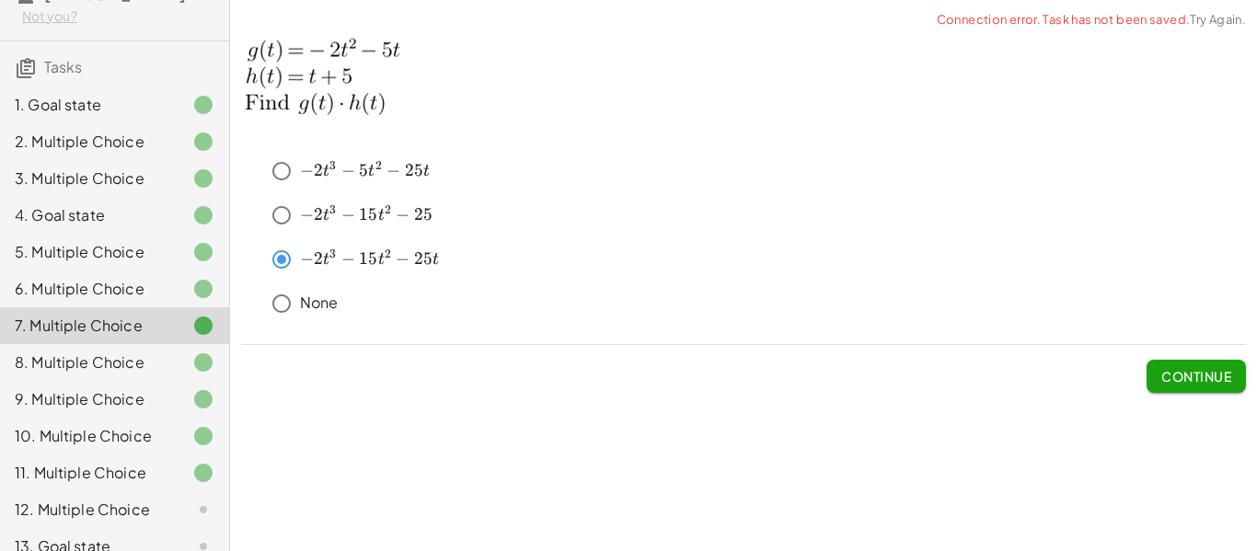
click at [74, 369] on div "8. Multiple Choice" at bounding box center [89, 363] width 148 height 22
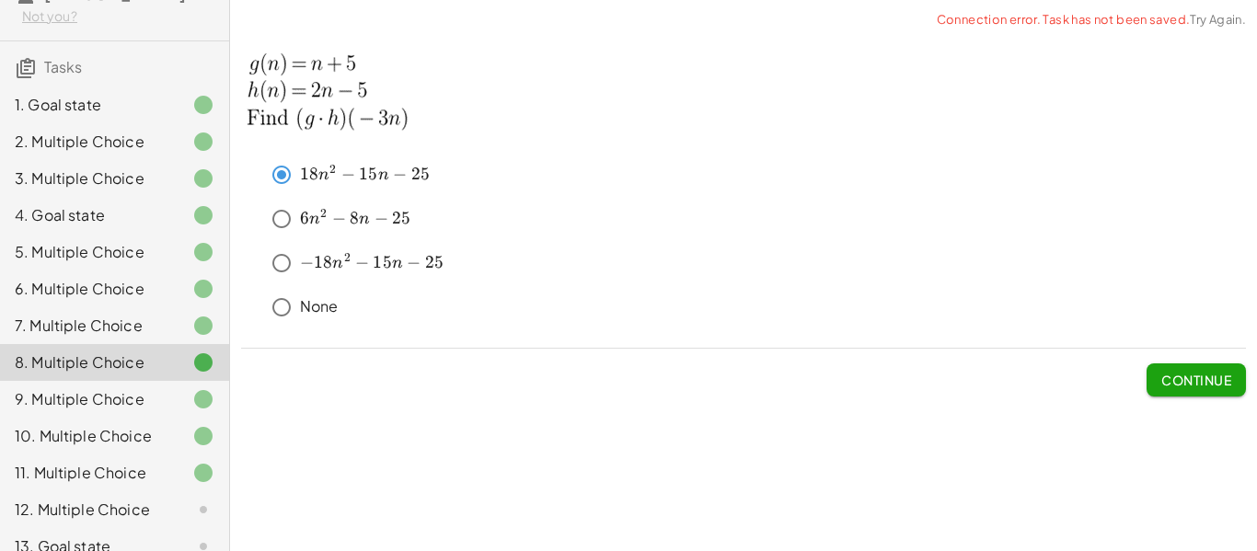
click at [78, 455] on div "9. Multiple Choice" at bounding box center [114, 473] width 229 height 37
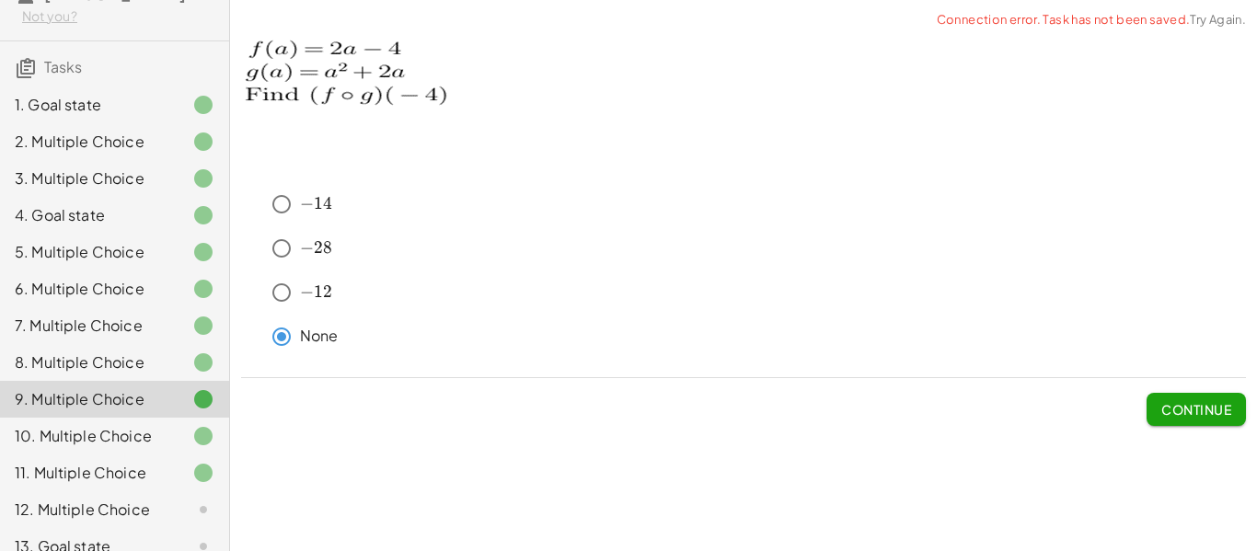
click at [102, 428] on div "10. Multiple Choice" at bounding box center [89, 436] width 148 height 22
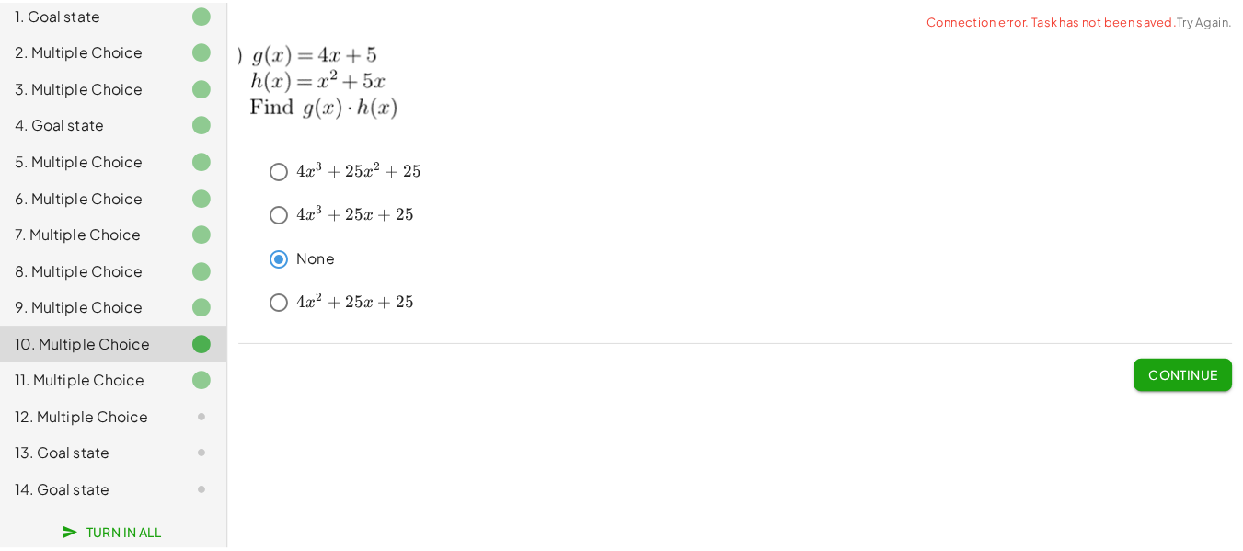
scroll to position [198, 0]
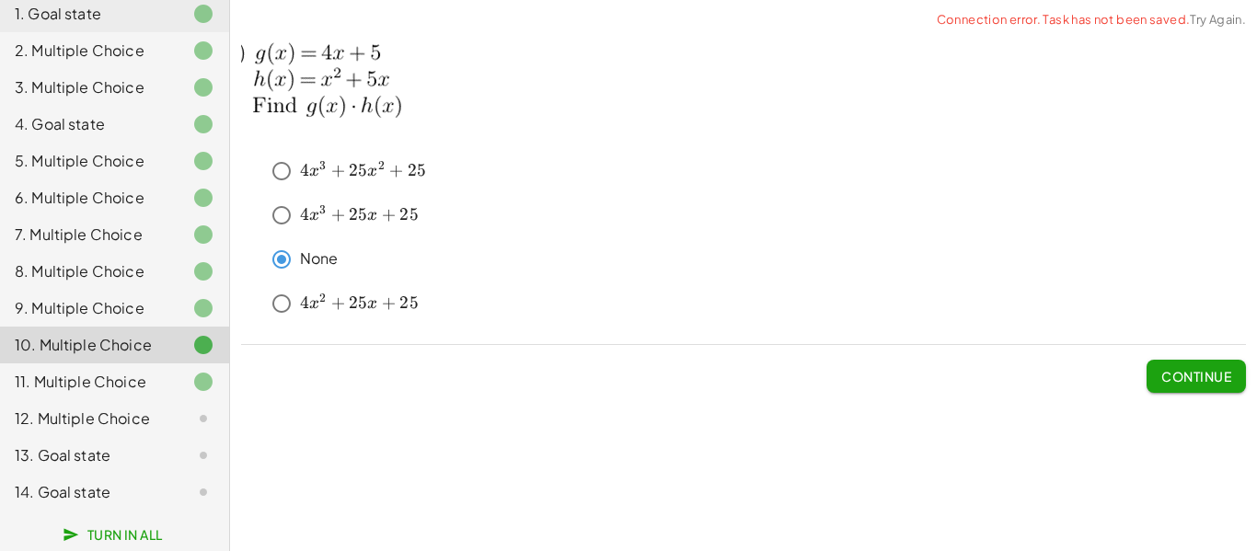
click at [111, 373] on div "11. Multiple Choice" at bounding box center [89, 382] width 148 height 22
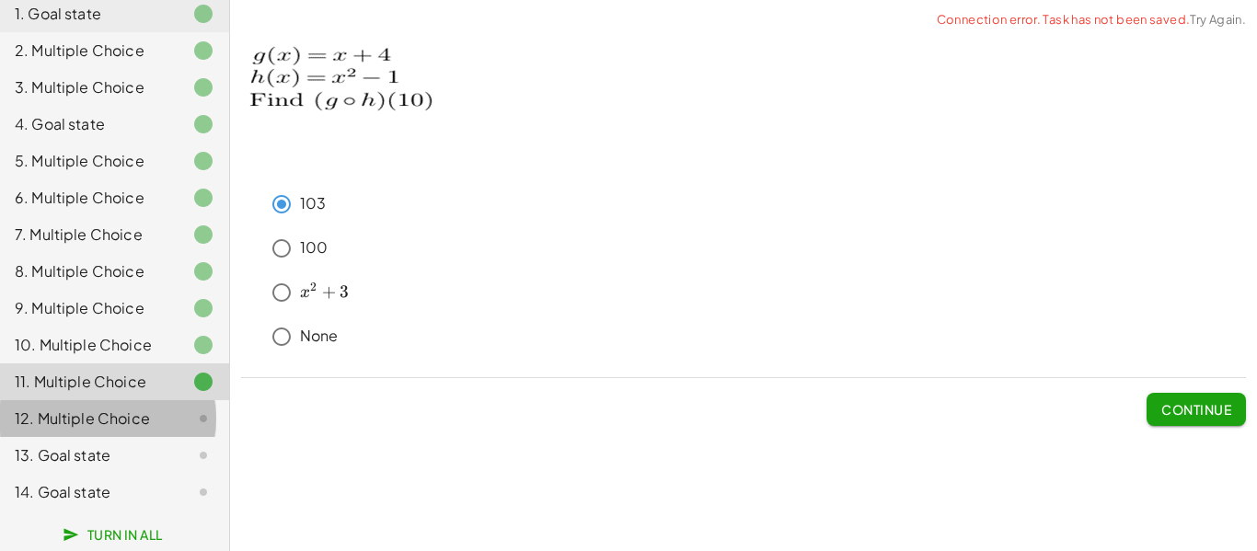
click at [122, 427] on div "12. Multiple Choice" at bounding box center [89, 419] width 148 height 22
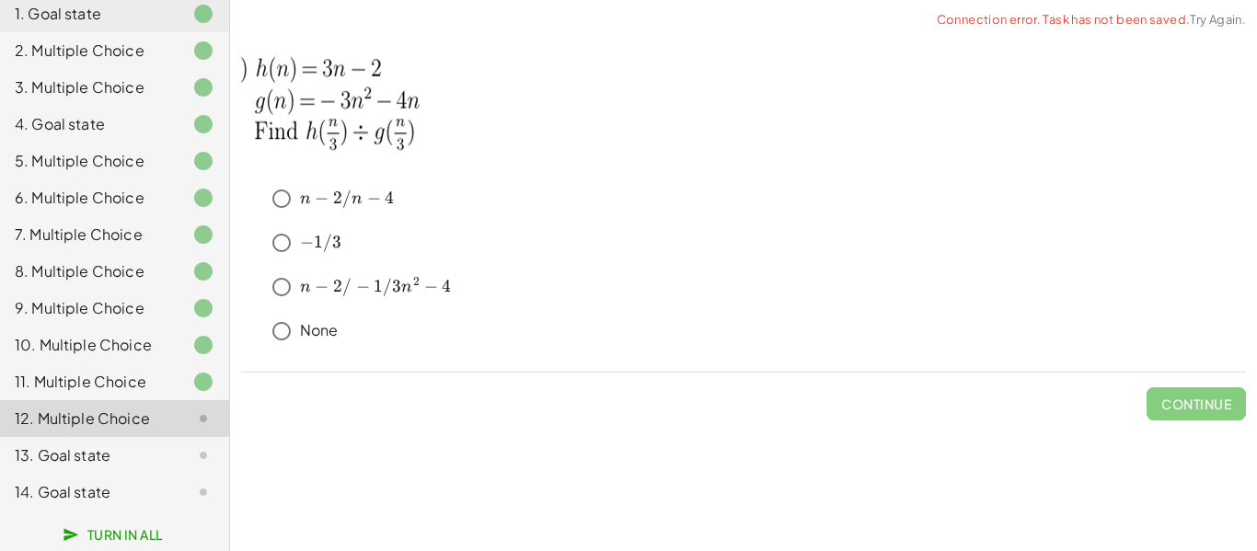
click at [124, 453] on div "13. Goal state" at bounding box center [89, 455] width 148 height 22
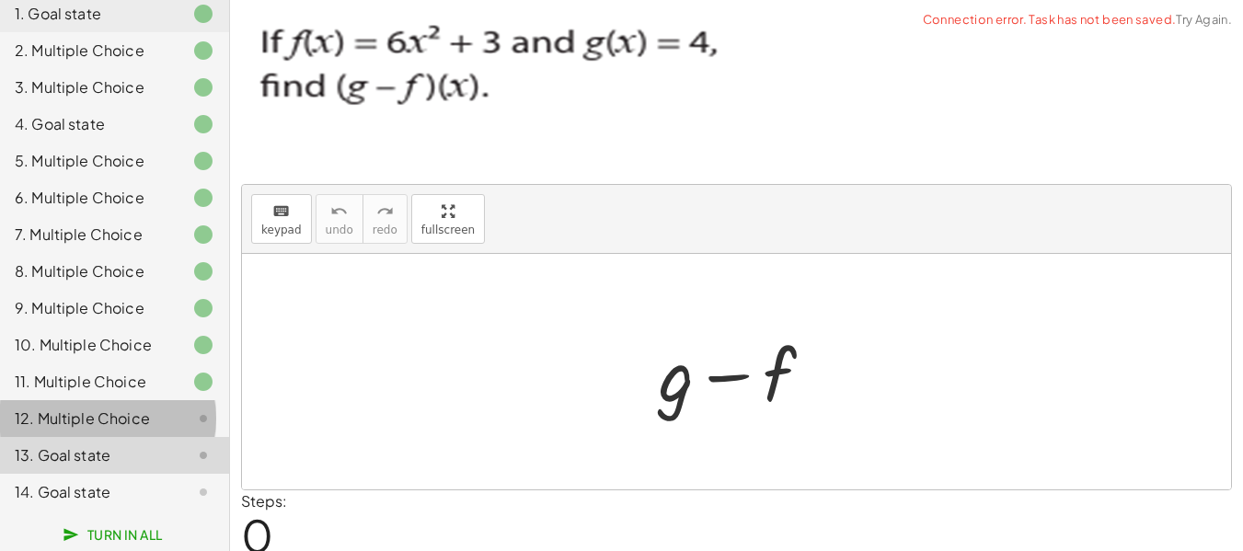
click at [117, 423] on div "12. Multiple Choice" at bounding box center [89, 419] width 148 height 22
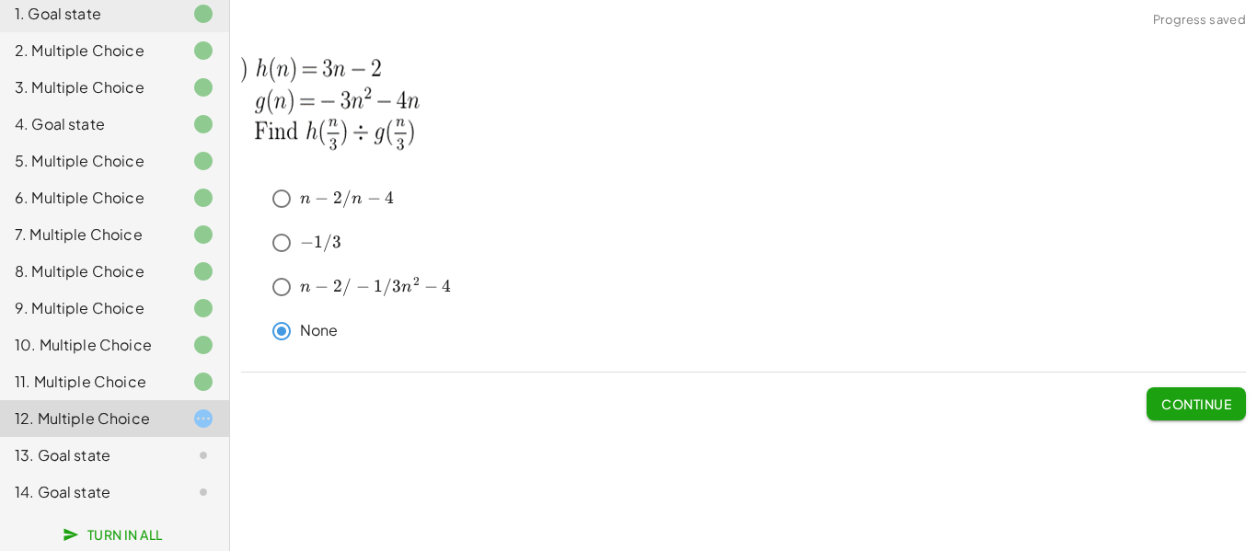
click at [1184, 409] on span "Continue" at bounding box center [1196, 404] width 70 height 17
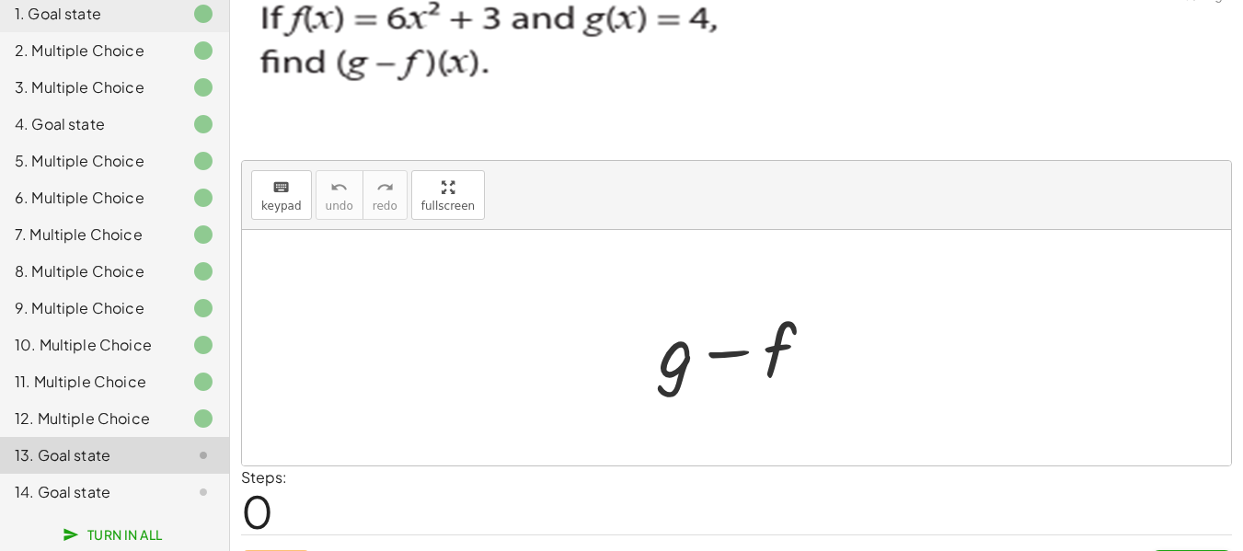
scroll to position [0, 0]
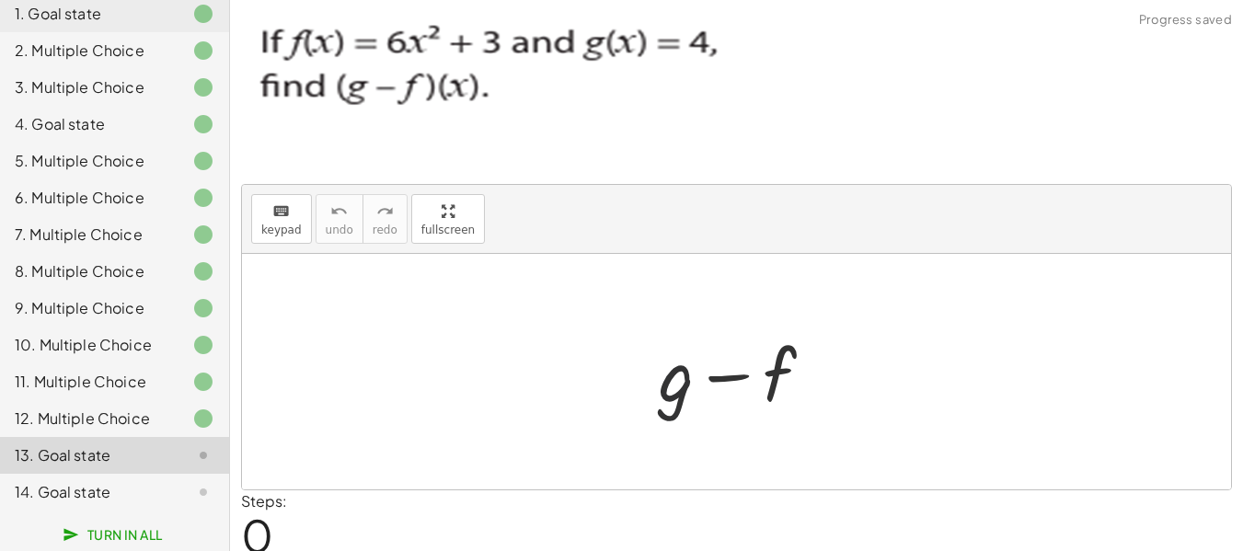
click at [688, 408] on div at bounding box center [744, 372] width 188 height 95
click at [675, 380] on div at bounding box center [744, 372] width 188 height 95
click at [674, 380] on div at bounding box center [744, 372] width 188 height 95
click at [264, 220] on div "keyboard" at bounding box center [281, 211] width 40 height 22
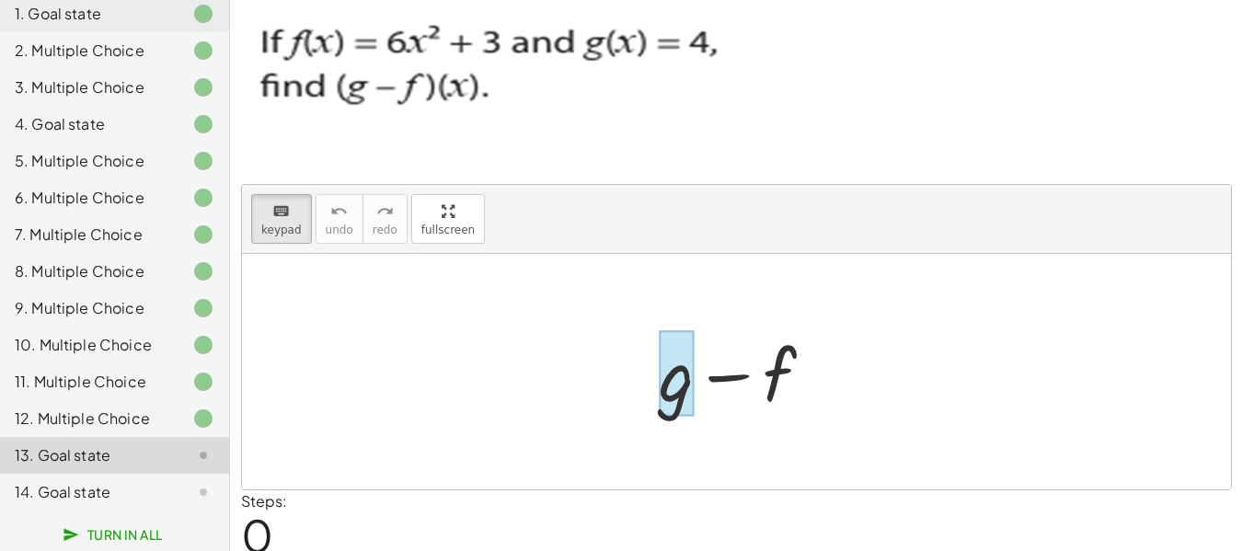
click at [676, 374] on div at bounding box center [676, 374] width 35 height 86
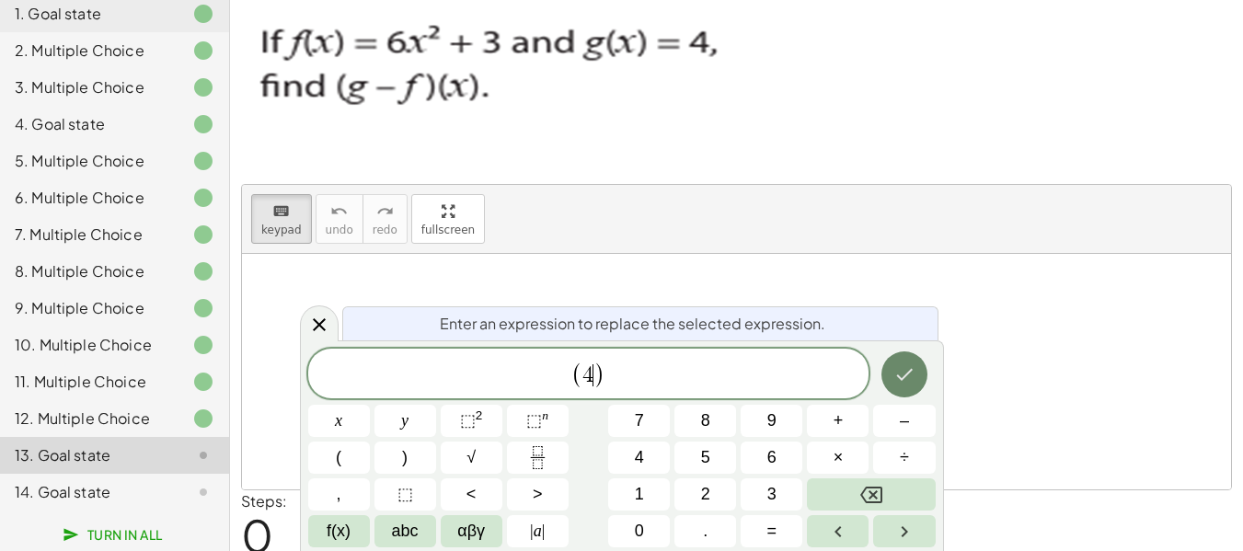
click at [905, 374] on icon "Done" at bounding box center [905, 375] width 22 height 22
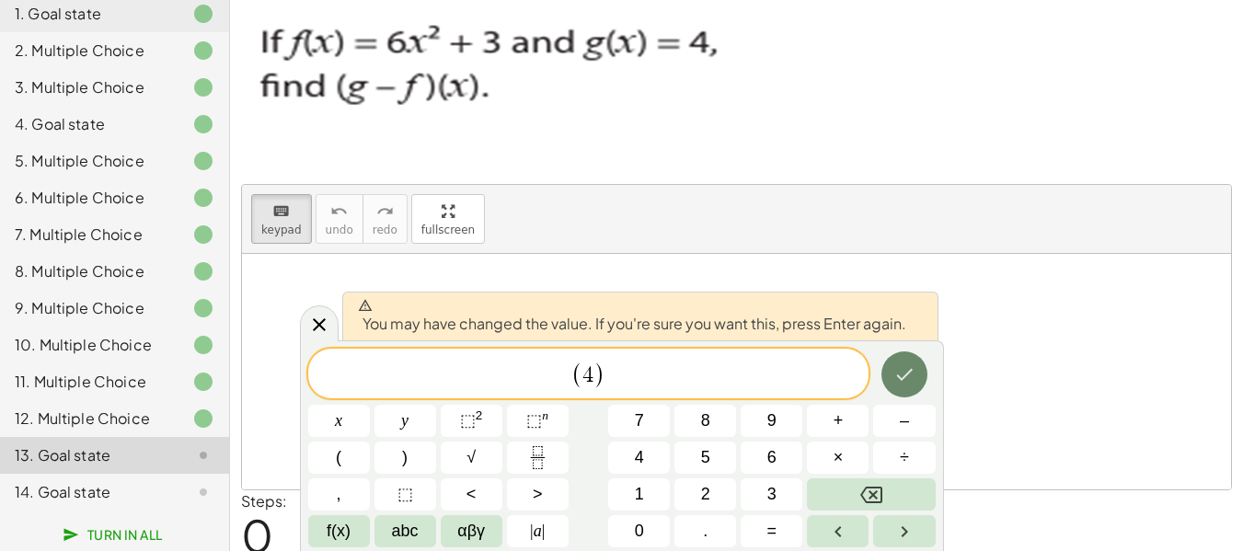
click at [900, 381] on icon "Done" at bounding box center [905, 375] width 22 height 22
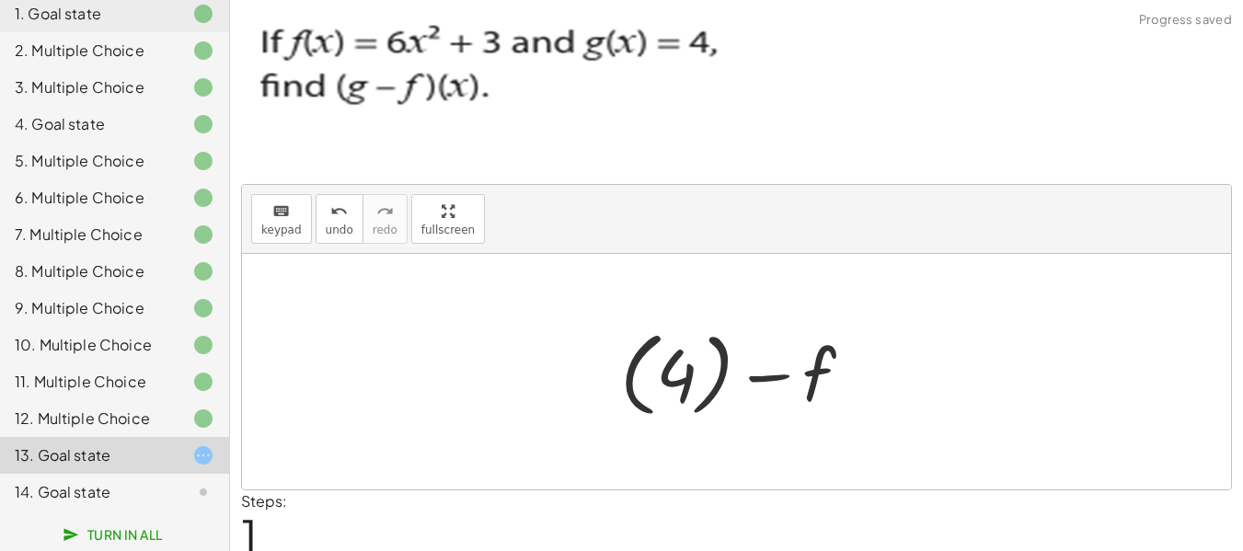
click at [802, 382] on div at bounding box center [744, 372] width 266 height 102
click at [268, 220] on div "keyboard" at bounding box center [281, 211] width 40 height 22
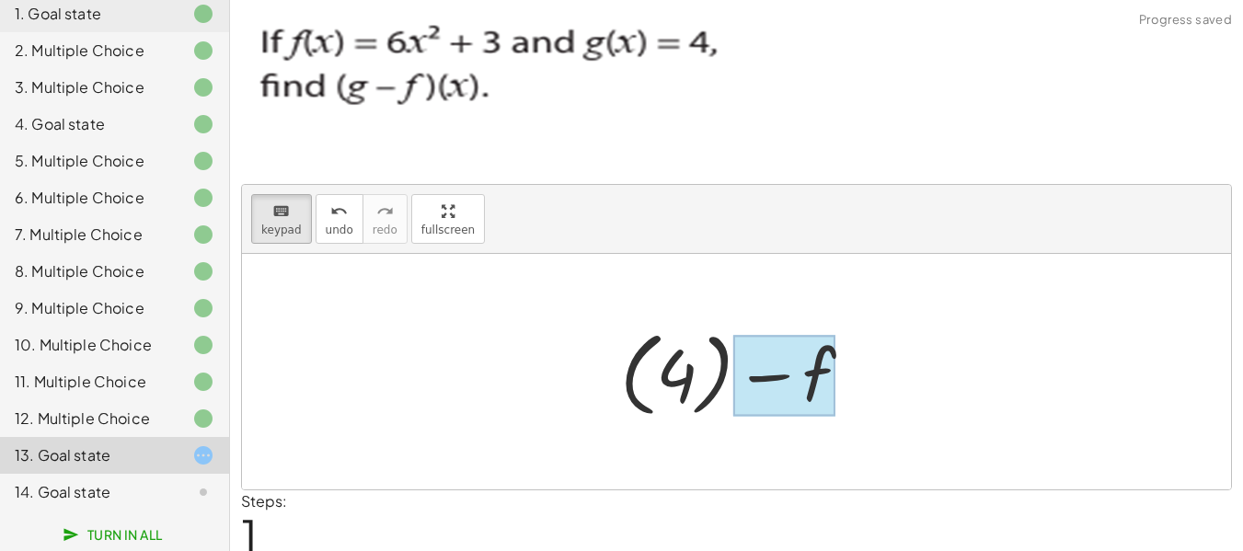
click at [826, 374] on div at bounding box center [784, 376] width 102 height 82
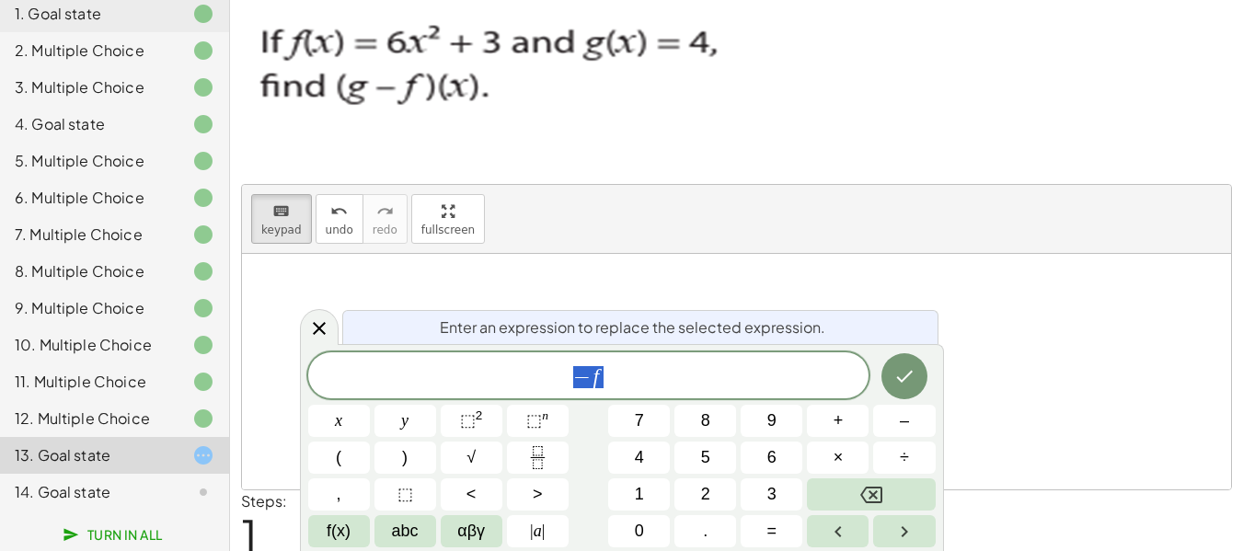
click at [681, 371] on span "− f" at bounding box center [588, 377] width 561 height 26
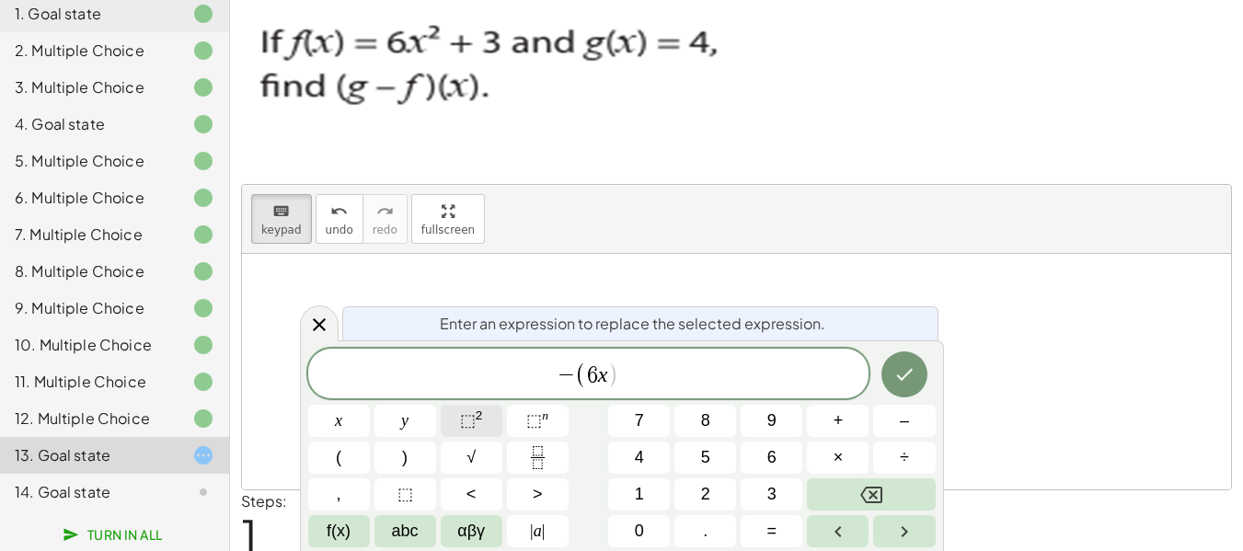
click at [474, 423] on span "⬚" at bounding box center [468, 420] width 16 height 18
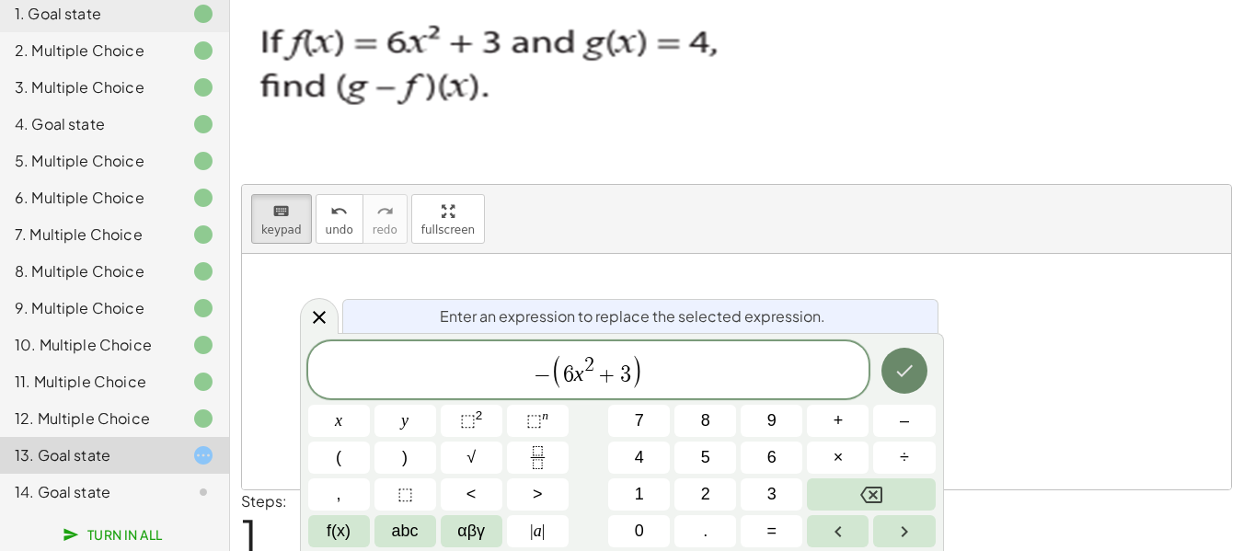
click at [906, 379] on icon "Done" at bounding box center [905, 371] width 22 height 22
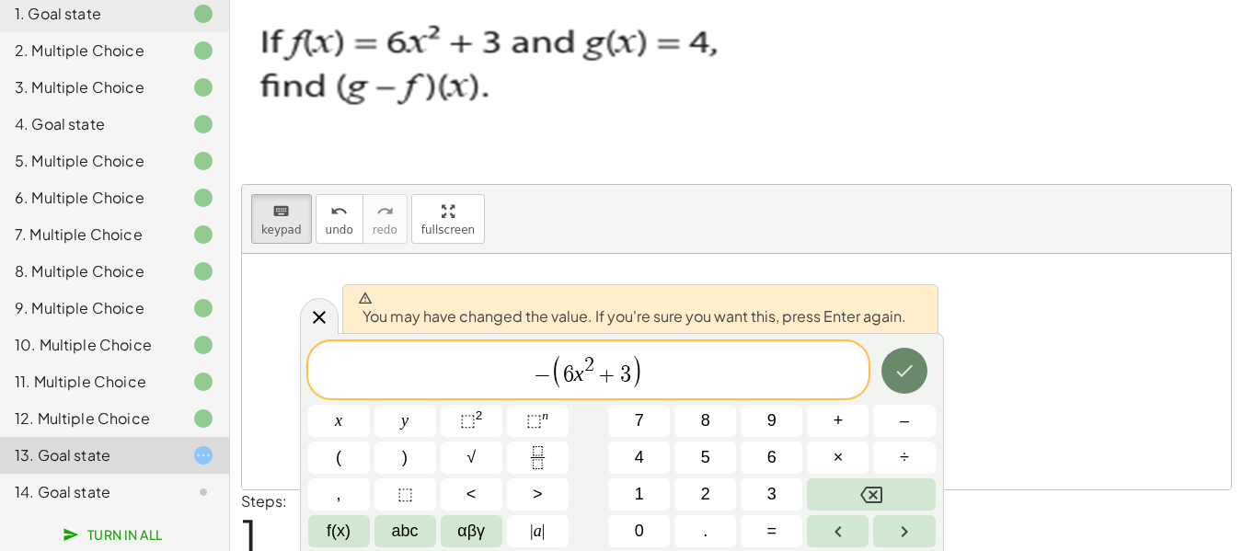
click at [905, 383] on button "Done" at bounding box center [905, 371] width 46 height 46
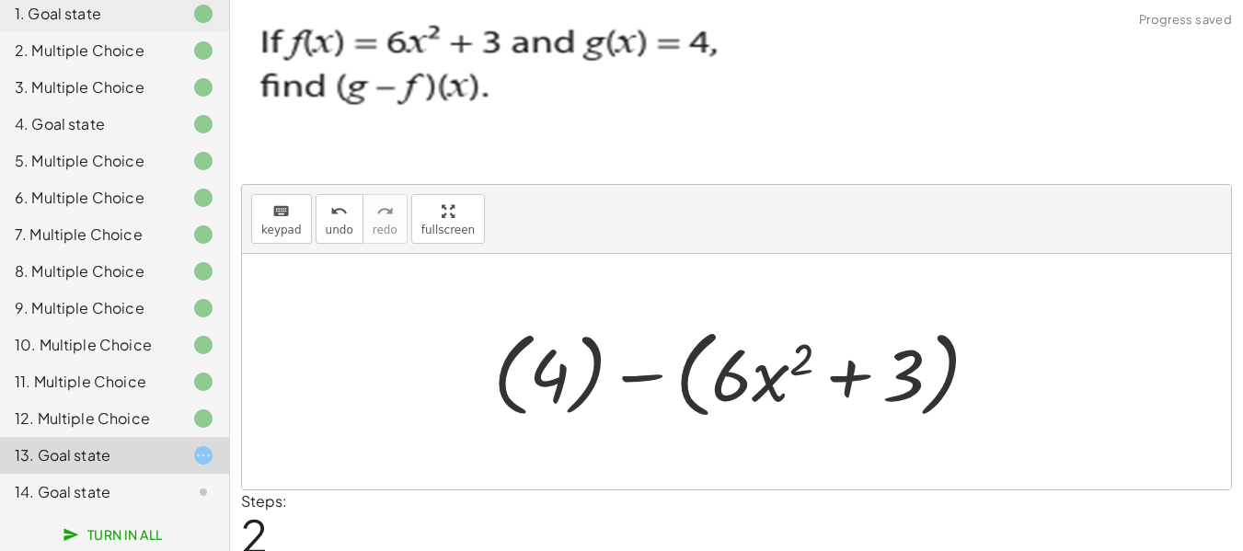
click at [650, 377] on div at bounding box center [743, 372] width 519 height 106
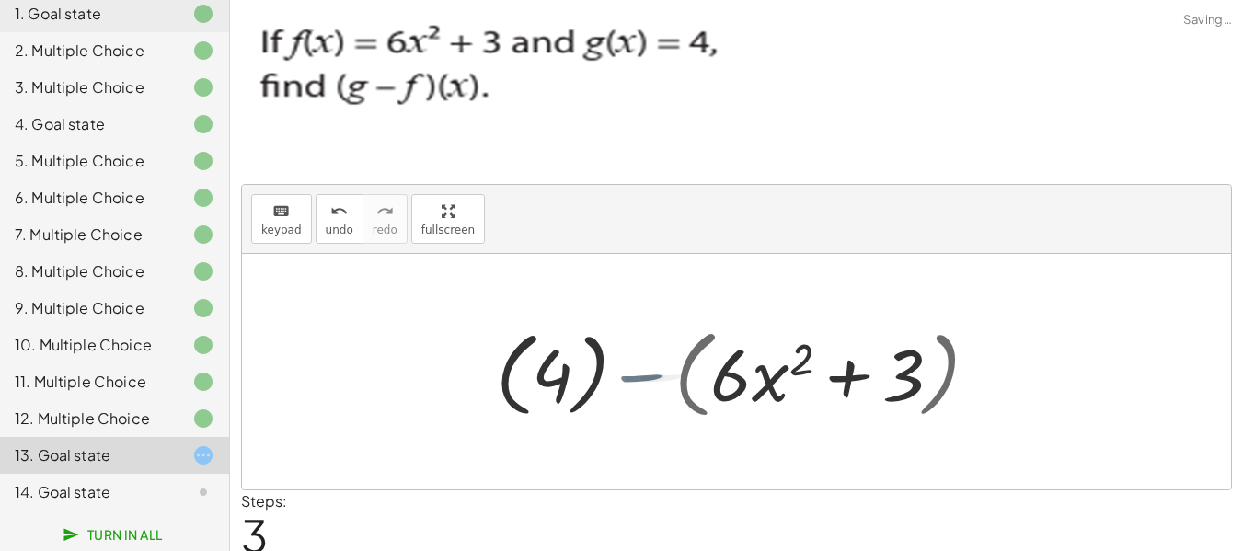
click at [650, 377] on div at bounding box center [743, 372] width 446 height 102
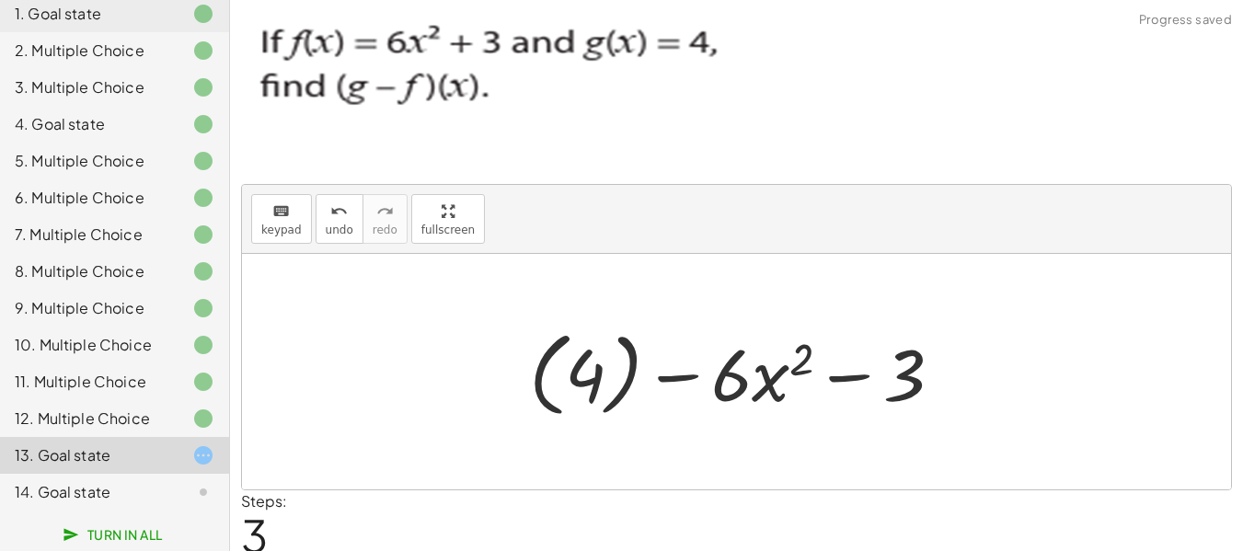
click at [568, 378] on div at bounding box center [743, 372] width 446 height 102
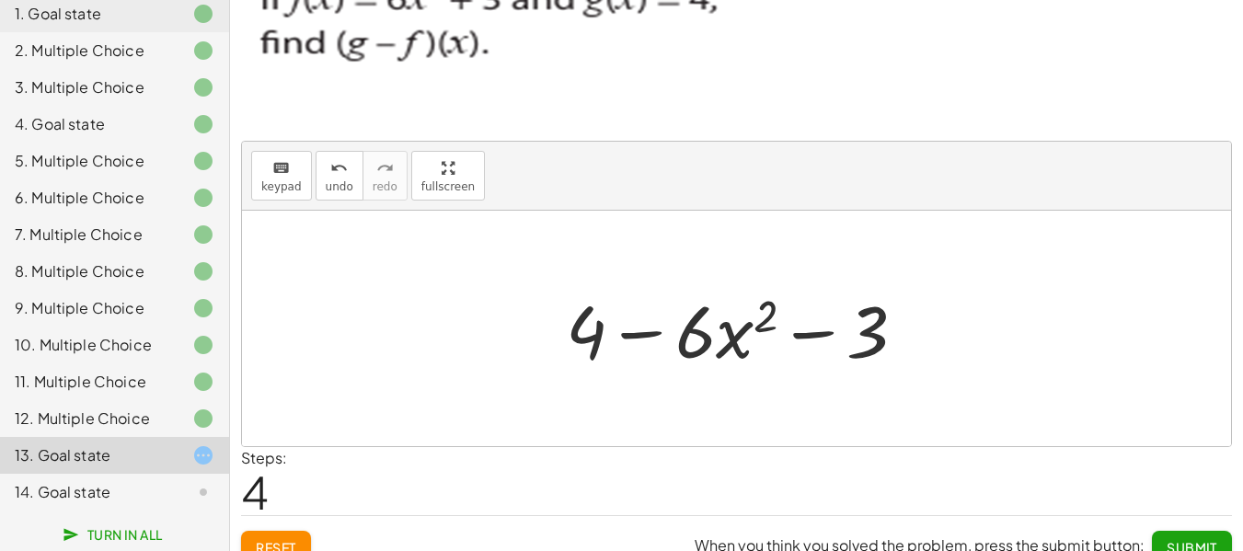
scroll to position [67, 0]
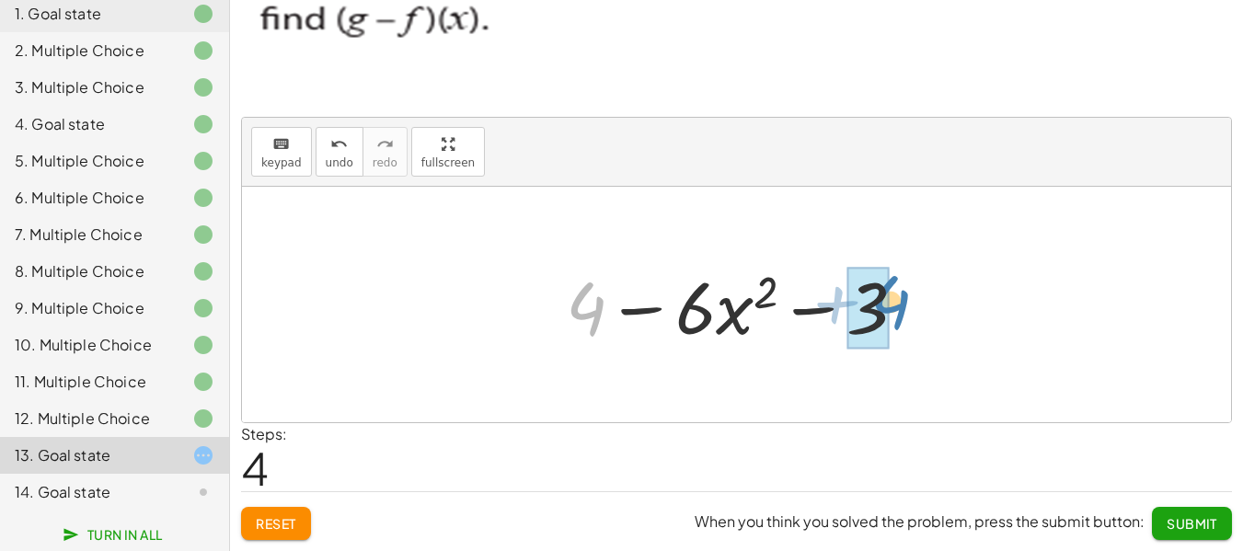
drag, startPoint x: 600, startPoint y: 323, endPoint x: 910, endPoint y: 318, distance: 310.2
click at [904, 318] on div at bounding box center [744, 305] width 374 height 95
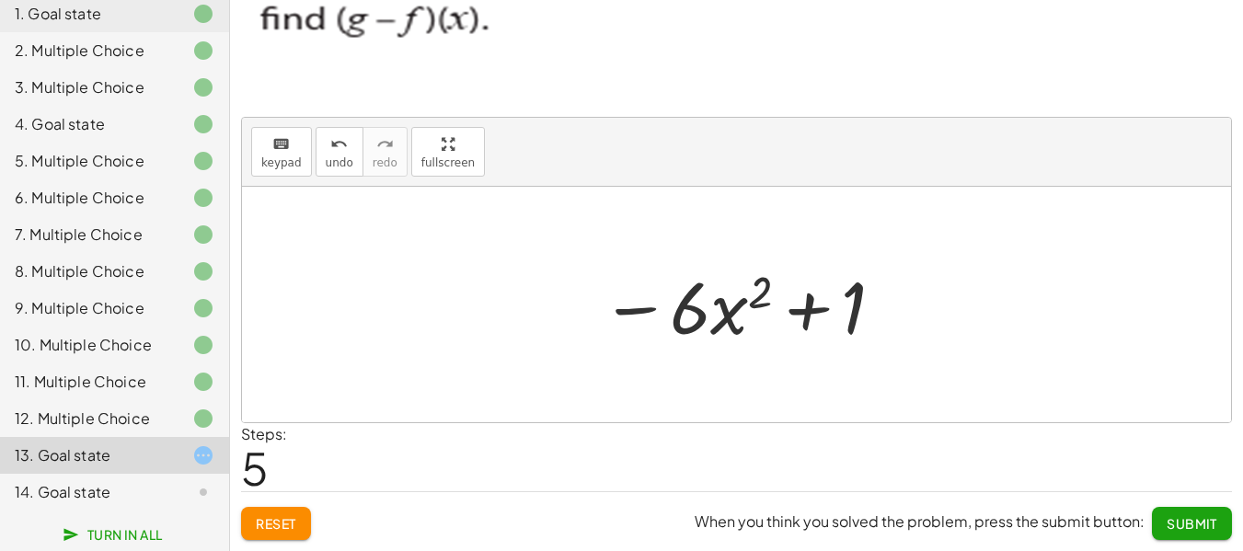
click at [1201, 529] on span "Submit" at bounding box center [1192, 523] width 51 height 17
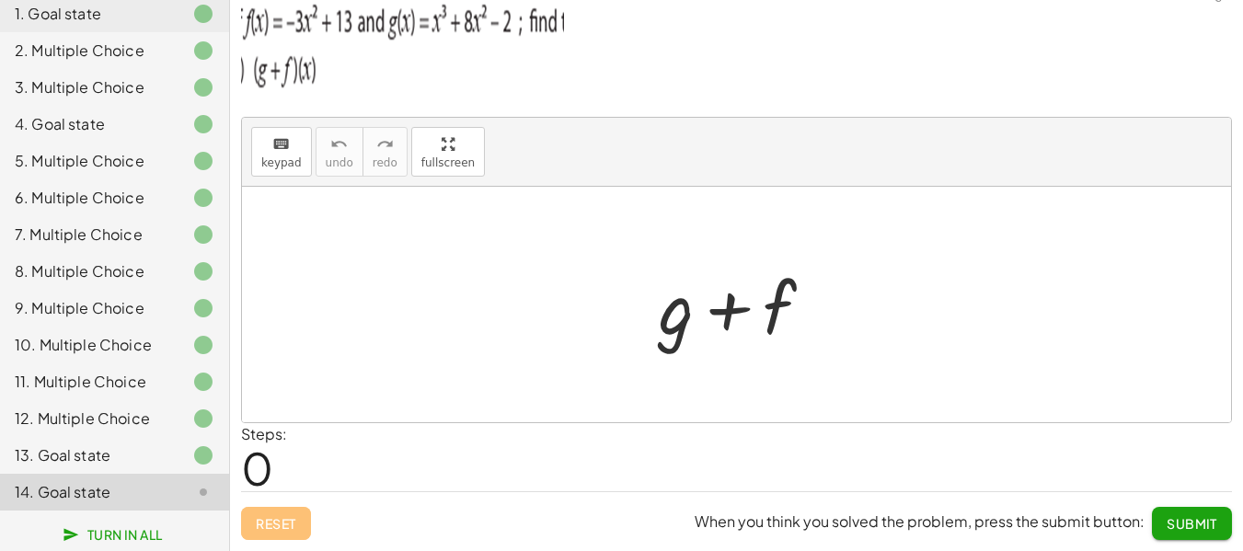
scroll to position [25, 0]
click at [270, 158] on span "keypad" at bounding box center [281, 162] width 40 height 13
click at [675, 326] on div at bounding box center [676, 307] width 35 height 86
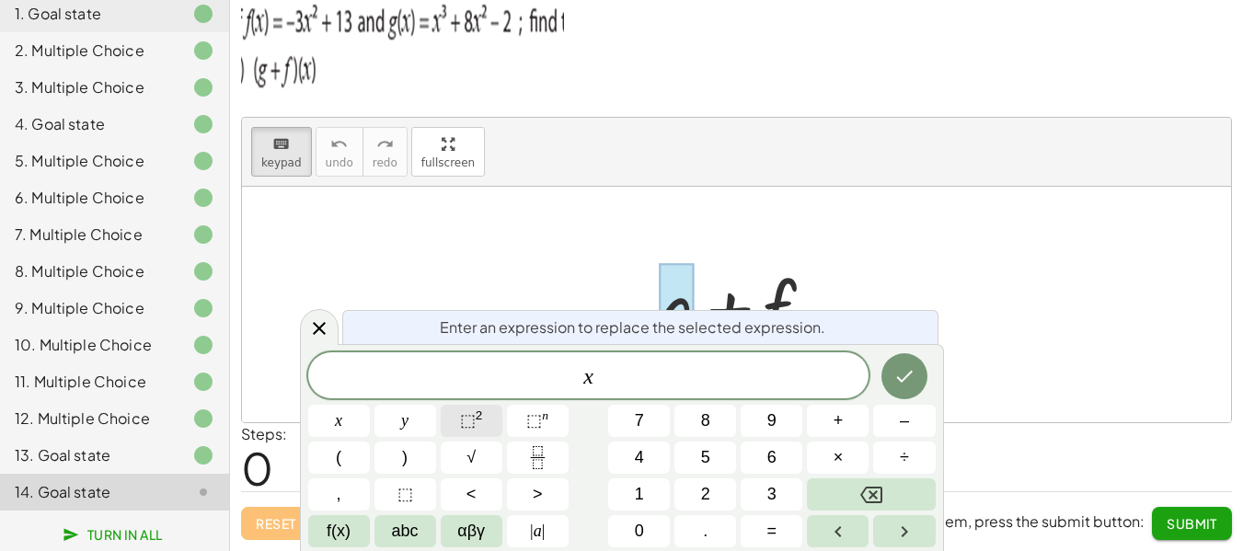
click at [490, 427] on button "⬚ 2" at bounding box center [472, 421] width 62 height 32
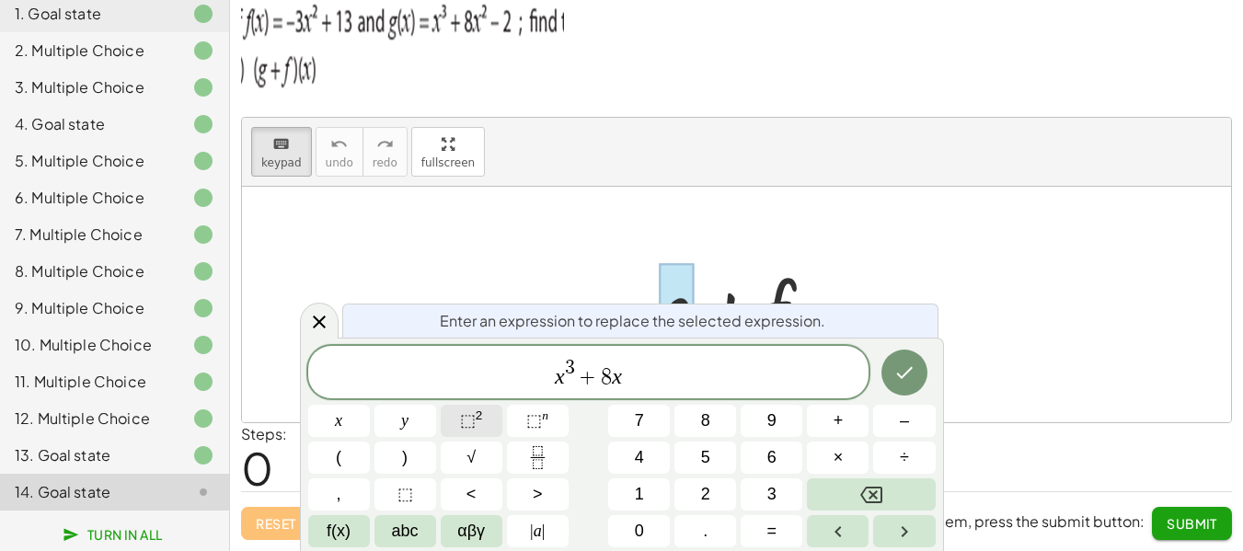
click at [483, 417] on button "⬚ 2" at bounding box center [472, 421] width 62 height 32
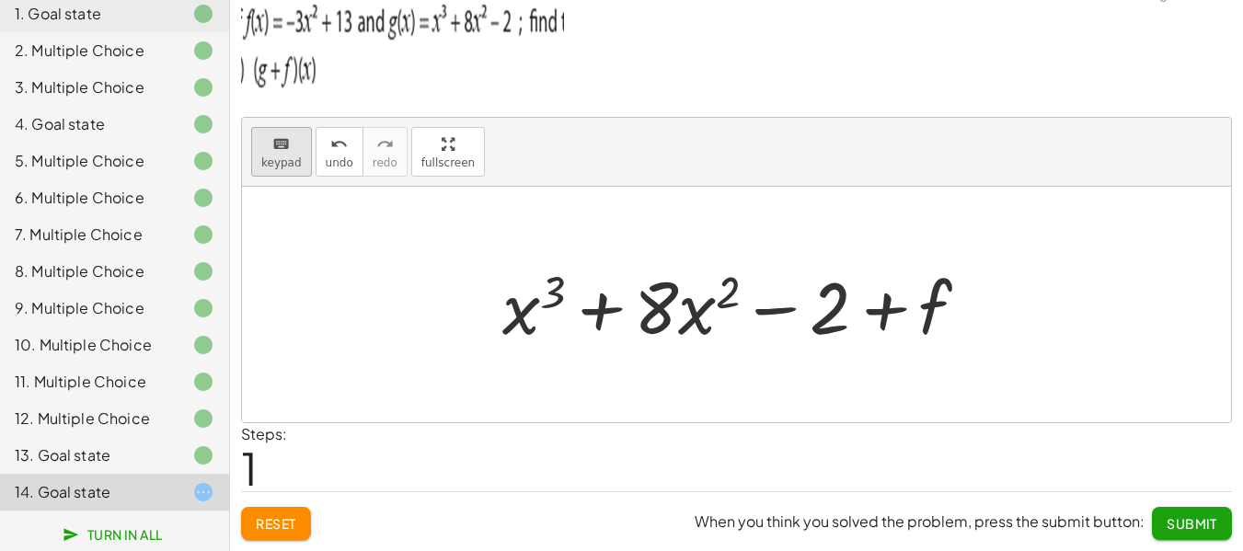
click at [295, 147] on div "keyboard" at bounding box center [281, 144] width 40 height 22
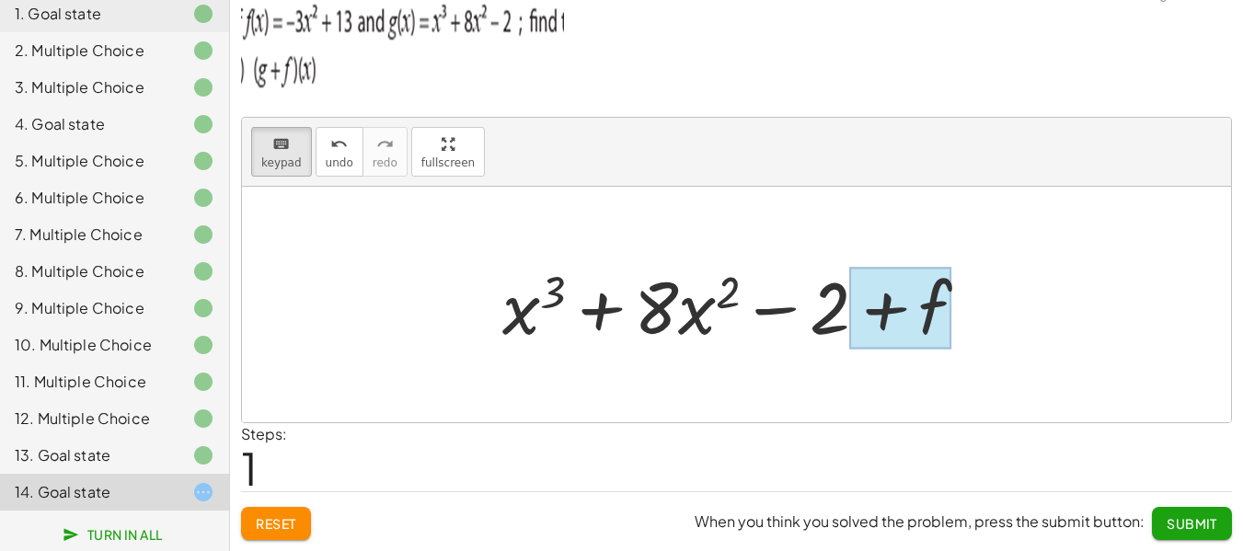
click at [939, 317] on div at bounding box center [900, 309] width 102 height 82
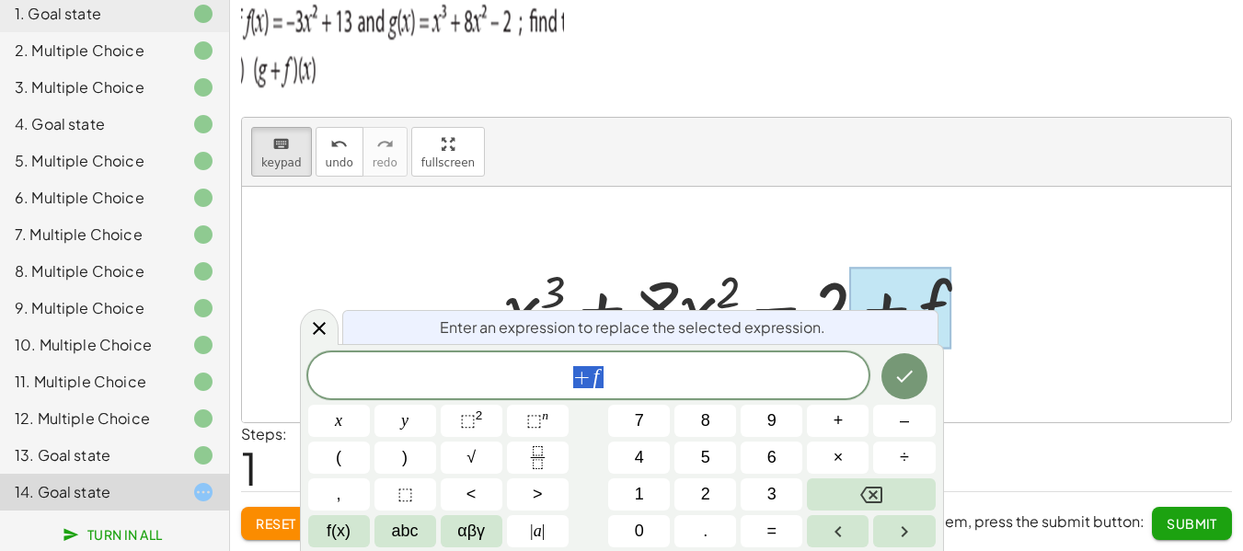
click at [663, 381] on span "+ f" at bounding box center [588, 377] width 561 height 26
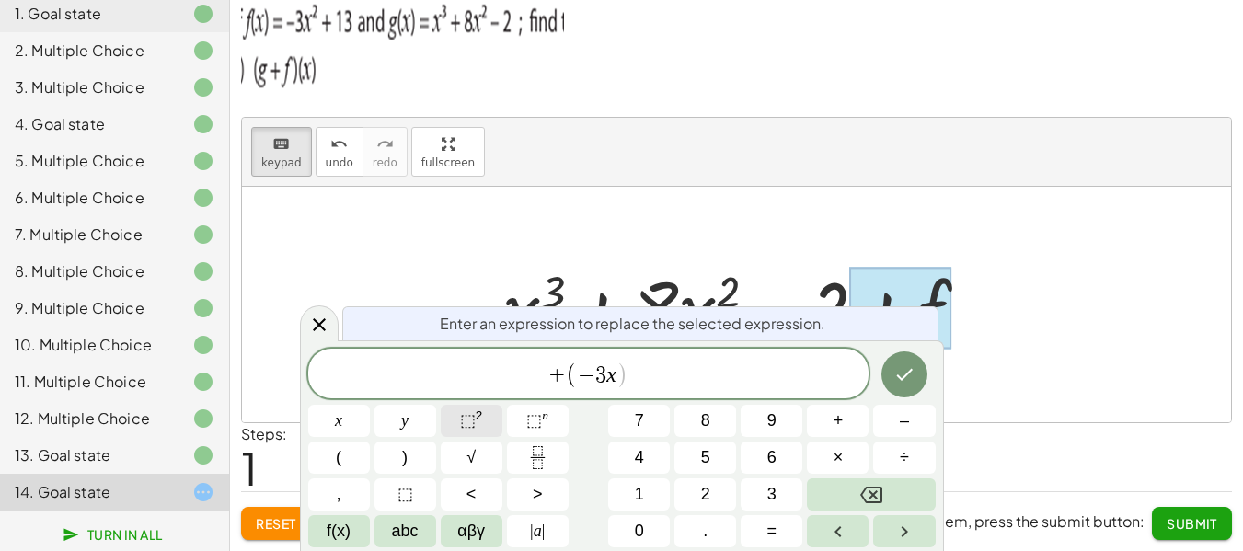
click at [473, 411] on span "⬚" at bounding box center [468, 420] width 16 height 18
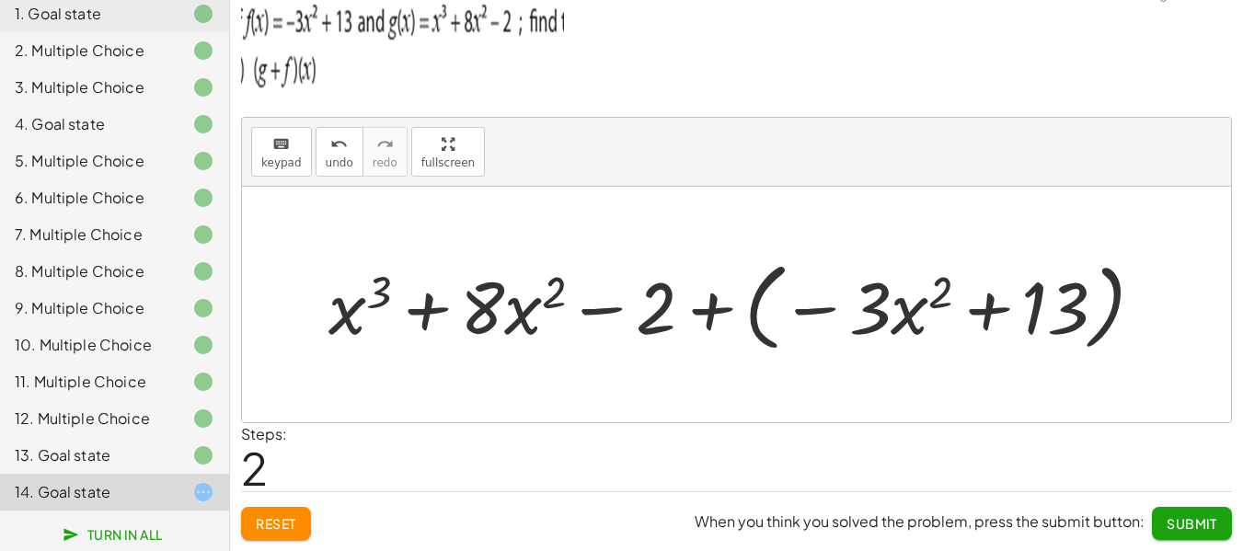
click at [709, 315] on div at bounding box center [743, 305] width 848 height 106
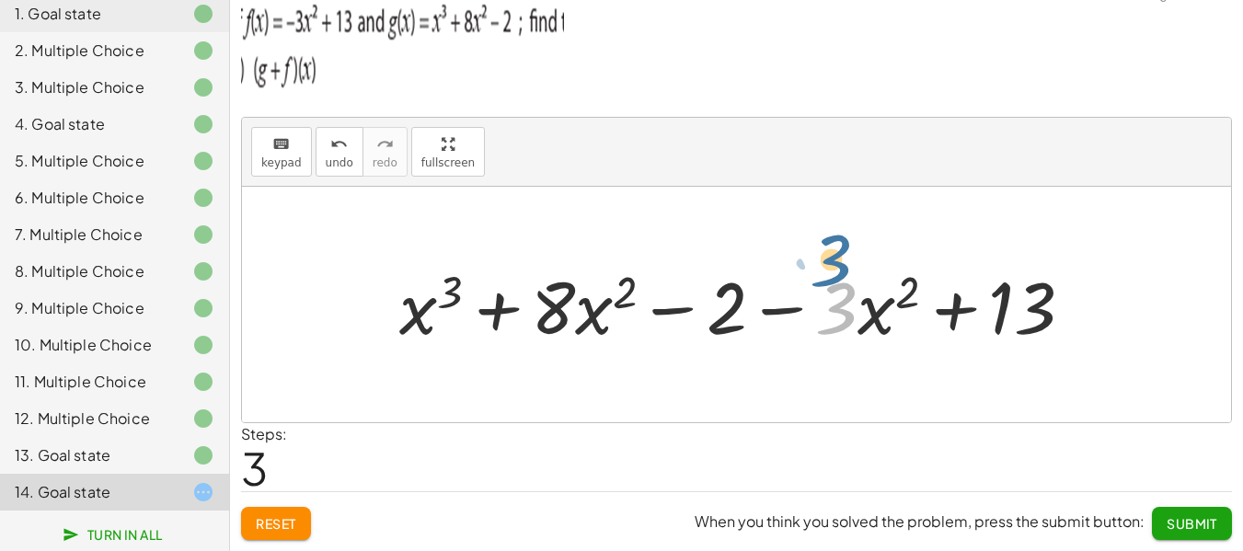
click at [857, 320] on div at bounding box center [743, 305] width 707 height 95
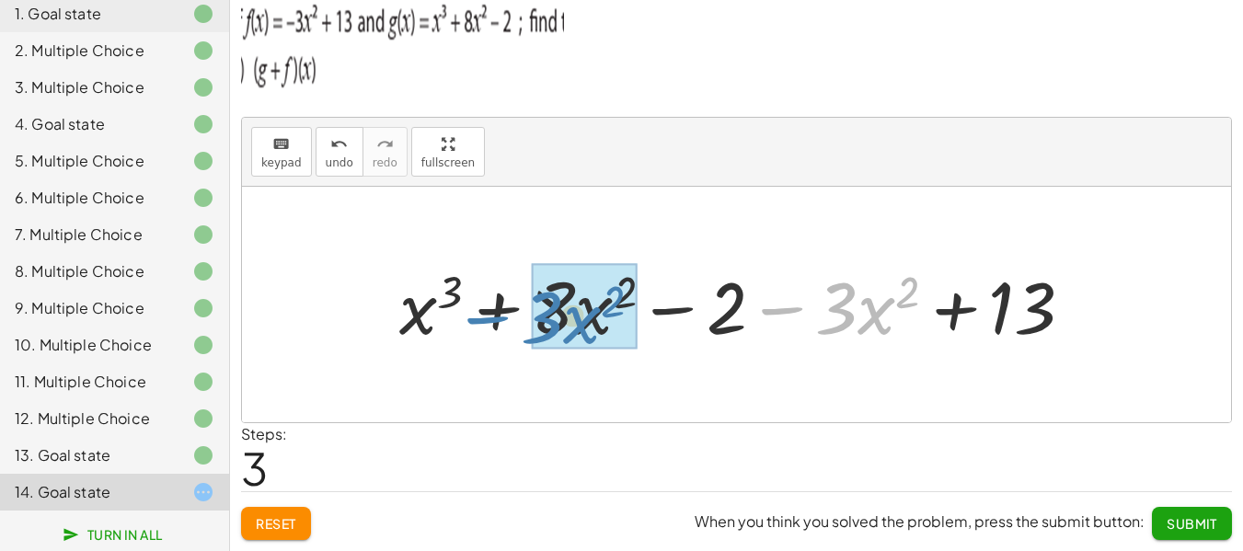
drag, startPoint x: 785, startPoint y: 309, endPoint x: 491, endPoint y: 318, distance: 294.6
click at [491, 318] on div at bounding box center [743, 305] width 707 height 95
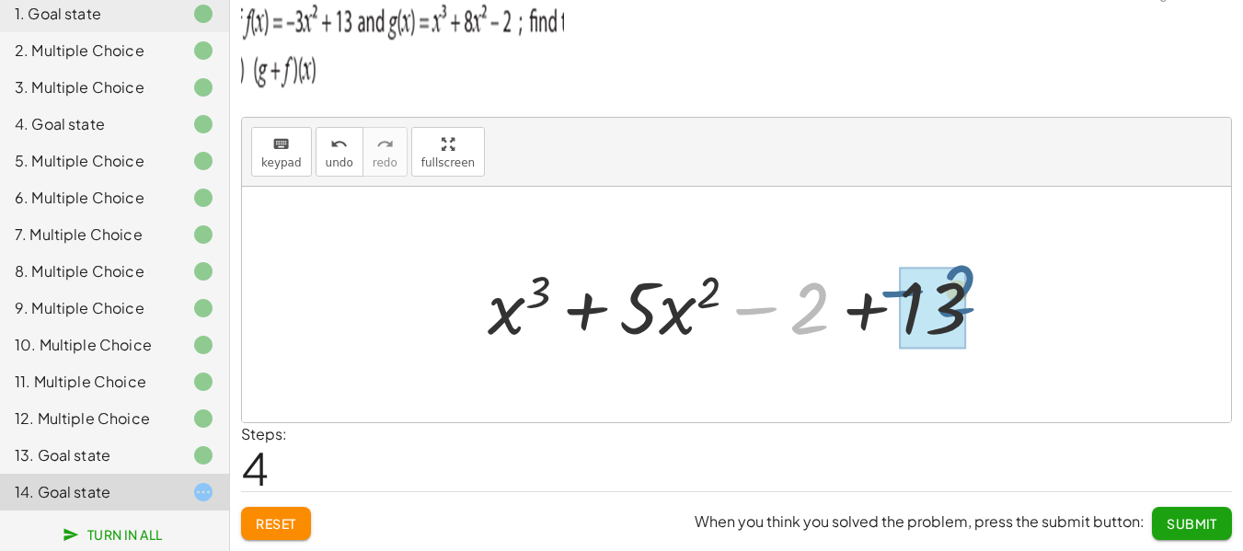
drag, startPoint x: 755, startPoint y: 313, endPoint x: 903, endPoint y: 307, distance: 148.3
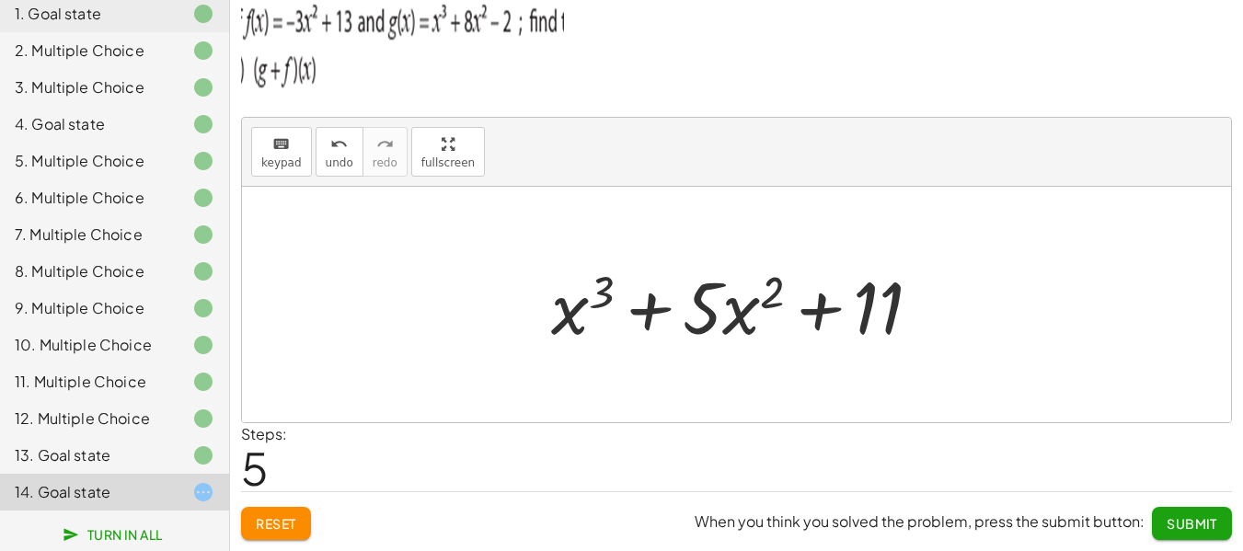
click at [1157, 531] on button "Submit" at bounding box center [1192, 523] width 80 height 33
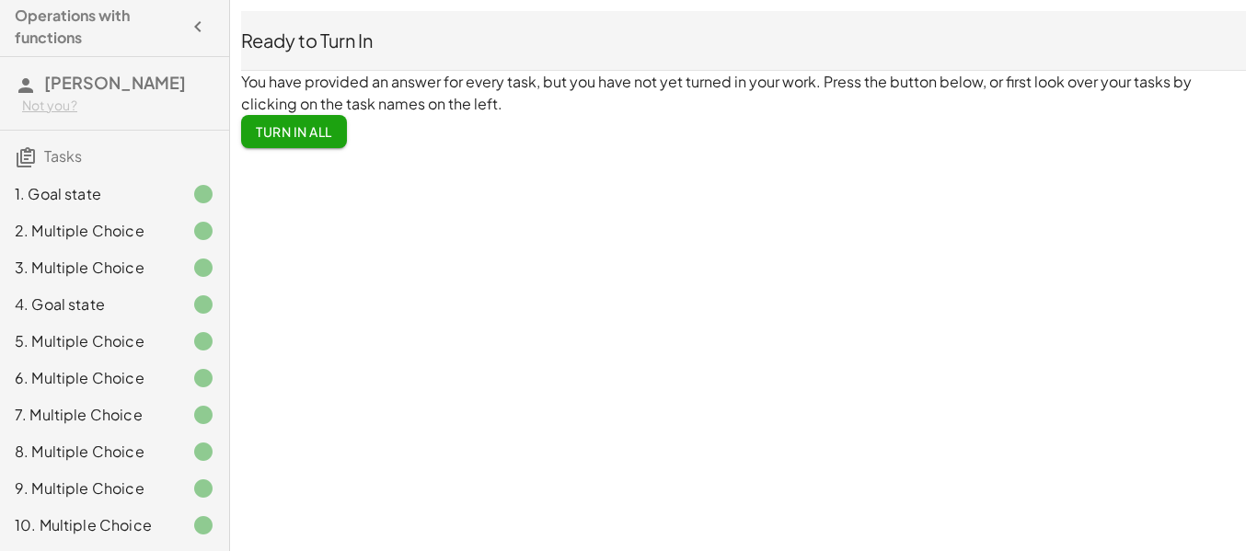
scroll to position [0, 0]
click at [118, 85] on span "[PERSON_NAME]" at bounding box center [115, 85] width 142 height 21
click at [118, 86] on span "[PERSON_NAME]" at bounding box center [115, 85] width 142 height 21
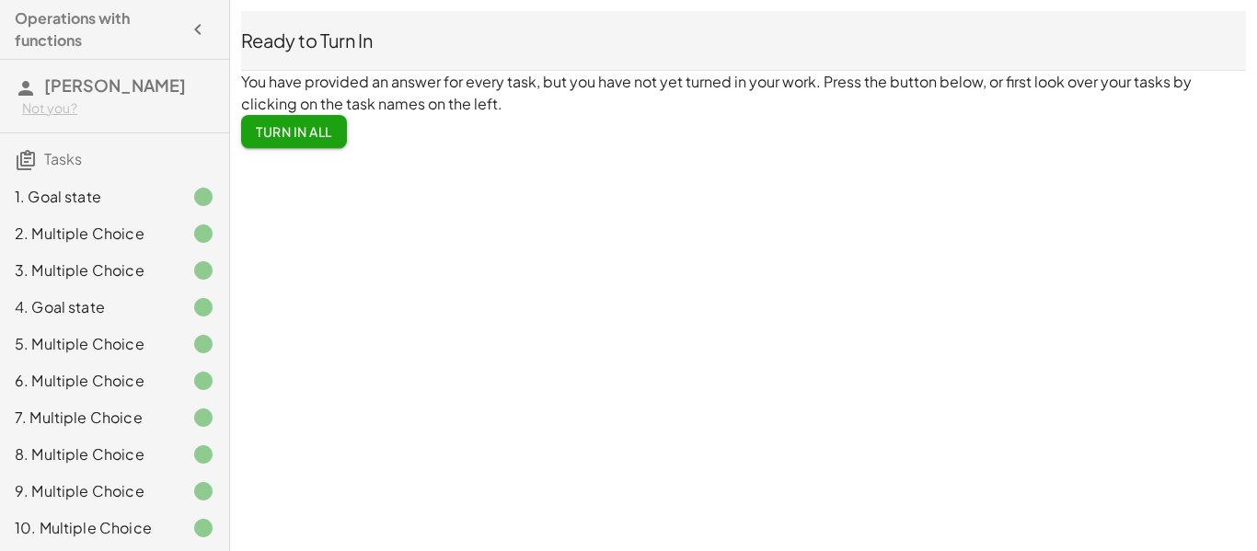
click at [54, 110] on div "Not you?" at bounding box center [118, 108] width 192 height 18
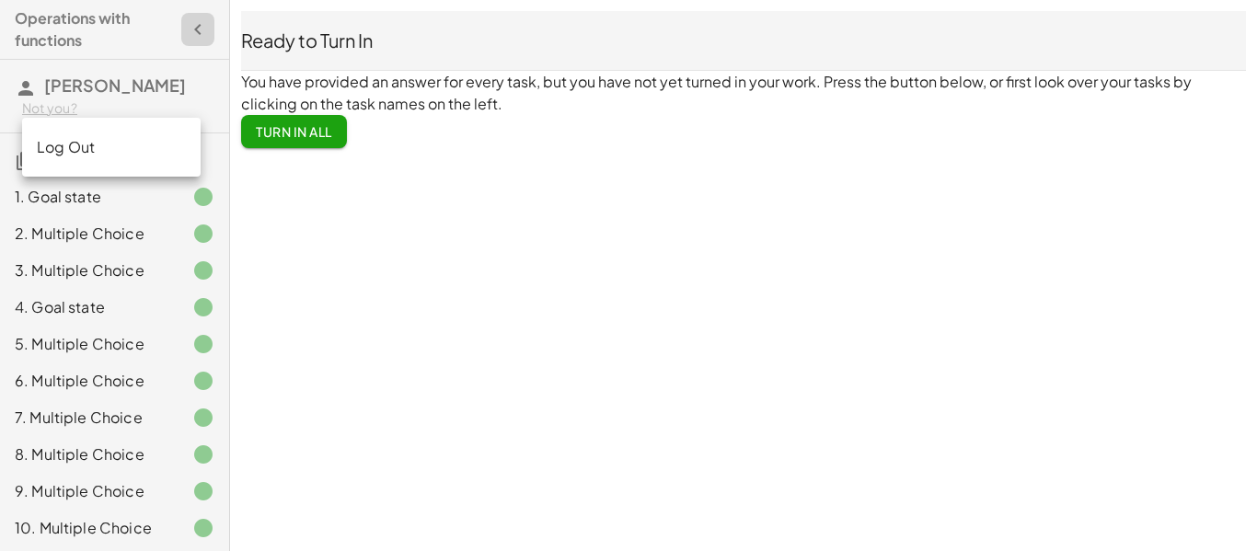
click at [196, 26] on button "button" at bounding box center [197, 29] width 33 height 33
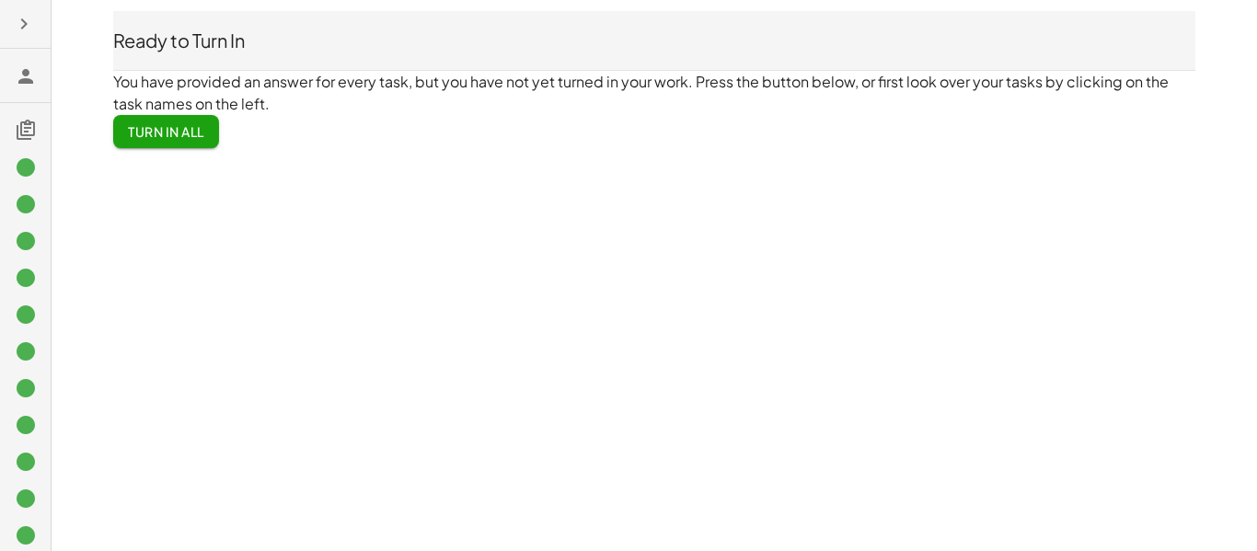
click at [25, 20] on icon "button" at bounding box center [24, 24] width 22 height 22
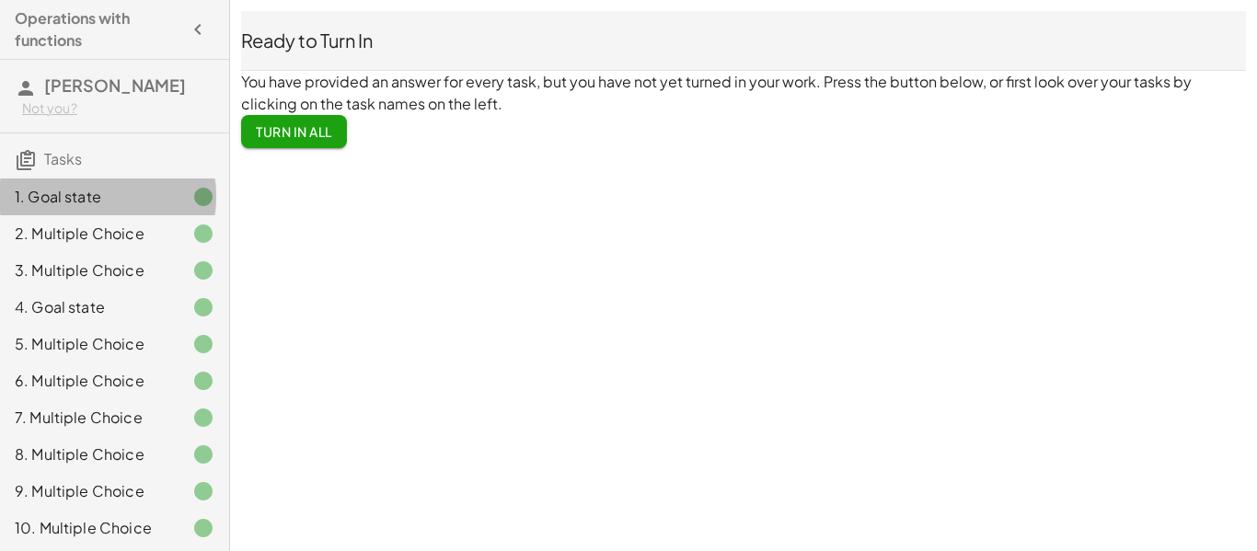
click at [60, 204] on div "1. Goal state" at bounding box center [89, 197] width 148 height 22
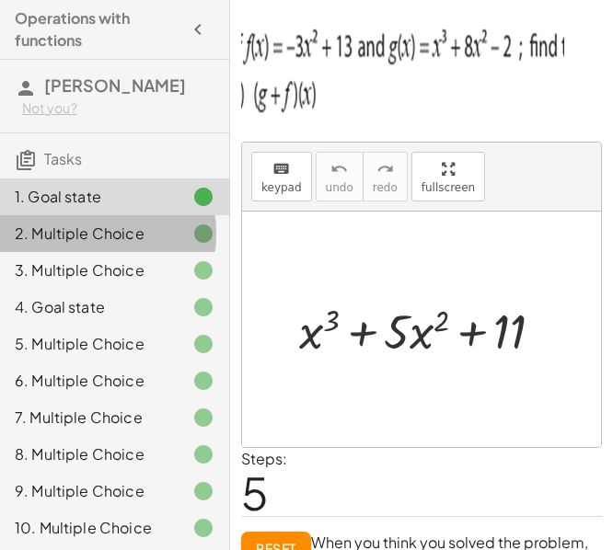
click at [106, 224] on div "2. Multiple Choice" at bounding box center [89, 234] width 148 height 22
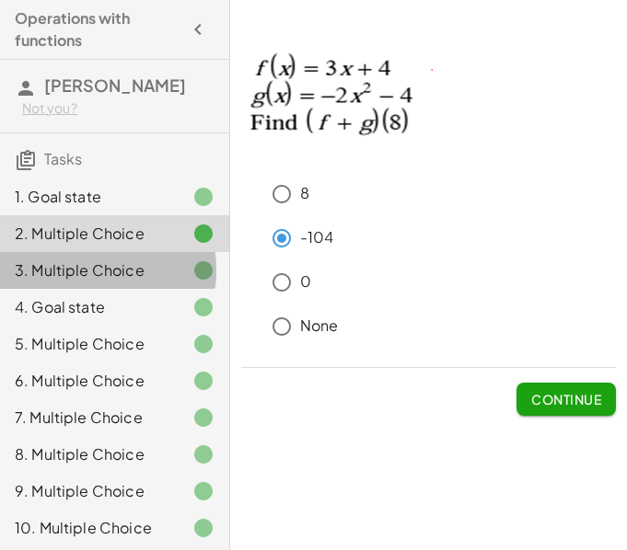
click at [103, 277] on div "3. Multiple Choice" at bounding box center [89, 271] width 148 height 22
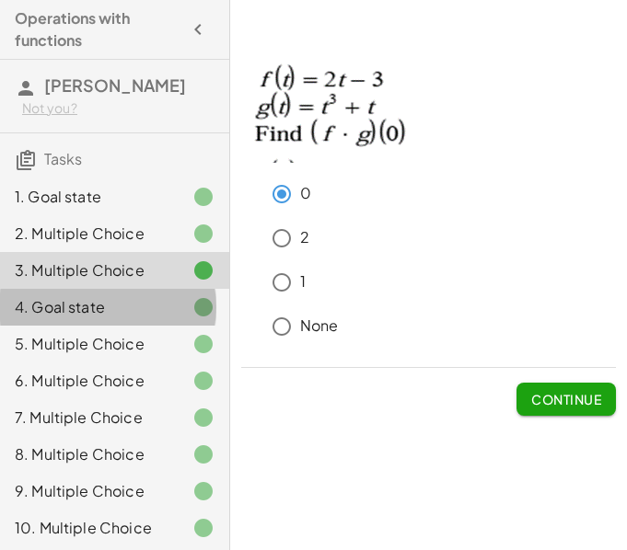
click at [112, 299] on div "4. Goal state" at bounding box center [89, 307] width 148 height 22
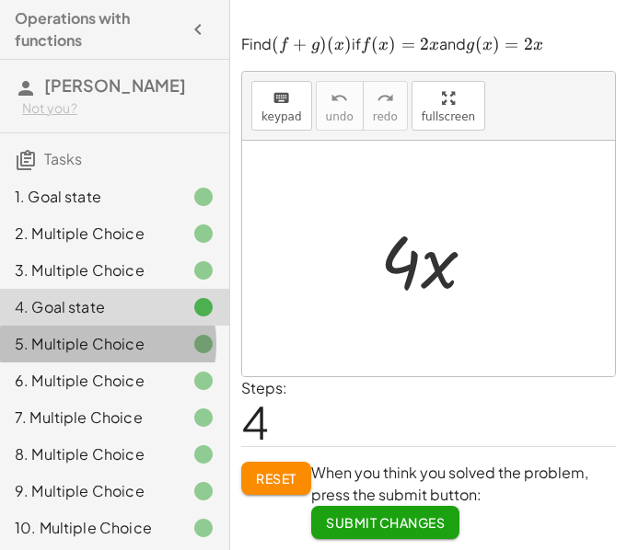
click at [82, 399] on div "5. Multiple Choice" at bounding box center [114, 417] width 229 height 37
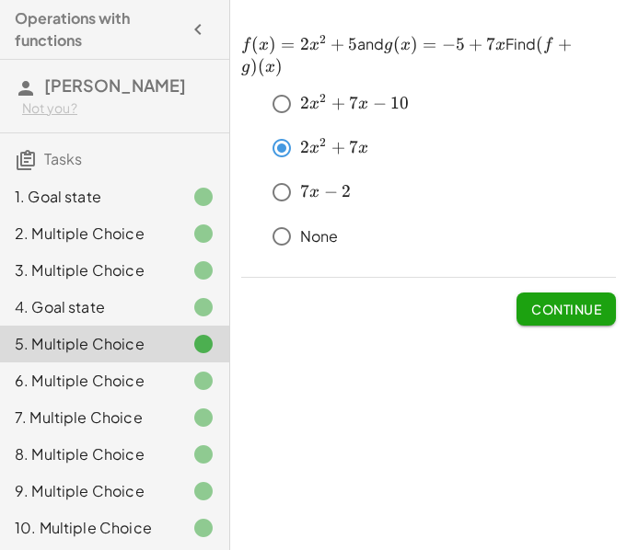
click at [111, 436] on div "6. Multiple Choice" at bounding box center [114, 454] width 229 height 37
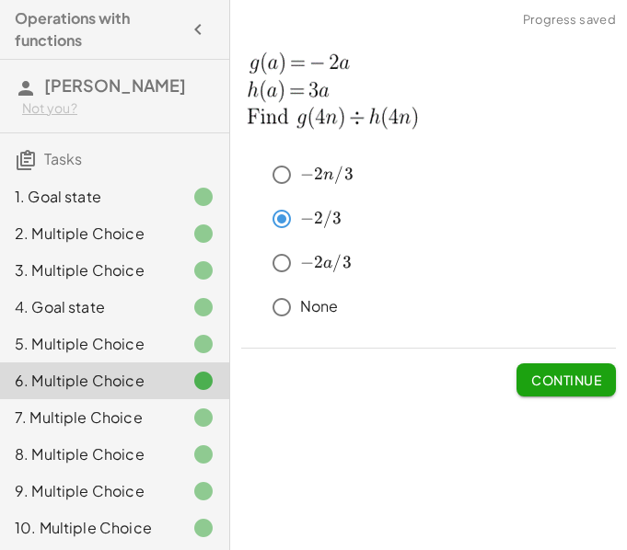
click at [55, 426] on div "7. Multiple Choice" at bounding box center [89, 418] width 148 height 22
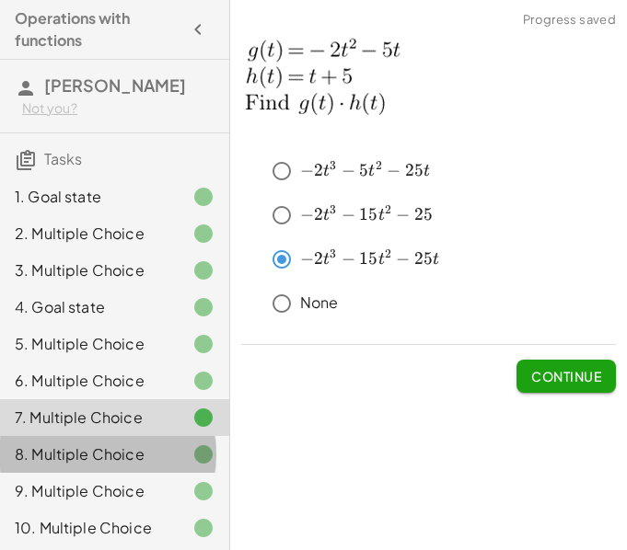
click at [98, 455] on div "8. Multiple Choice" at bounding box center [89, 455] width 148 height 22
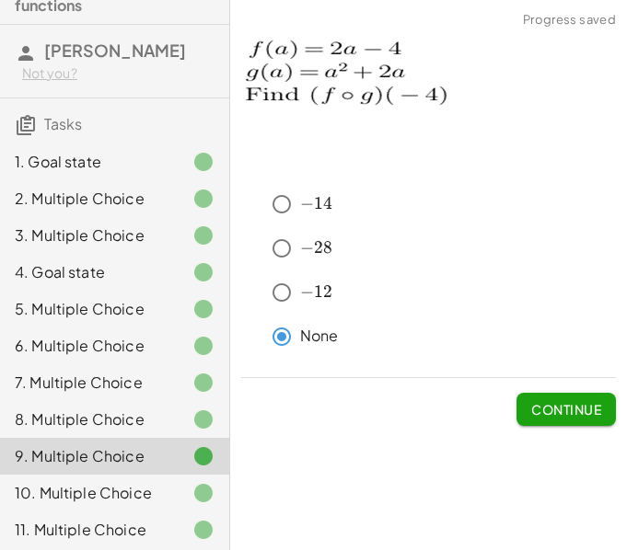
scroll to position [92, 0]
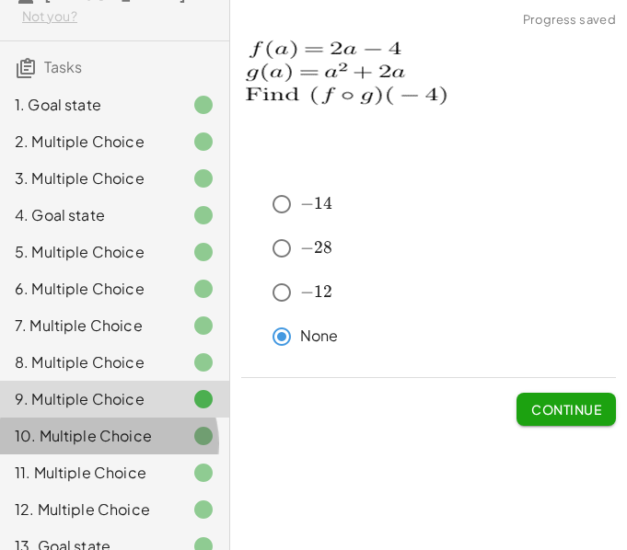
click at [98, 434] on div "10. Multiple Choice" at bounding box center [89, 436] width 148 height 22
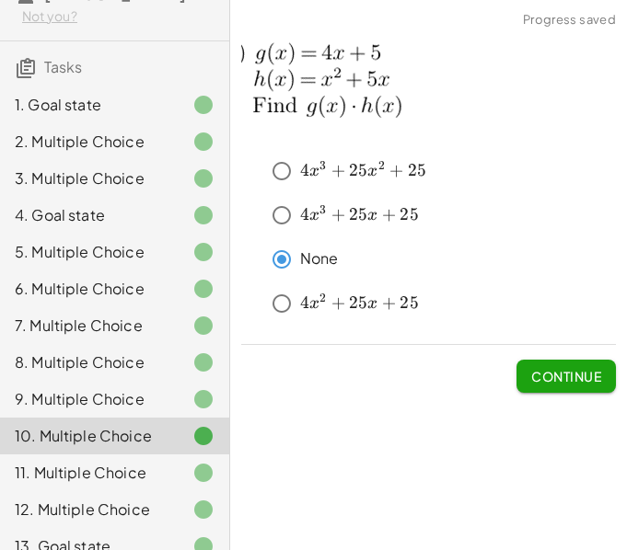
click at [106, 484] on div "11. Multiple Choice" at bounding box center [89, 473] width 148 height 22
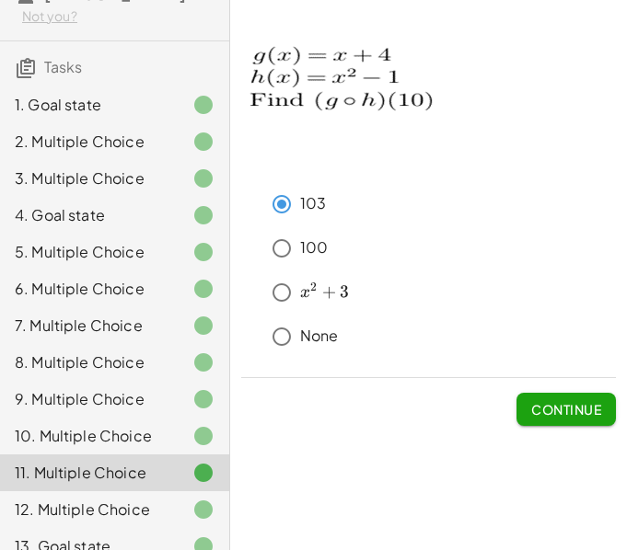
click at [128, 521] on div "12. Multiple Choice" at bounding box center [89, 510] width 148 height 22
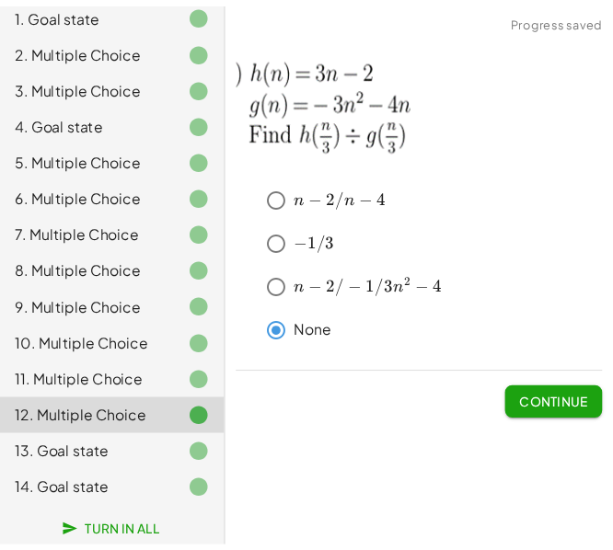
scroll to position [199, 0]
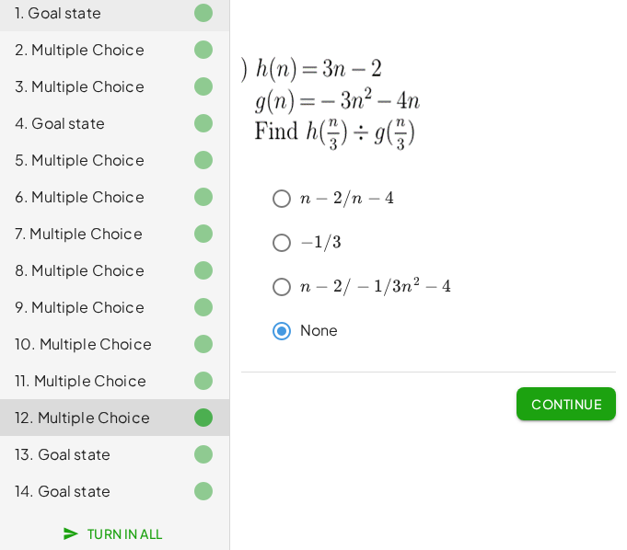
click at [95, 458] on div "13. Goal state" at bounding box center [89, 455] width 148 height 22
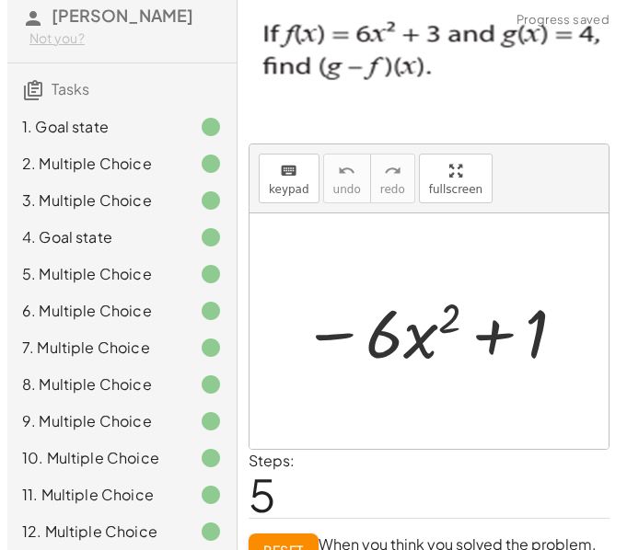
scroll to position [0, 0]
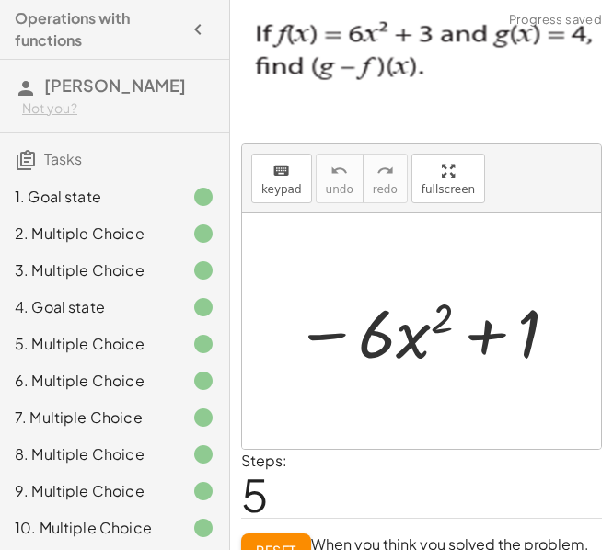
click at [121, 278] on div "3. Multiple Choice" at bounding box center [89, 271] width 148 height 22
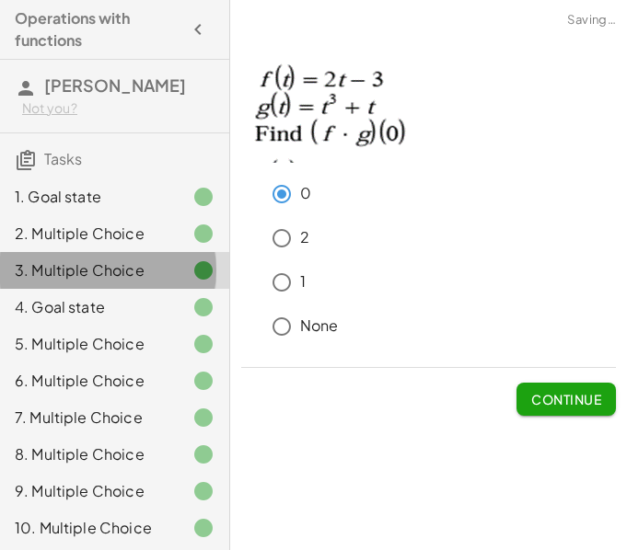
click at [115, 306] on div "4. Goal state" at bounding box center [89, 307] width 148 height 22
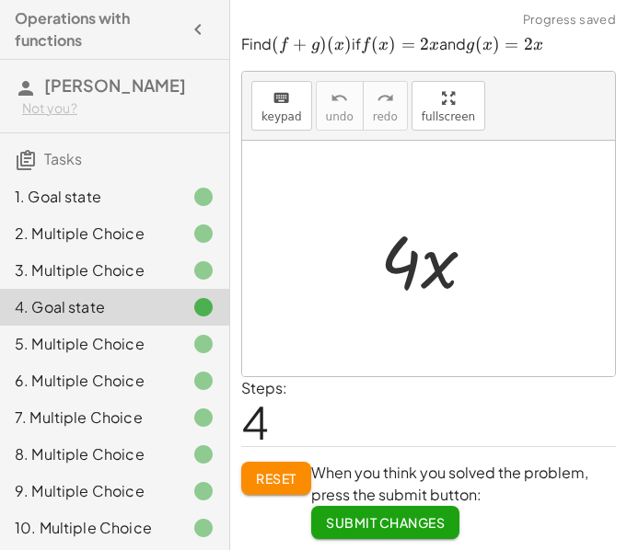
click at [49, 252] on div "1. Goal state" at bounding box center [114, 270] width 229 height 37
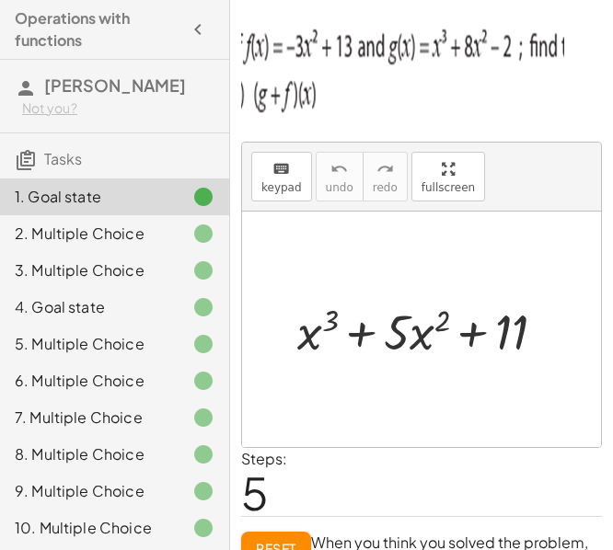
click at [133, 313] on div "4. Goal state" at bounding box center [89, 307] width 148 height 22
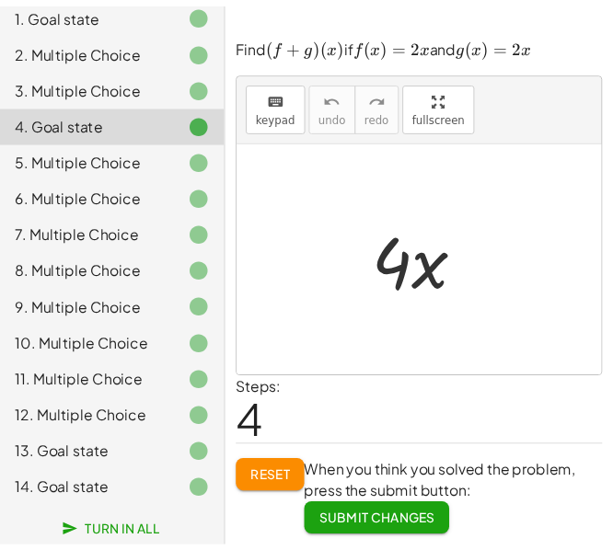
scroll to position [199, 0]
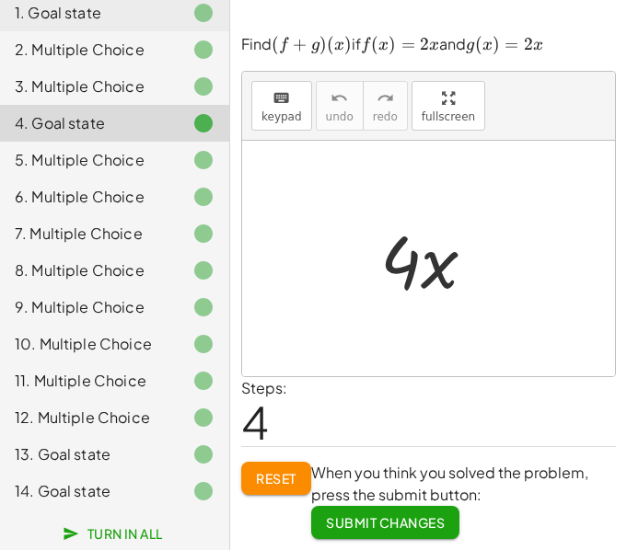
click at [163, 460] on div at bounding box center [189, 455] width 52 height 22
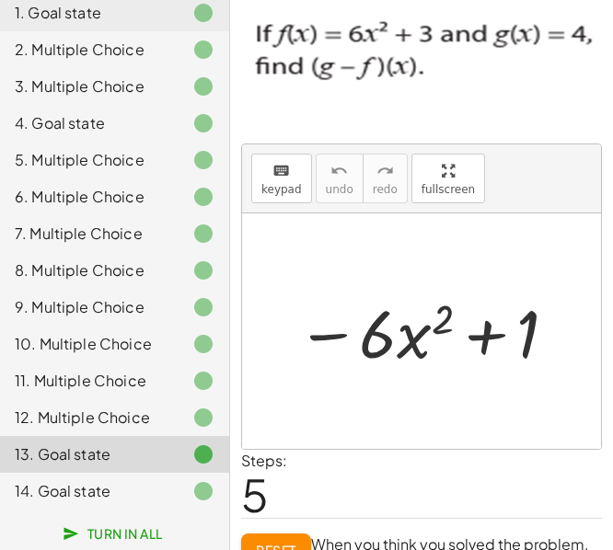
drag, startPoint x: 158, startPoint y: 484, endPoint x: 17, endPoint y: 423, distance: 154.2
click at [163, 484] on div at bounding box center [189, 491] width 52 height 22
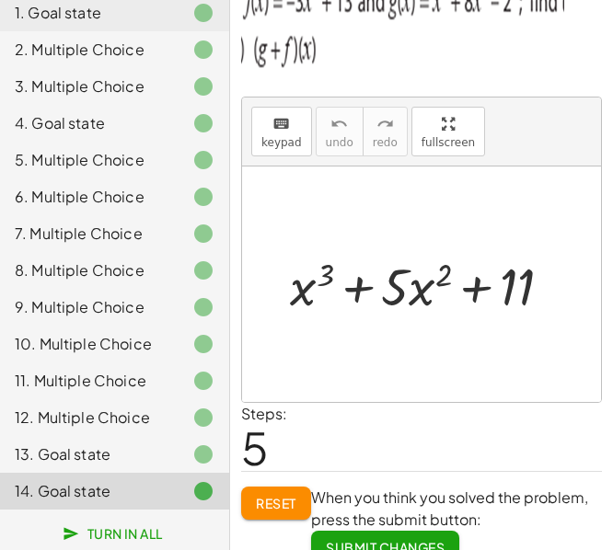
scroll to position [70, 0]
